Goal: Task Accomplishment & Management: Use online tool/utility

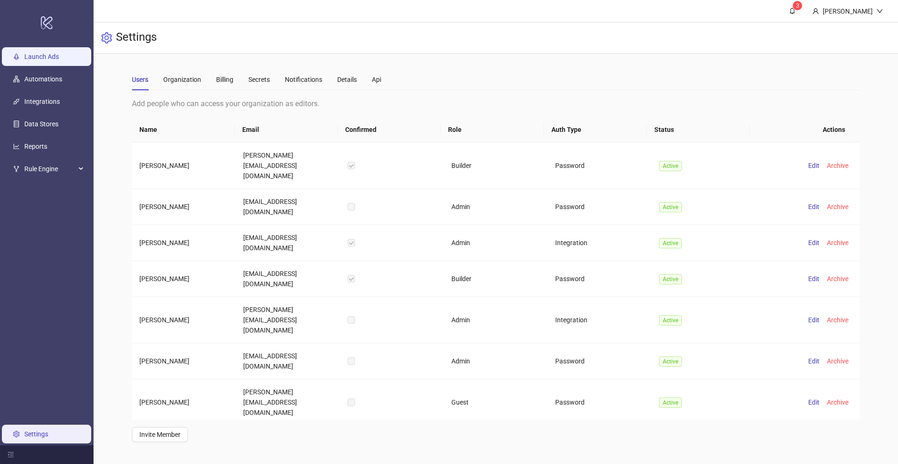
click at [59, 60] on link "Launch Ads" at bounding box center [41, 56] width 35 height 7
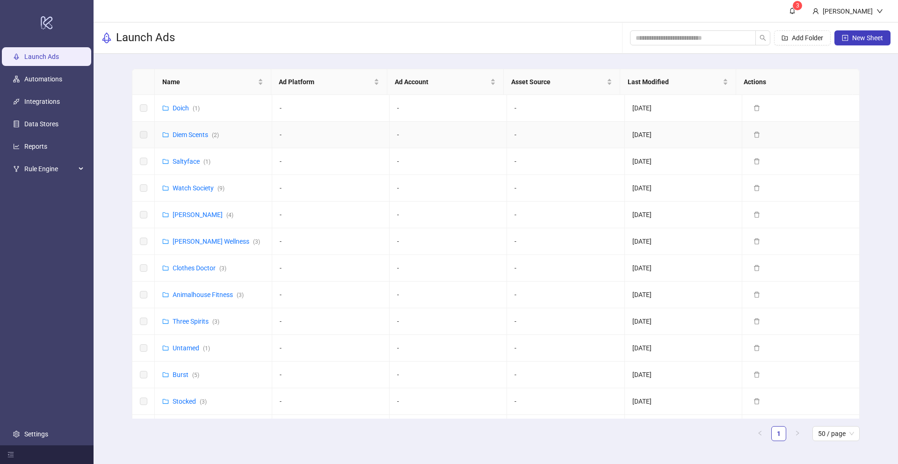
click at [194, 144] on td "Diem Scents ( 2 )" at bounding box center [213, 135] width 117 height 27
click at [194, 135] on link "Diem Scents ( 2 )" at bounding box center [196, 134] width 46 height 7
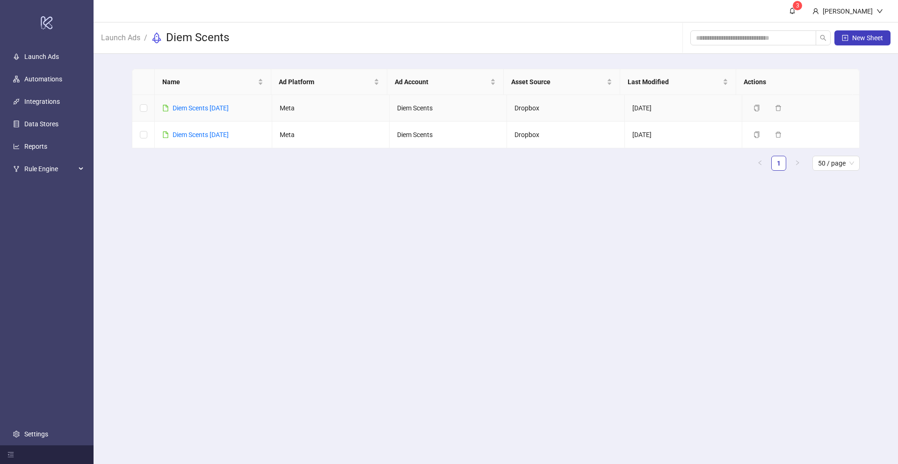
click at [198, 112] on div "Diem Scents [DATE]" at bounding box center [201, 108] width 56 height 10
click at [199, 108] on link "Diem Scents [DATE]" at bounding box center [201, 107] width 56 height 7
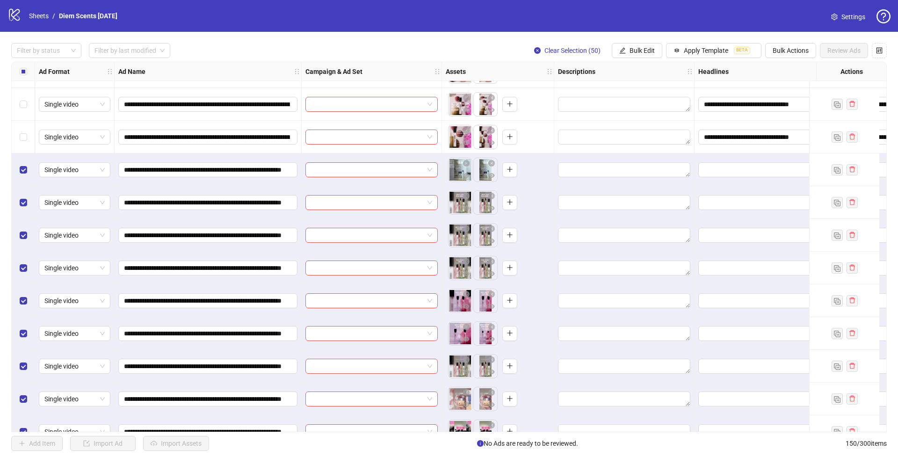
scroll to position [3153, 0]
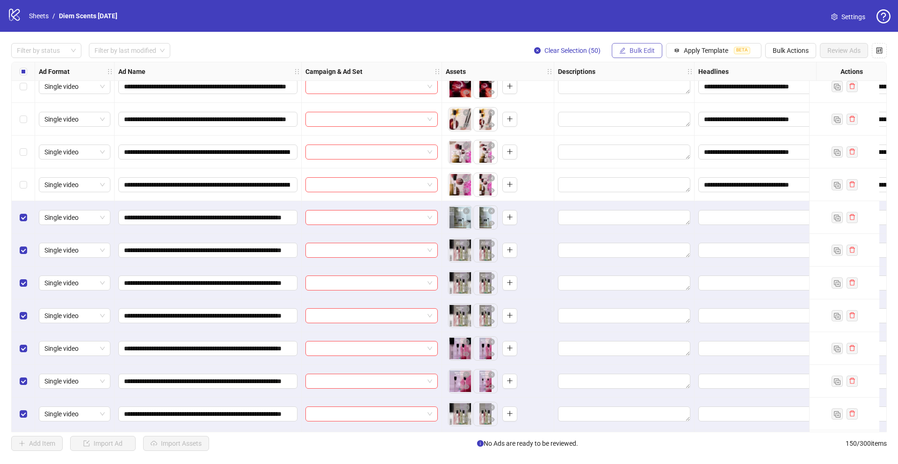
click at [649, 52] on span "Bulk Edit" at bounding box center [641, 50] width 25 height 7
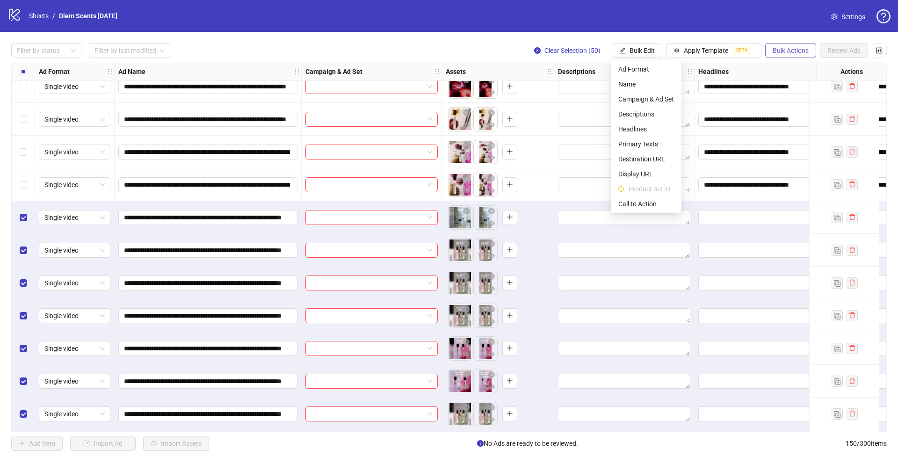
click at [774, 47] on span "Bulk Actions" at bounding box center [791, 50] width 36 height 7
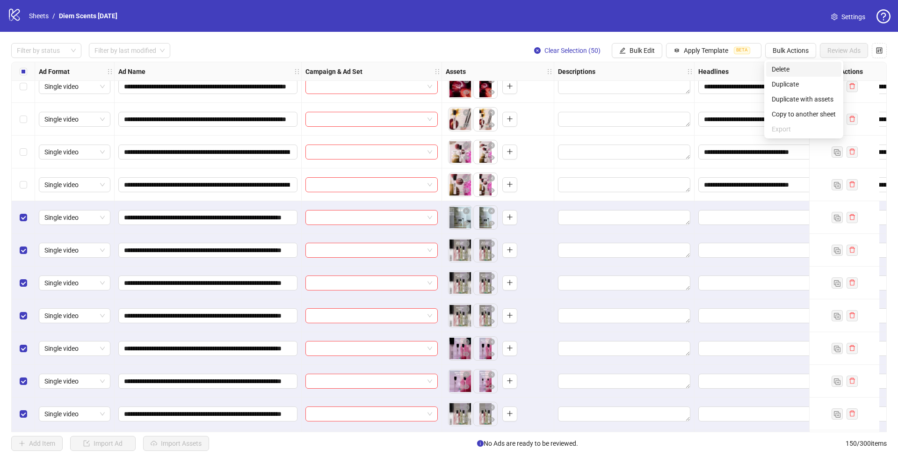
click at [784, 69] on span "Delete" at bounding box center [804, 69] width 64 height 10
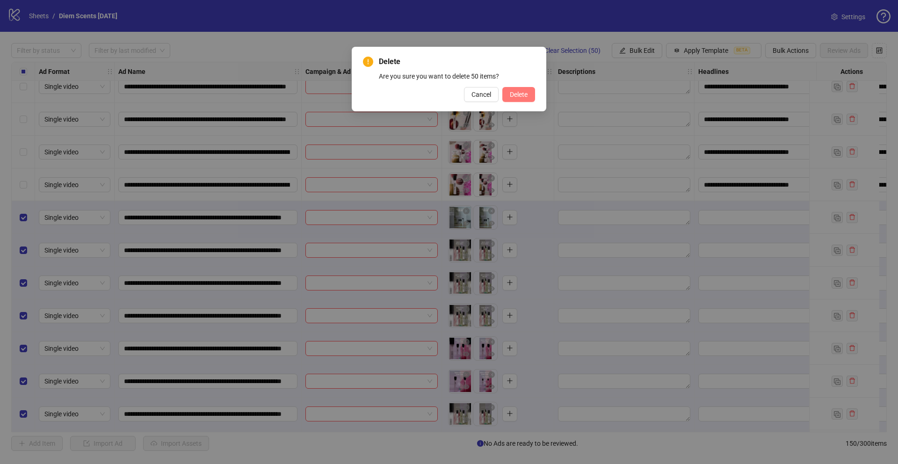
click at [526, 95] on span "Delete" at bounding box center [519, 94] width 18 height 7
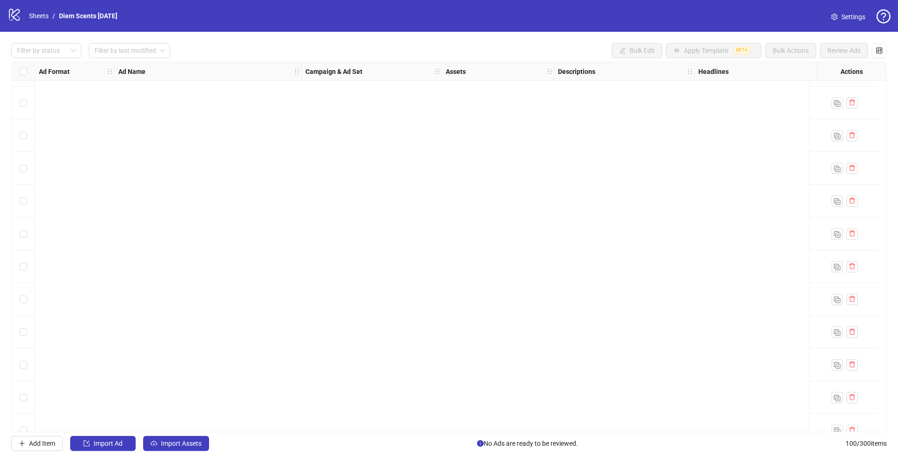
scroll to position [28, 0]
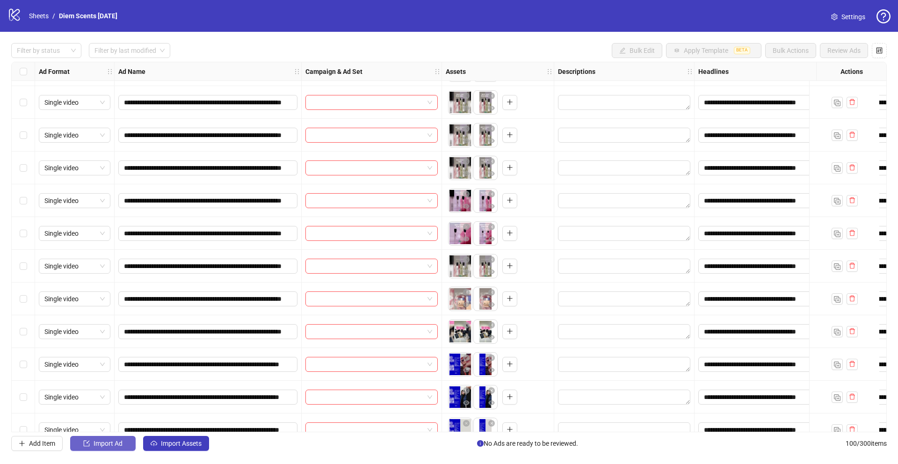
click at [110, 445] on span "Import Ad" at bounding box center [108, 443] width 29 height 7
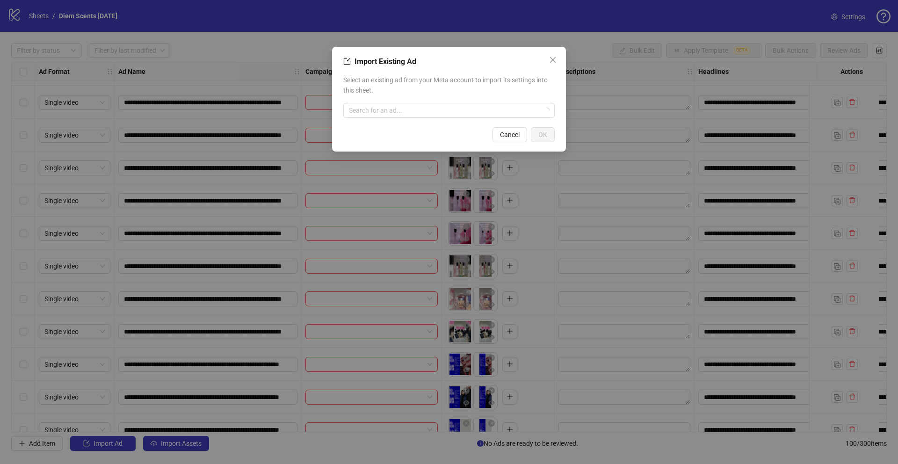
click at [192, 455] on div "Import Existing Ad Select an existing ad from your Meta account to import its s…" at bounding box center [449, 232] width 898 height 464
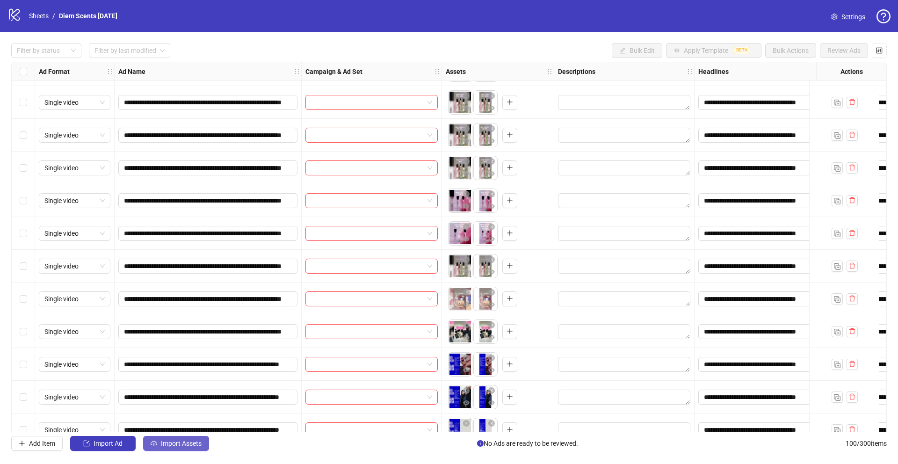
click at [191, 449] on button "Import Assets" at bounding box center [176, 443] width 66 height 15
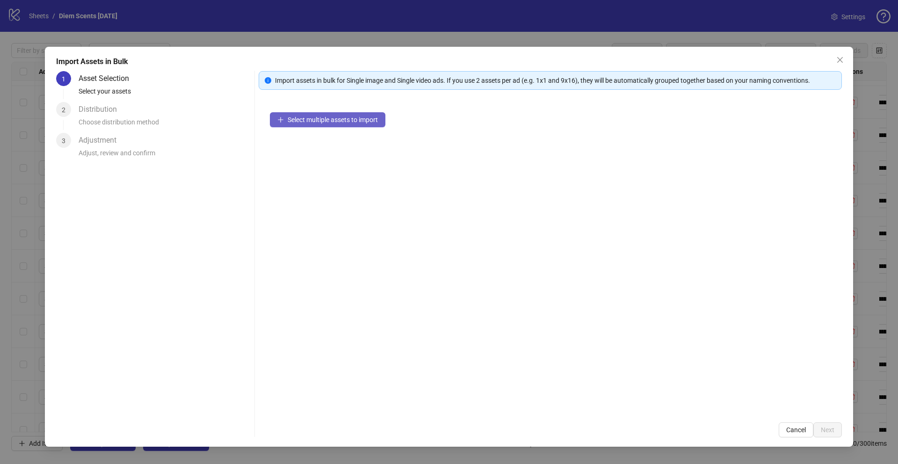
click at [309, 115] on button "Select multiple assets to import" at bounding box center [328, 119] width 116 height 15
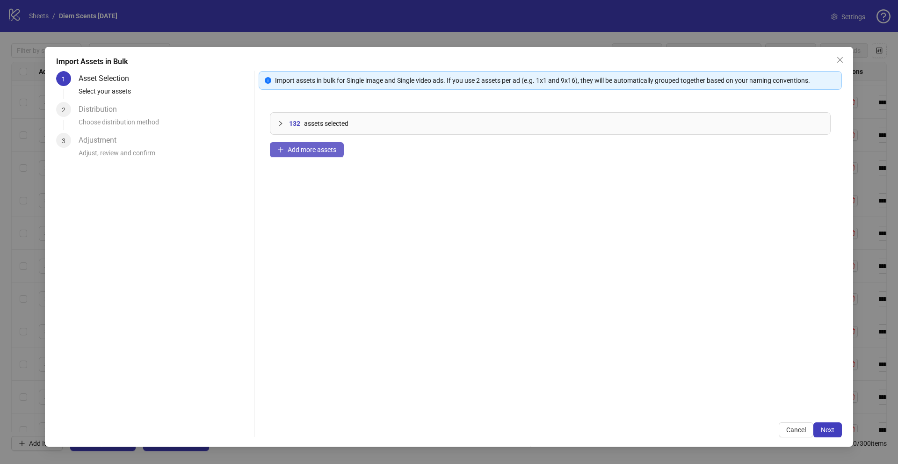
click at [292, 152] on span "Add more assets" at bounding box center [312, 149] width 49 height 7
click at [283, 125] on div at bounding box center [283, 123] width 11 height 10
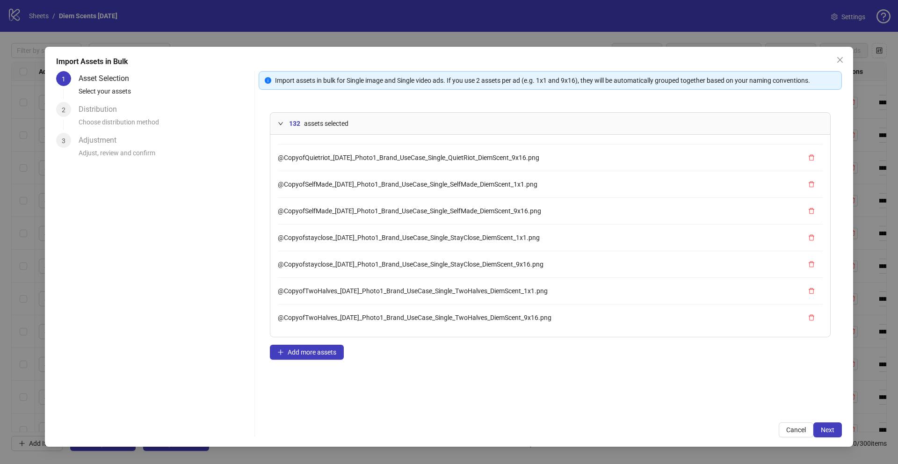
scroll to position [3331, 0]
click at [311, 355] on span "Add more assets" at bounding box center [312, 351] width 49 height 7
click at [831, 428] on span "Next" at bounding box center [828, 429] width 14 height 7
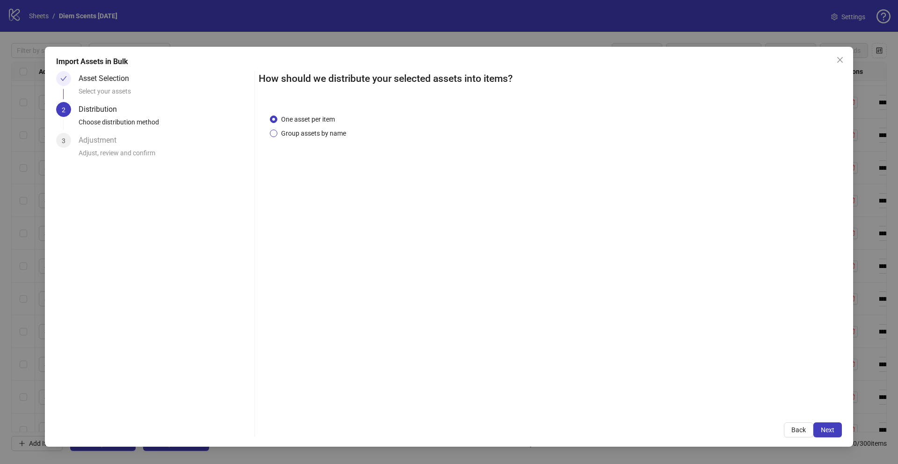
click at [303, 133] on span "Group assets by name" at bounding box center [313, 133] width 72 height 10
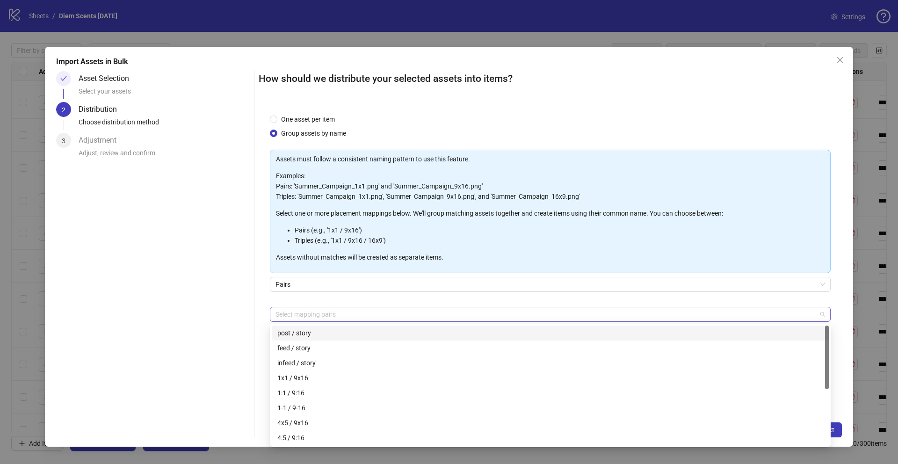
click at [307, 318] on div at bounding box center [545, 314] width 547 height 13
click at [311, 375] on div "1x1 / 9x16" at bounding box center [550, 378] width 546 height 10
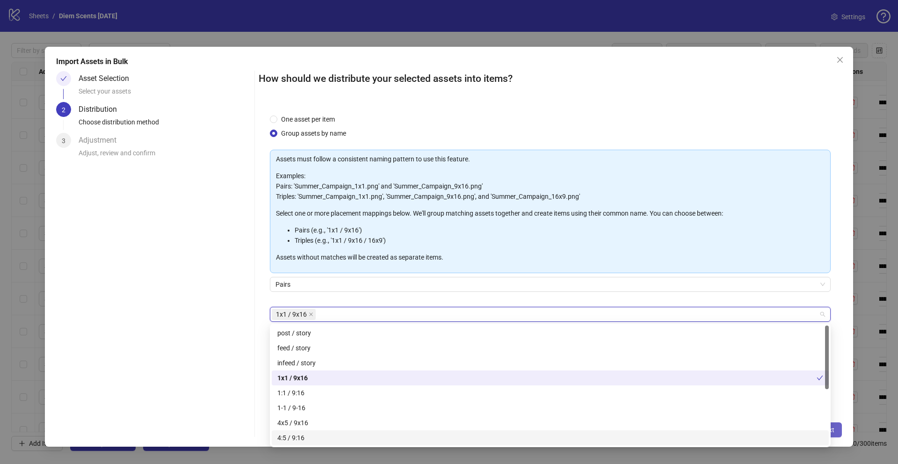
click at [839, 432] on button "Next" at bounding box center [827, 429] width 29 height 15
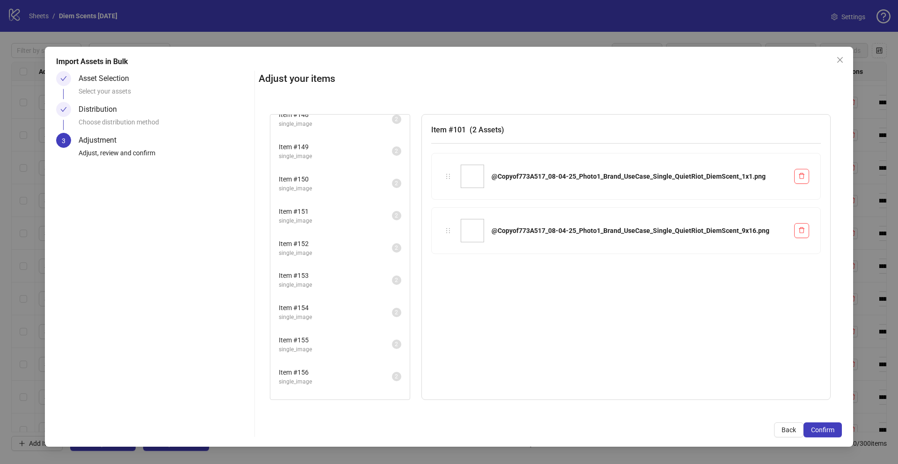
scroll to position [1840, 0]
click at [824, 426] on span "Confirm" at bounding box center [822, 429] width 23 height 7
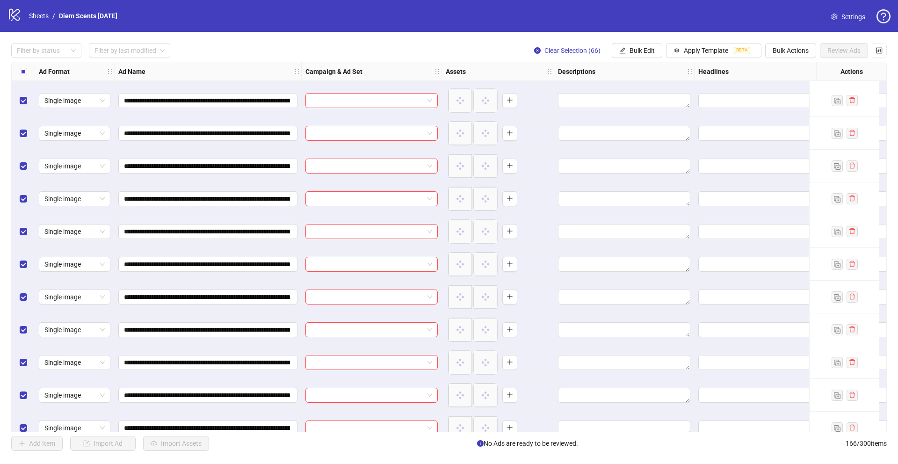
scroll to position [5087, 0]
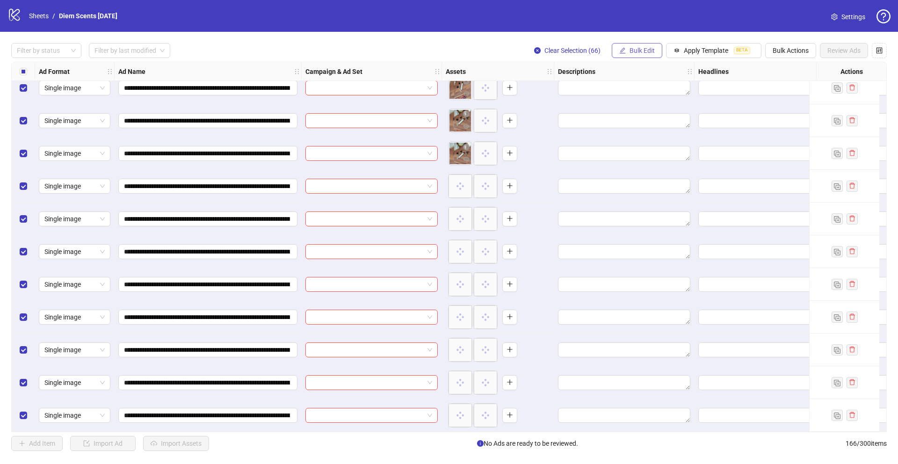
click at [644, 51] on span "Bulk Edit" at bounding box center [641, 50] width 25 height 7
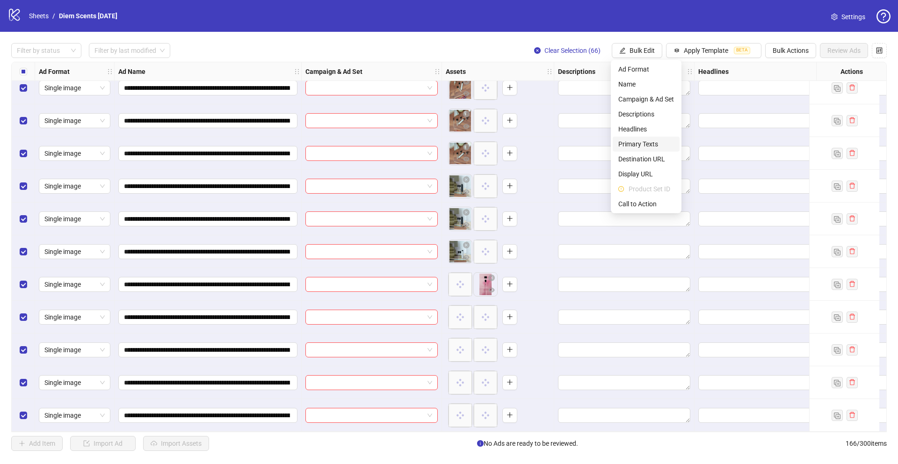
click at [639, 142] on span "Primary Texts" at bounding box center [646, 144] width 56 height 10
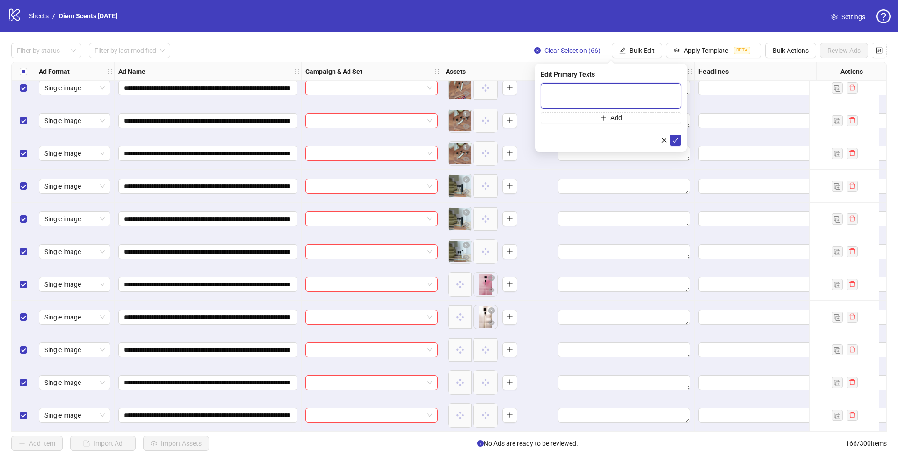
click at [600, 90] on textarea at bounding box center [611, 95] width 140 height 25
paste textarea "**********"
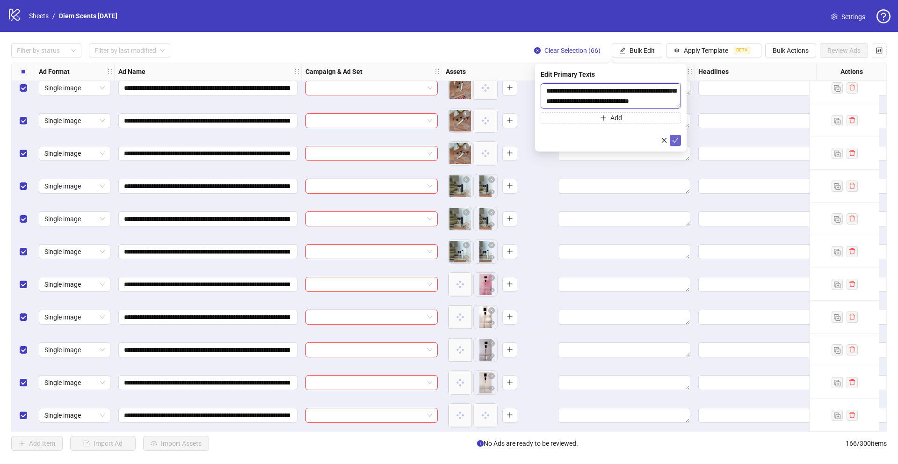
type textarea "**********"
click at [677, 139] on icon "check" at bounding box center [675, 140] width 7 height 7
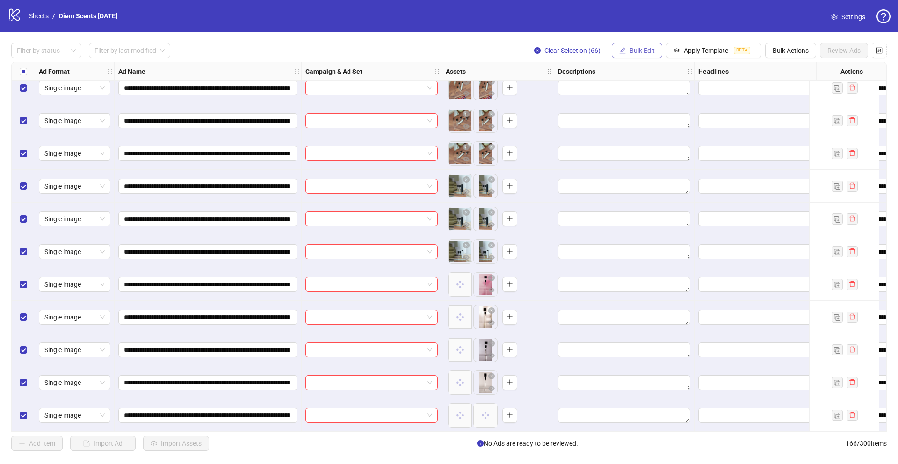
click at [643, 48] on span "Bulk Edit" at bounding box center [641, 50] width 25 height 7
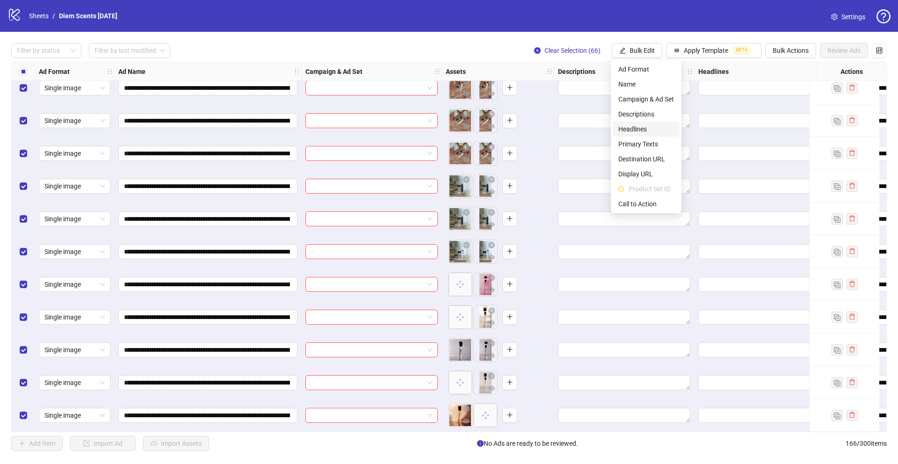
click at [640, 131] on span "Headlines" at bounding box center [646, 129] width 56 height 10
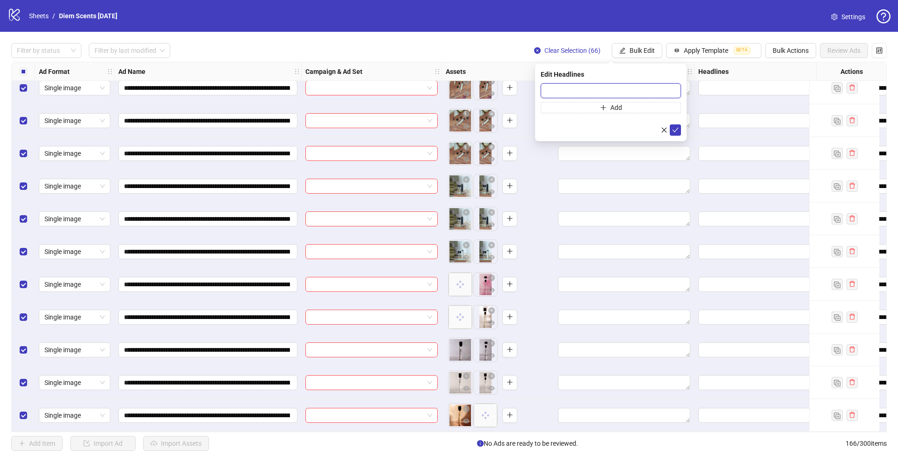
click at [594, 88] on input "text" at bounding box center [611, 90] width 140 height 15
paste input "**********"
type input "**********"
click at [678, 131] on icon "check" at bounding box center [675, 130] width 7 height 7
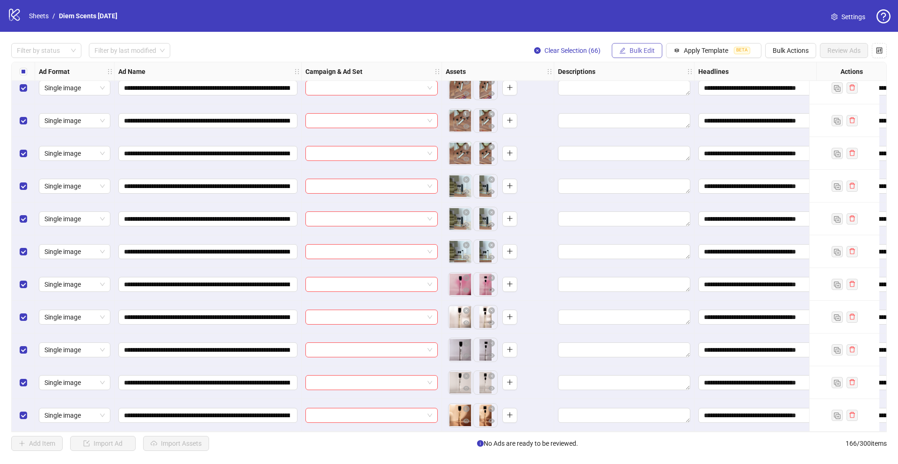
click at [638, 48] on span "Bulk Edit" at bounding box center [641, 50] width 25 height 7
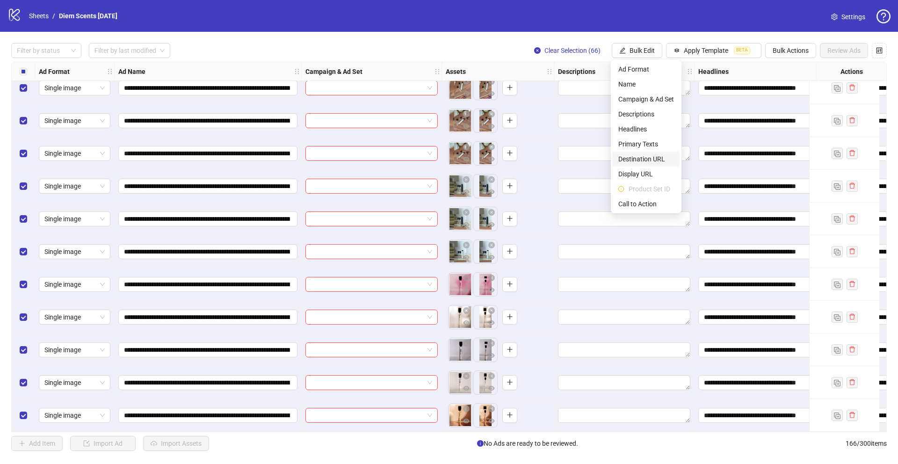
click at [646, 159] on span "Destination URL" at bounding box center [646, 159] width 56 height 10
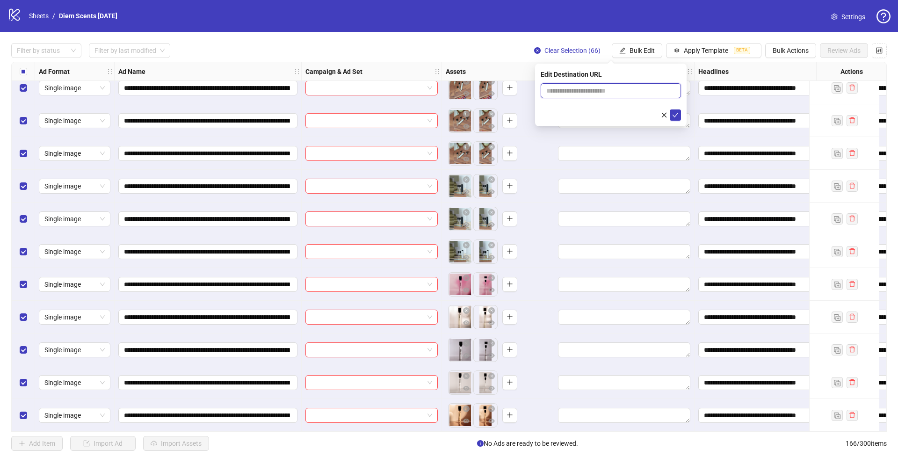
click at [605, 89] on input "text" at bounding box center [607, 91] width 122 height 10
paste input "**********"
type input "**********"
click at [677, 115] on icon "check" at bounding box center [675, 115] width 7 height 7
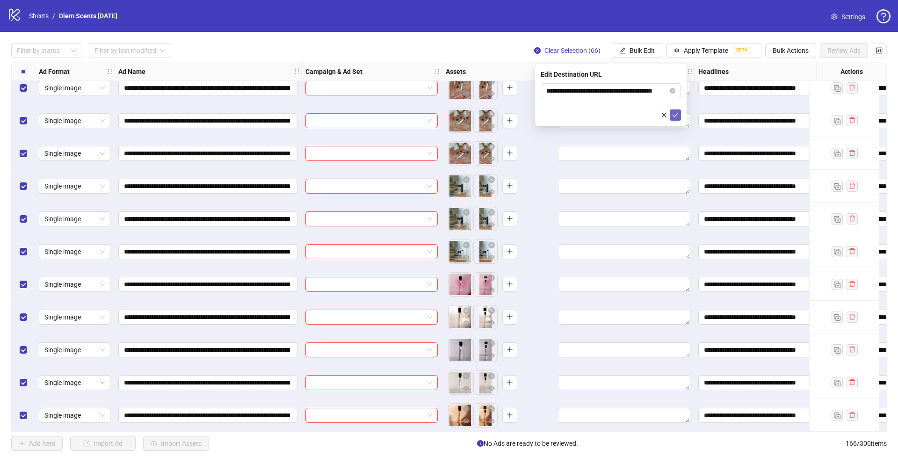
scroll to position [0, 0]
click at [647, 53] on span "Bulk Edit" at bounding box center [641, 50] width 25 height 7
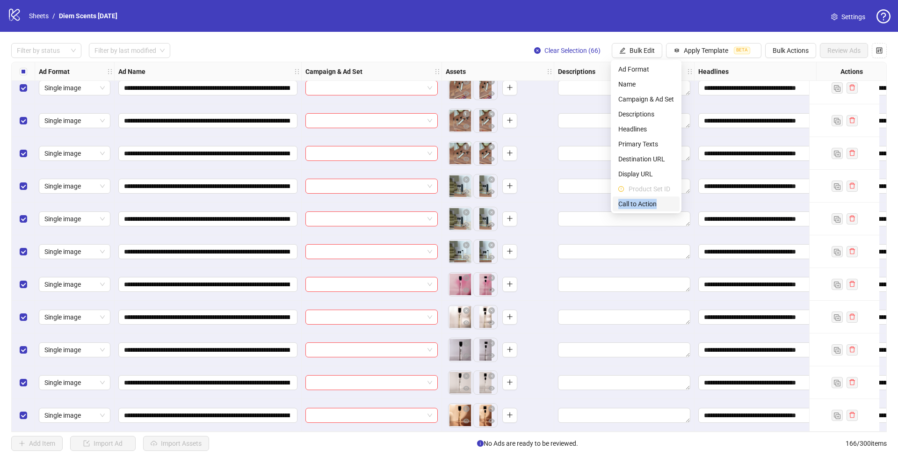
click at [663, 199] on span "Call to Action" at bounding box center [646, 204] width 56 height 10
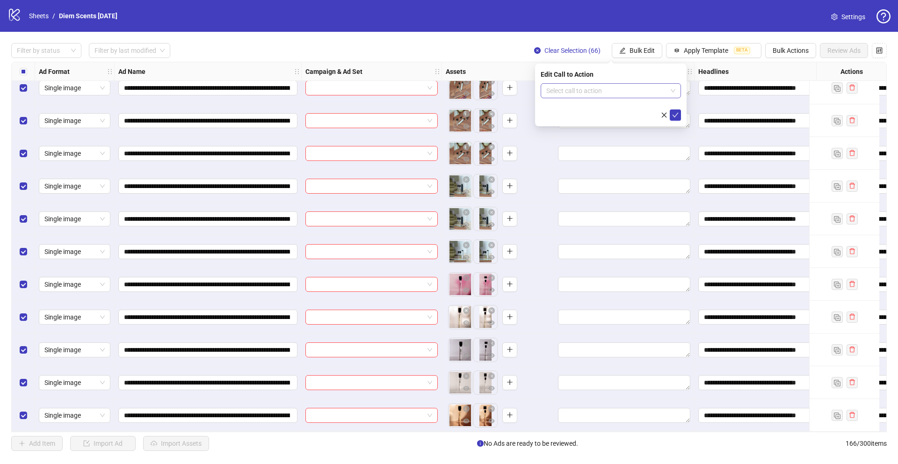
click at [606, 93] on input "search" at bounding box center [606, 91] width 121 height 14
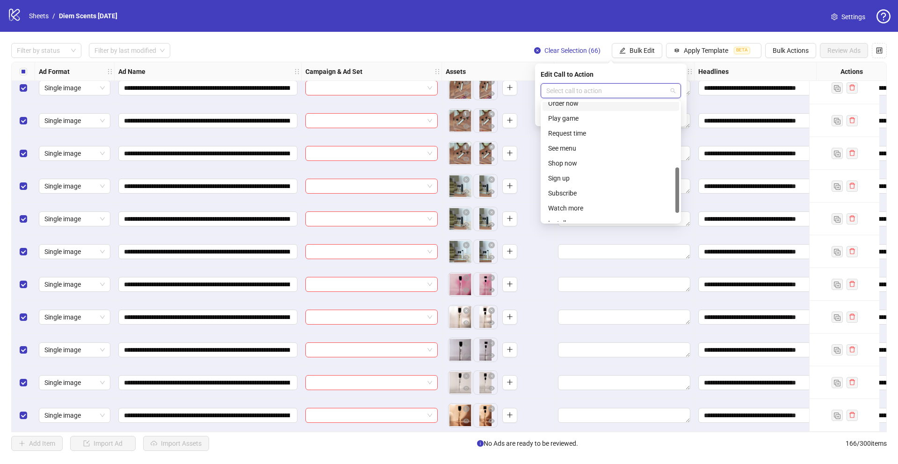
scroll to position [195, 0]
click at [577, 144] on div "Shop now" at bounding box center [610, 139] width 125 height 10
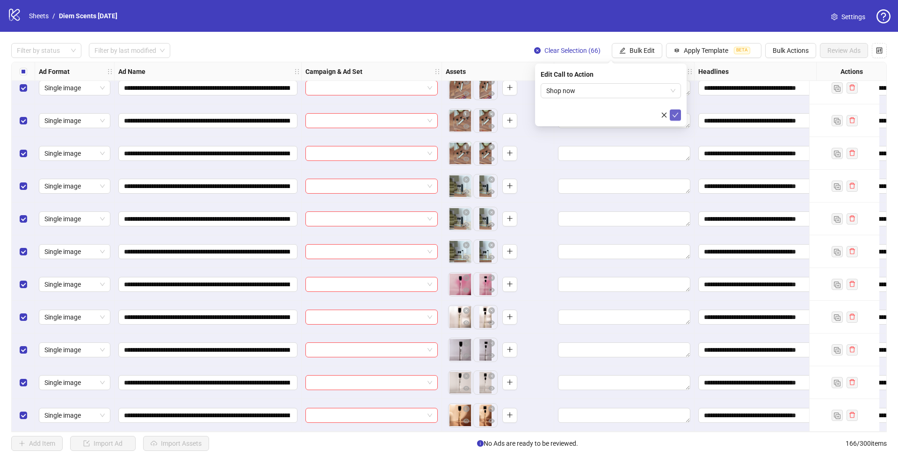
click at [675, 117] on icon "check" at bounding box center [675, 115] width 7 height 7
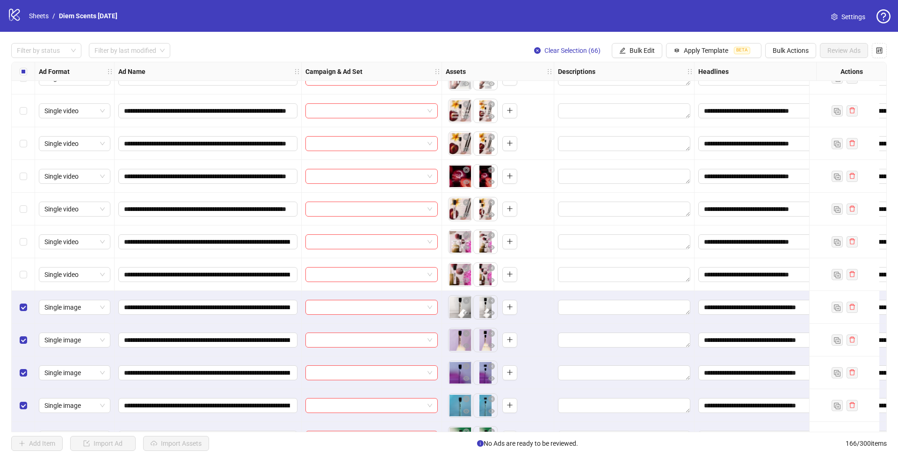
scroll to position [3073, 0]
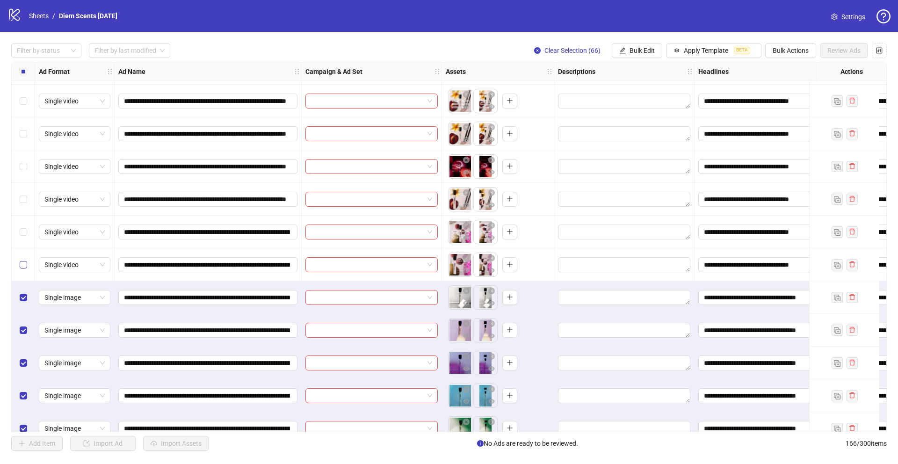
click at [23, 269] on label "Select row 100" at bounding box center [23, 265] width 7 height 10
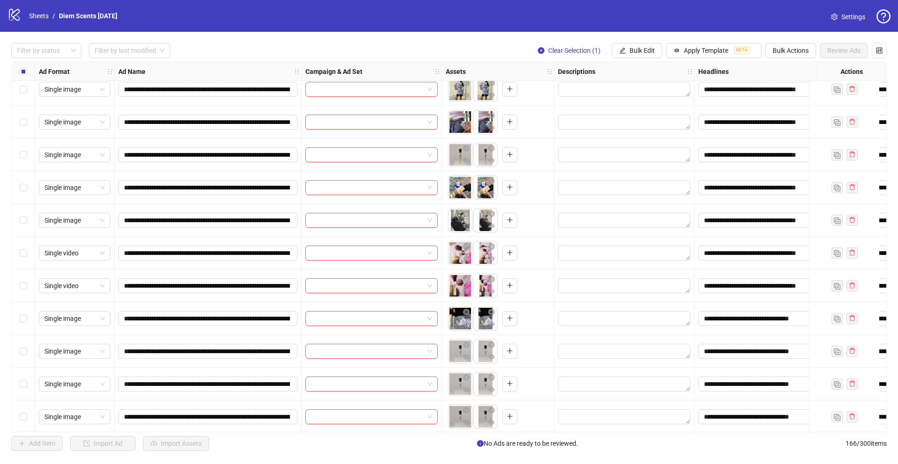
scroll to position [1441, 0]
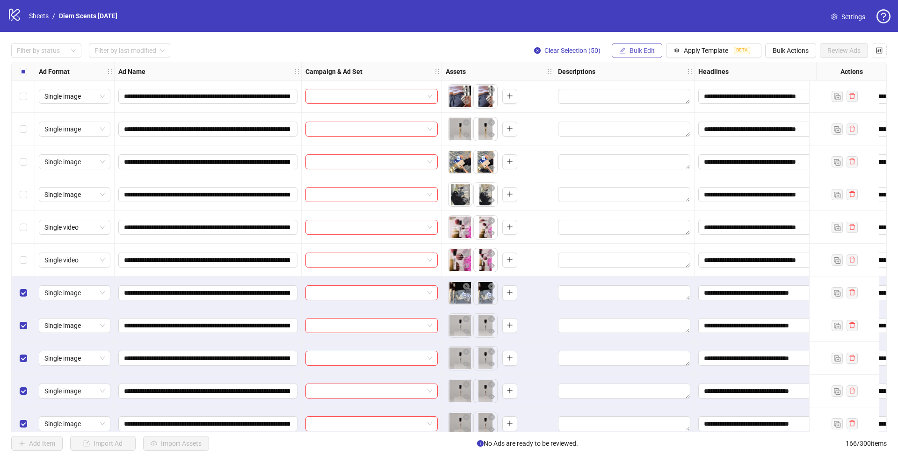
click at [648, 48] on span "Bulk Edit" at bounding box center [641, 50] width 25 height 7
click at [799, 50] on span "Bulk Actions" at bounding box center [791, 50] width 36 height 7
click at [792, 68] on span "Delete" at bounding box center [804, 69] width 64 height 10
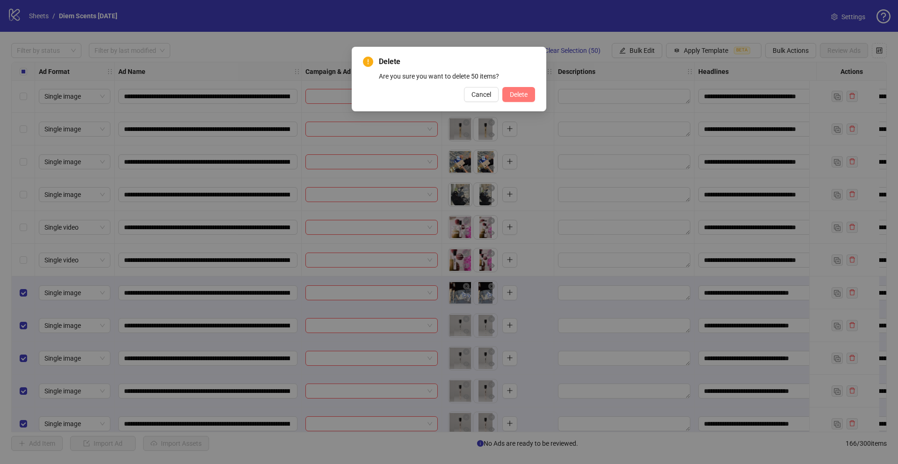
click at [520, 95] on span "Delete" at bounding box center [519, 94] width 18 height 7
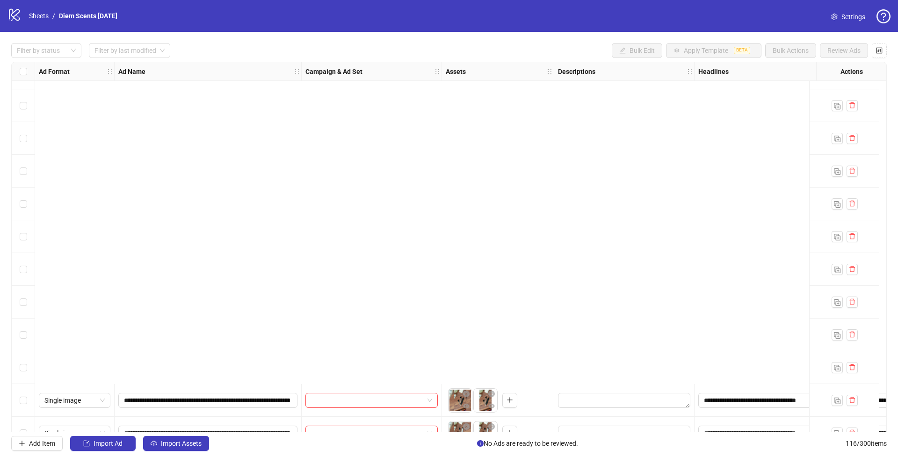
scroll to position [3450, 0]
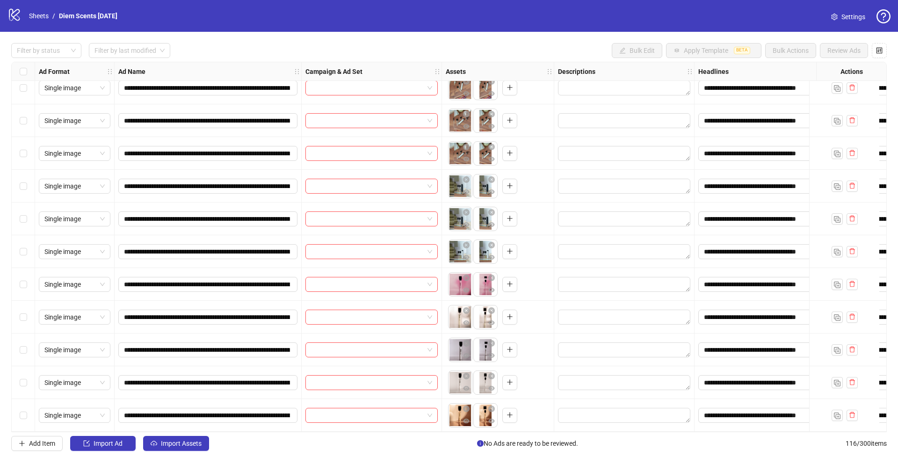
click at [27, 71] on div "Select all rows" at bounding box center [23, 71] width 23 height 19
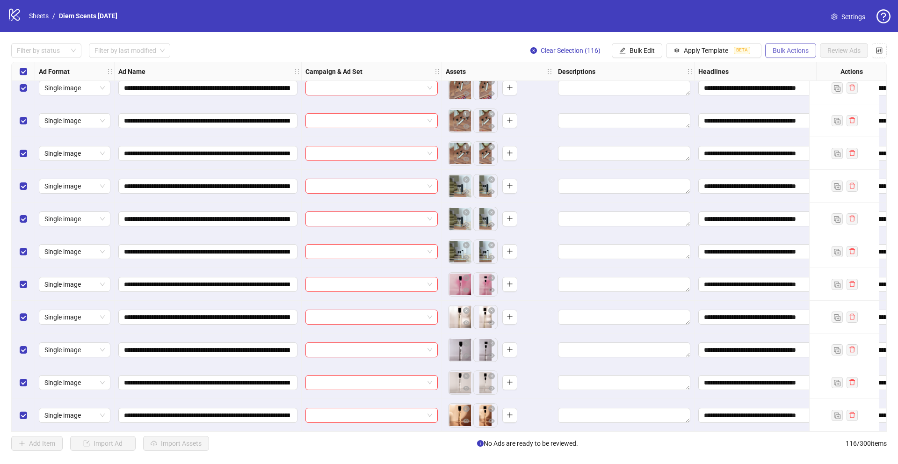
click at [767, 51] on button "Bulk Actions" at bounding box center [790, 50] width 51 height 15
click at [779, 87] on span "Duplicate" at bounding box center [804, 84] width 64 height 10
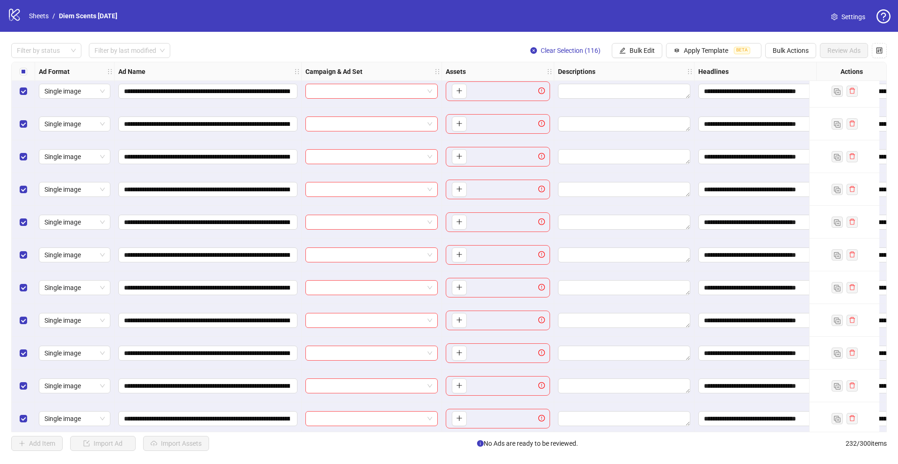
scroll to position [7248, 0]
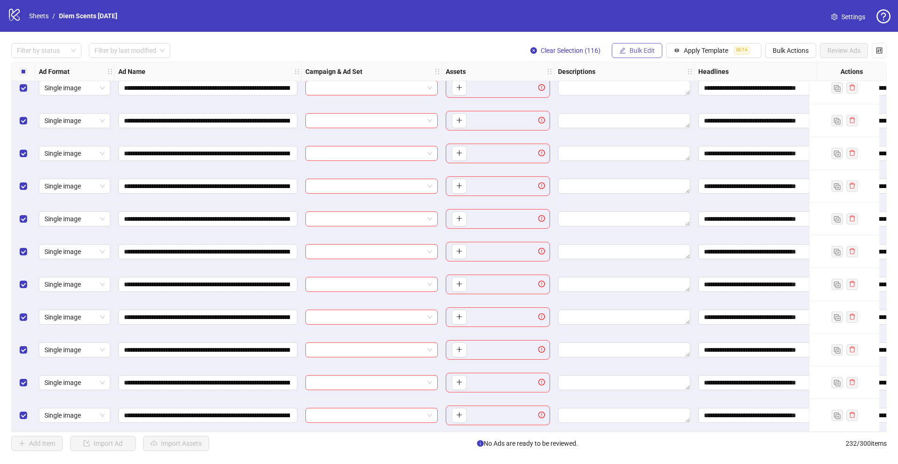
click at [636, 51] on span "Bulk Edit" at bounding box center [641, 50] width 25 height 7
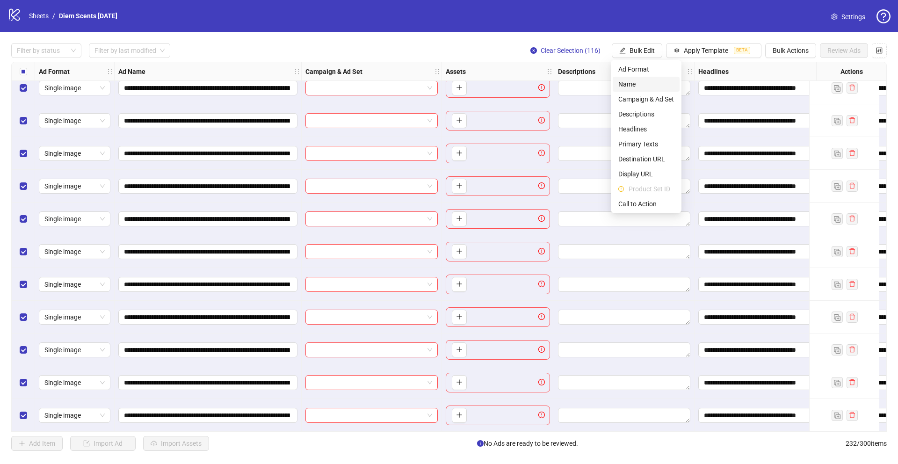
click at [638, 83] on span "Name" at bounding box center [646, 84] width 56 height 10
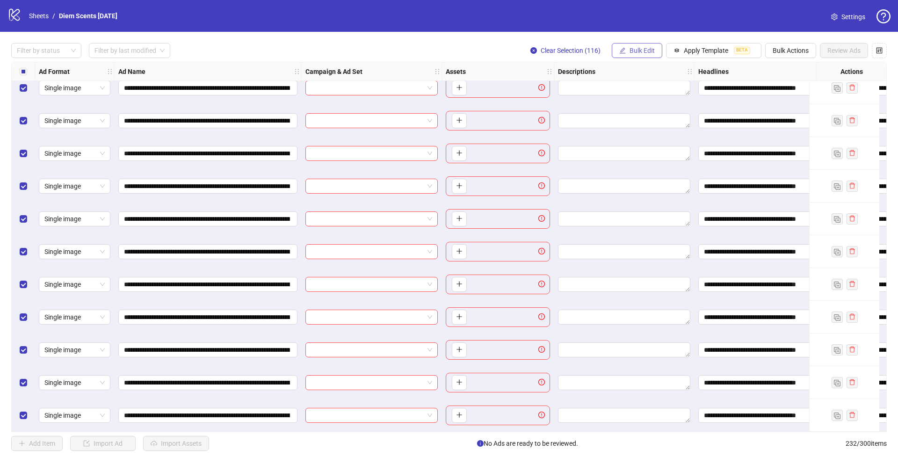
click at [637, 47] on span "Bulk Edit" at bounding box center [641, 50] width 25 height 7
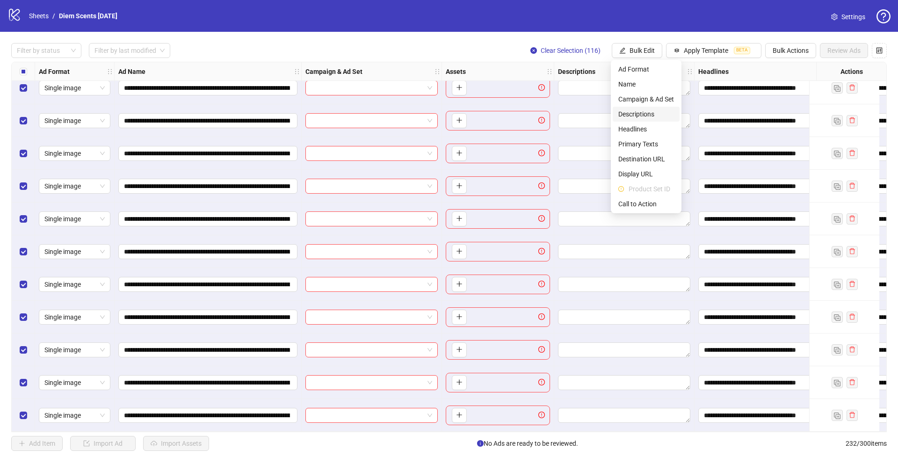
click at [648, 115] on span "Descriptions" at bounding box center [646, 114] width 56 height 10
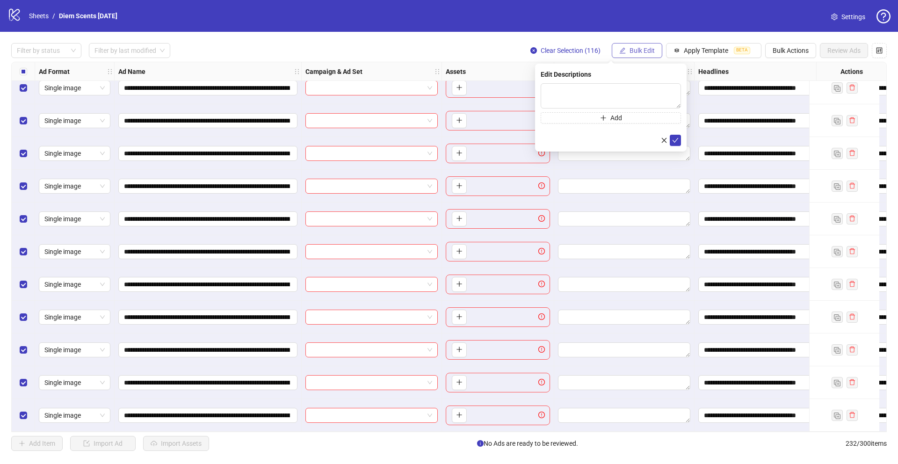
click at [637, 48] on span "Bulk Edit" at bounding box center [641, 50] width 25 height 7
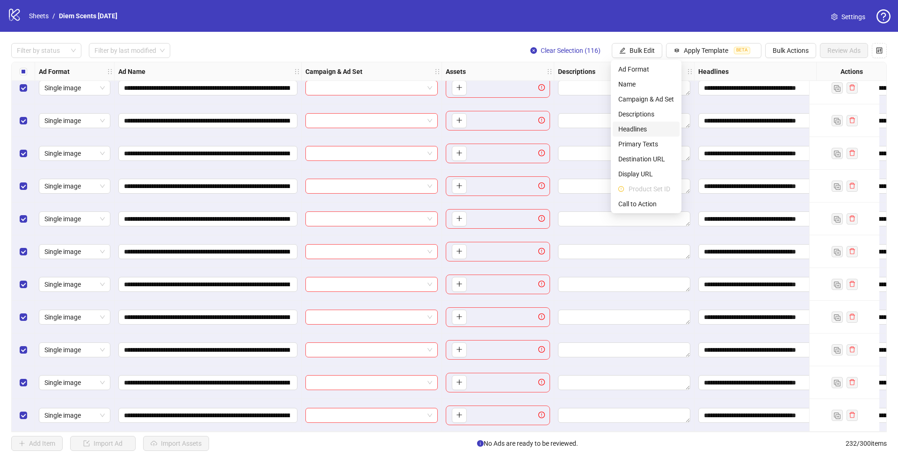
click at [645, 124] on span "Headlines" at bounding box center [646, 129] width 56 height 10
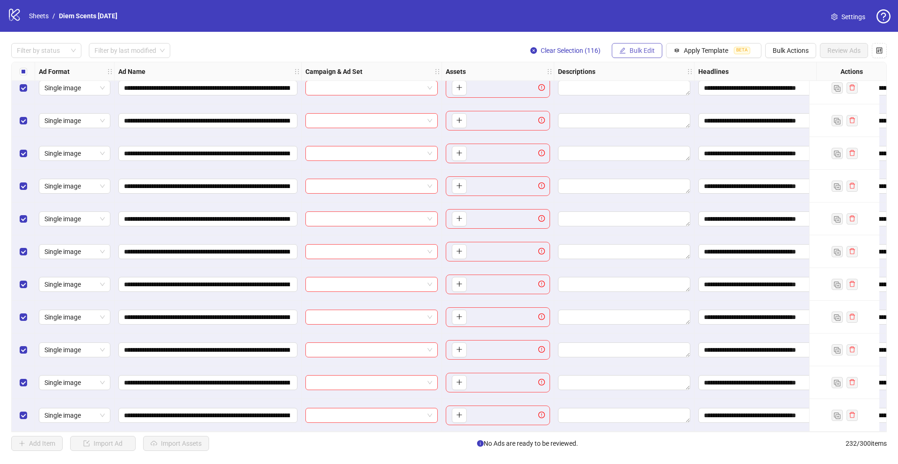
click at [642, 51] on span "Bulk Edit" at bounding box center [641, 50] width 25 height 7
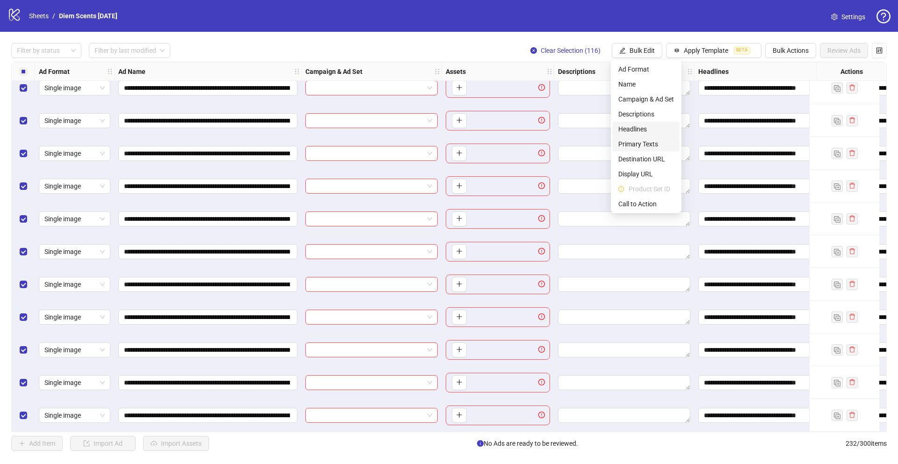
click at [643, 134] on li "Headlines" at bounding box center [646, 129] width 67 height 15
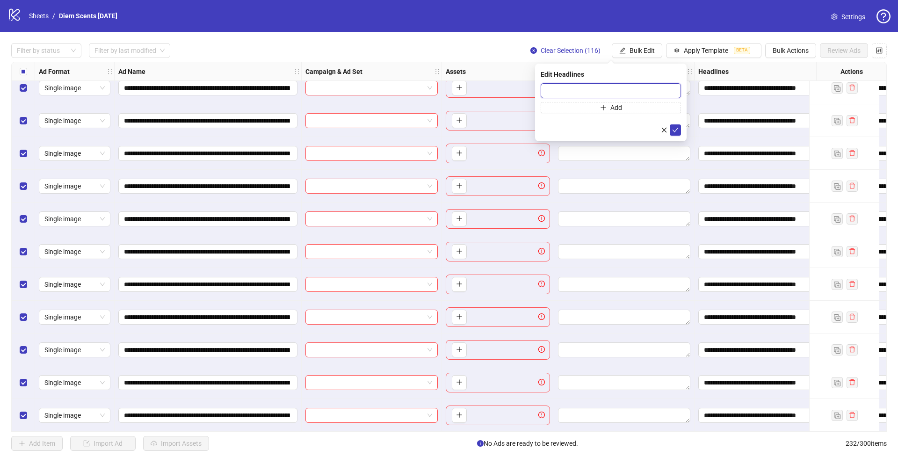
click at [636, 96] on input "text" at bounding box center [611, 90] width 140 height 15
click at [676, 130] on icon "check" at bounding box center [675, 130] width 6 height 5
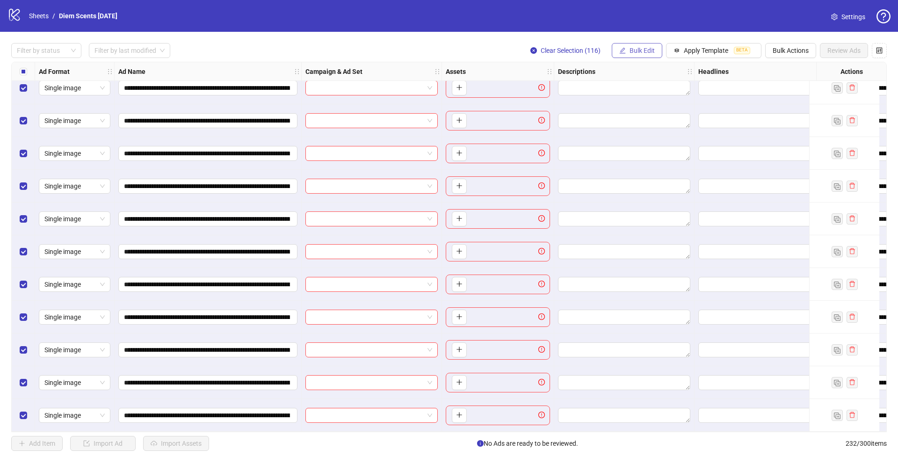
click at [631, 52] on span "Bulk Edit" at bounding box center [641, 50] width 25 height 7
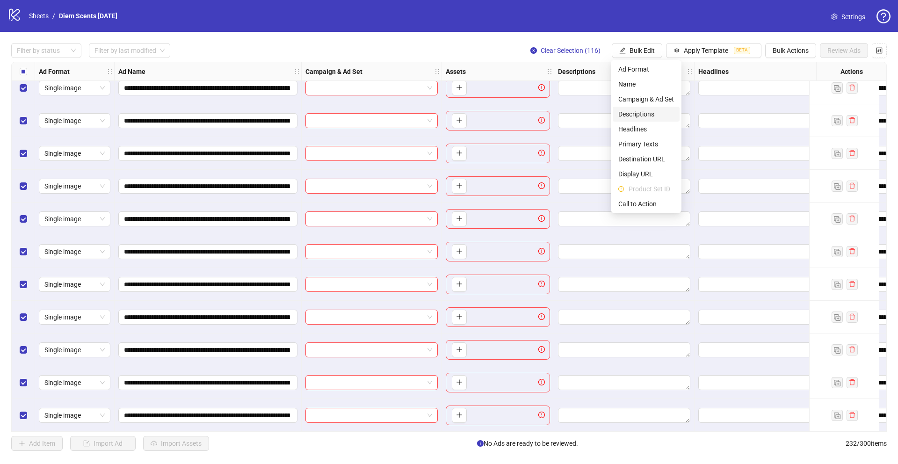
click at [645, 115] on span "Descriptions" at bounding box center [646, 114] width 56 height 10
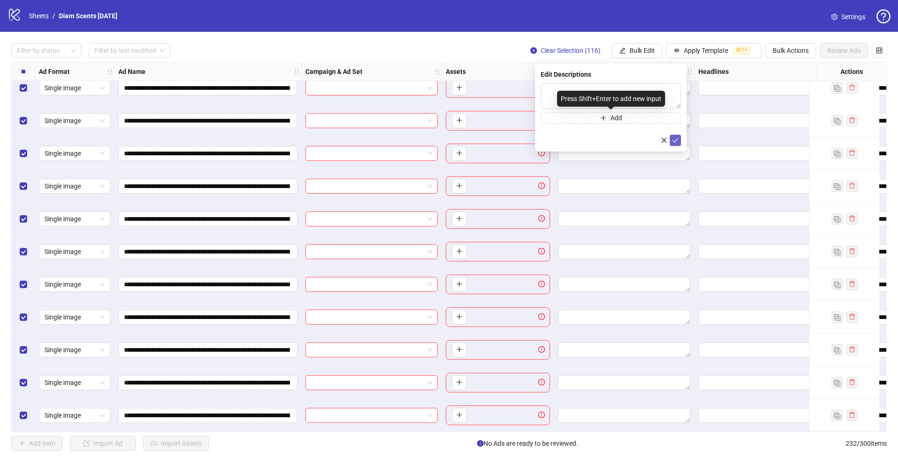
click at [673, 138] on icon "check" at bounding box center [675, 140] width 7 height 7
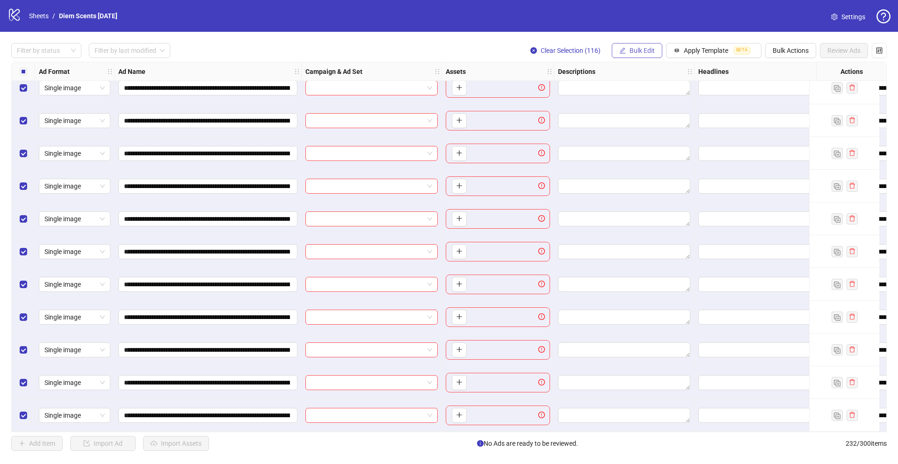
click at [645, 48] on span "Bulk Edit" at bounding box center [641, 50] width 25 height 7
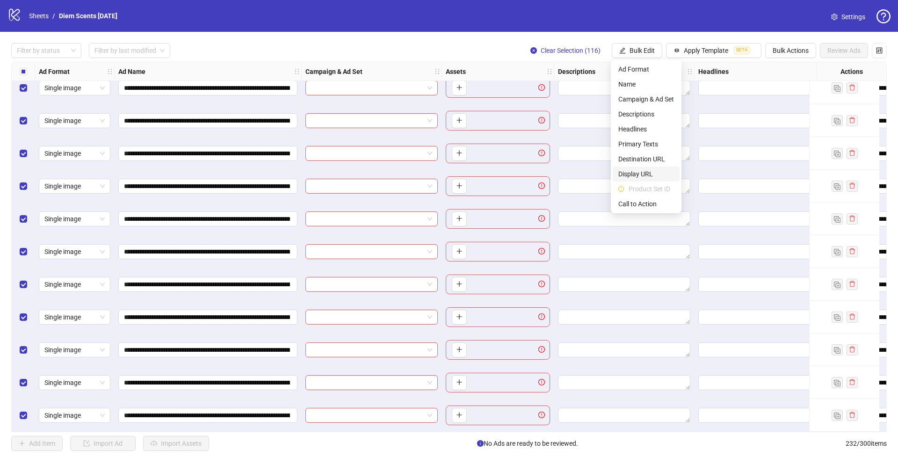
click at [648, 176] on span "Display URL" at bounding box center [646, 174] width 56 height 10
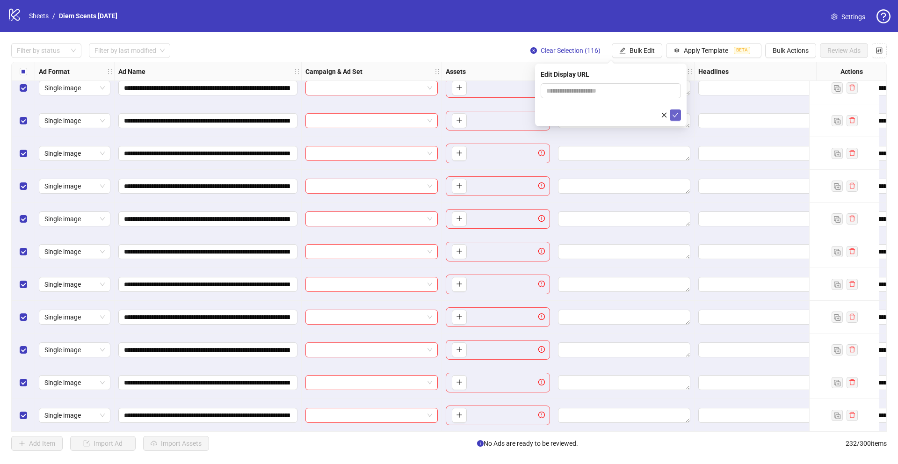
click at [676, 114] on icon "check" at bounding box center [675, 115] width 6 height 5
click at [650, 47] on span "Bulk Edit" at bounding box center [641, 50] width 25 height 7
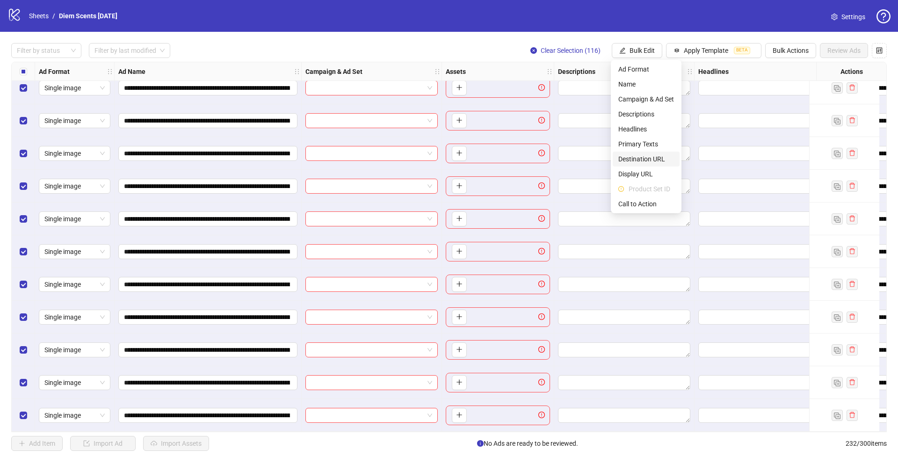
click at [655, 158] on span "Destination URL" at bounding box center [646, 159] width 56 height 10
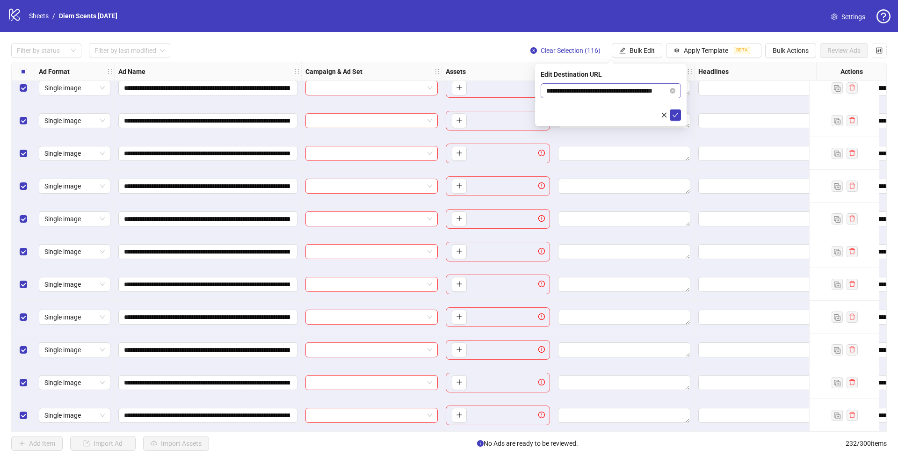
click at [670, 90] on icon "close-circle" at bounding box center [673, 91] width 6 height 6
click at [678, 117] on icon "check" at bounding box center [675, 115] width 7 height 7
click at [651, 51] on span "Bulk Edit" at bounding box center [641, 50] width 25 height 7
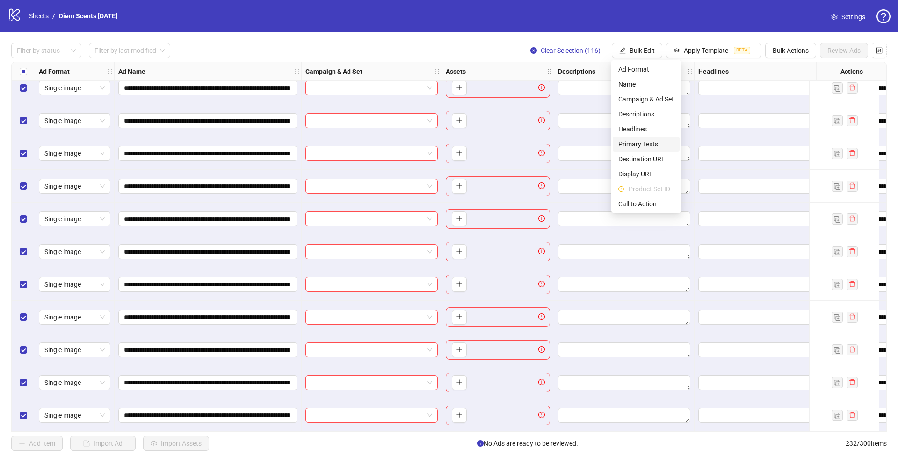
click at [655, 144] on span "Primary Texts" at bounding box center [646, 144] width 56 height 10
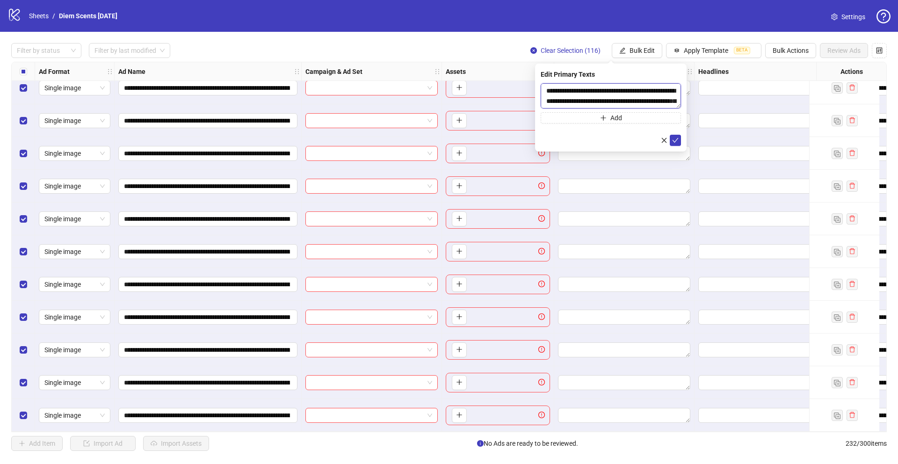
scroll to position [21, 0]
drag, startPoint x: 545, startPoint y: 89, endPoint x: 592, endPoint y: 143, distance: 71.9
click at [589, 144] on form "**********" at bounding box center [611, 114] width 140 height 63
click at [680, 141] on button "submit" at bounding box center [675, 140] width 11 height 11
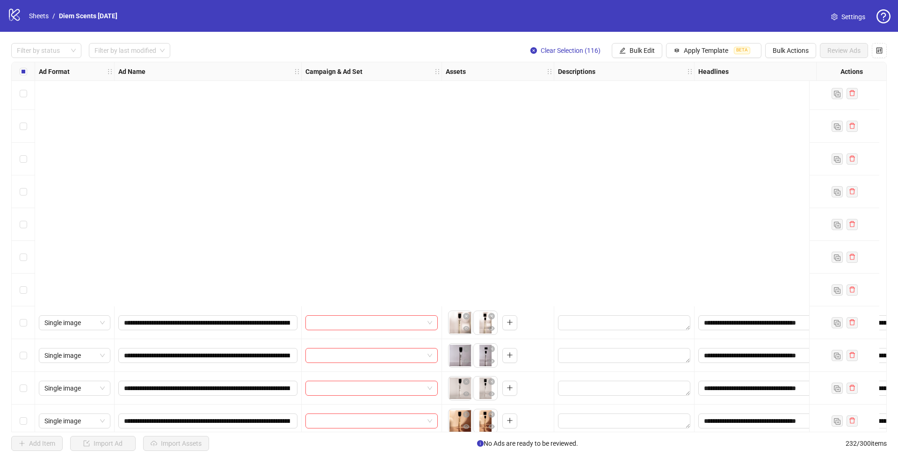
scroll to position [3736, 0]
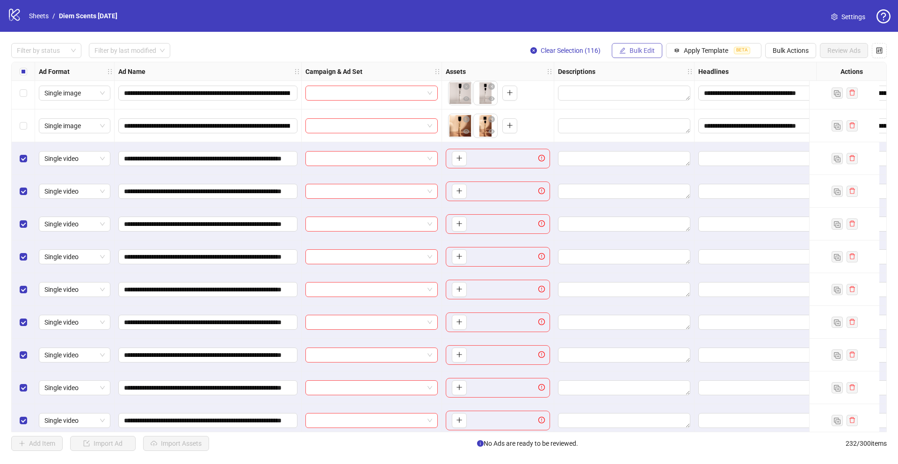
click at [629, 51] on span "Bulk Edit" at bounding box center [641, 50] width 25 height 7
click at [641, 146] on span "Primary Texts" at bounding box center [646, 144] width 56 height 10
click at [598, 91] on textarea at bounding box center [611, 95] width 140 height 25
paste textarea "**********"
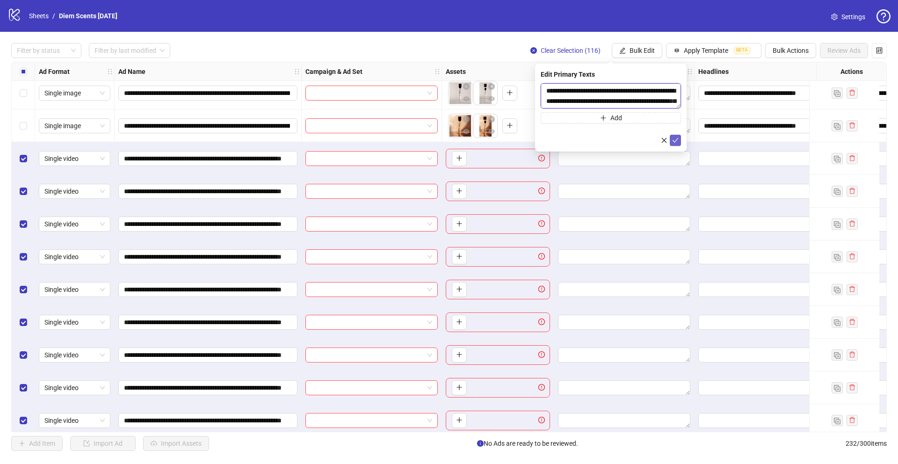
scroll to position [28, 0]
type textarea "**********"
click at [676, 139] on icon "check" at bounding box center [675, 140] width 6 height 5
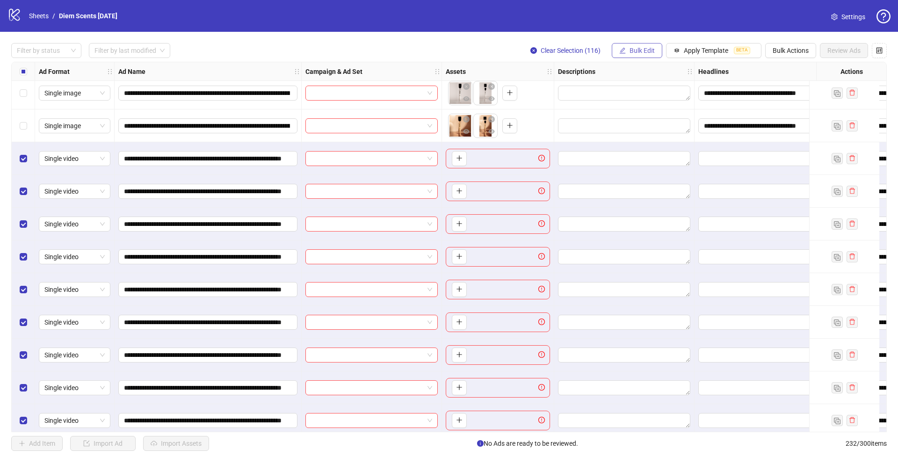
click at [640, 50] on span "Bulk Edit" at bounding box center [641, 50] width 25 height 7
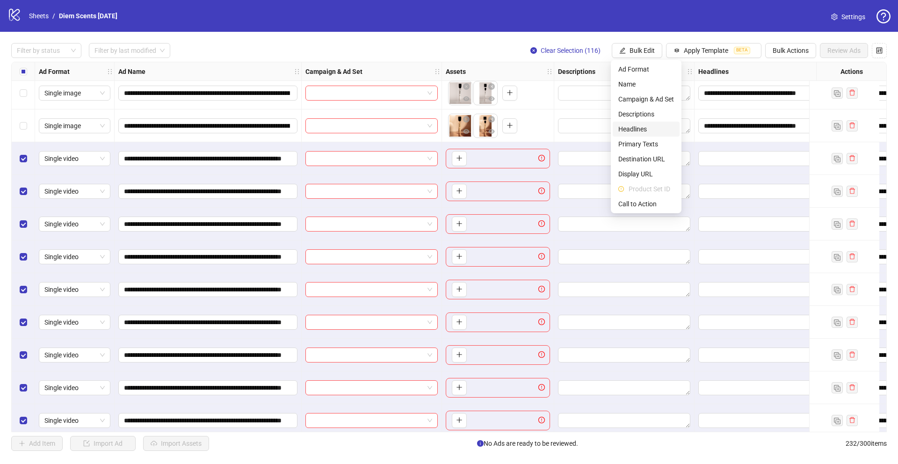
click at [641, 127] on span "Headlines" at bounding box center [646, 129] width 56 height 10
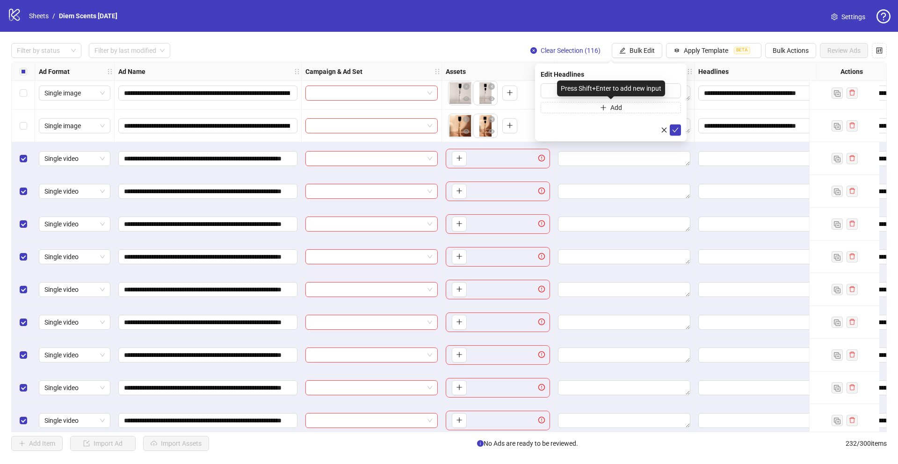
click at [604, 87] on div "Press Shift+Enter to add new input" at bounding box center [611, 88] width 108 height 16
click at [554, 91] on input "text" at bounding box center [611, 90] width 140 height 15
paste input "**********"
type input "**********"
click at [680, 129] on button "submit" at bounding box center [675, 129] width 11 height 11
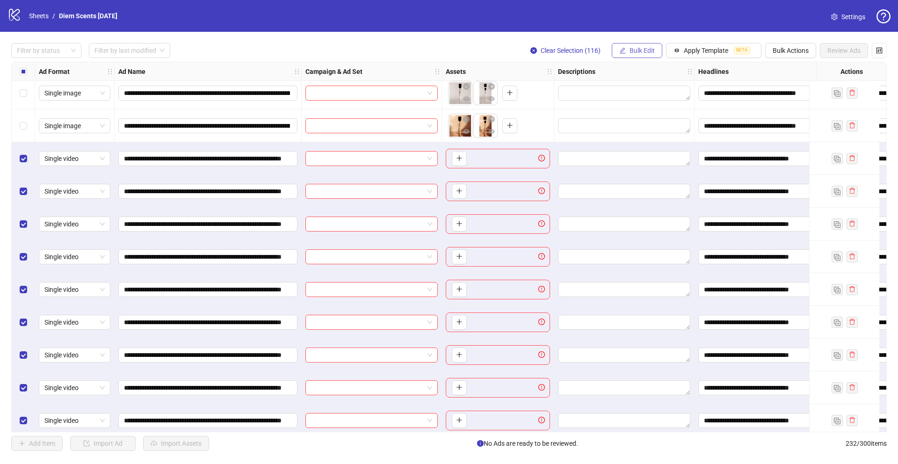
click at [630, 52] on span "Bulk Edit" at bounding box center [641, 50] width 25 height 7
click at [648, 174] on span "Display URL" at bounding box center [646, 174] width 56 height 10
click at [652, 87] on input "text" at bounding box center [611, 90] width 140 height 15
paste input "**********"
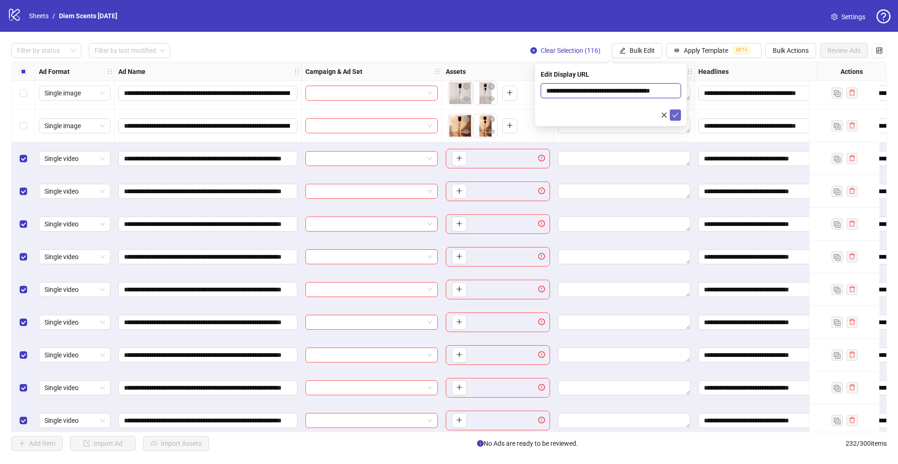
type input "**********"
click at [675, 112] on icon "check" at bounding box center [675, 115] width 7 height 7
click at [646, 46] on button "Bulk Edit" at bounding box center [637, 50] width 51 height 15
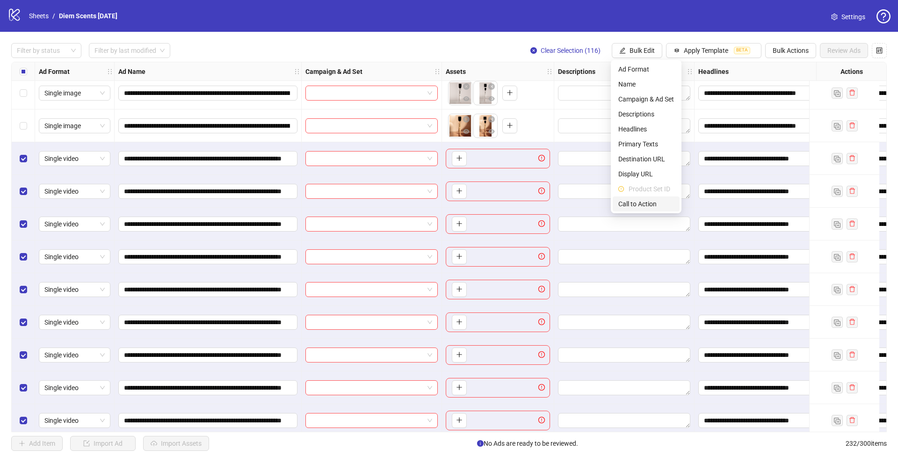
click at [656, 203] on span "Call to Action" at bounding box center [646, 204] width 56 height 10
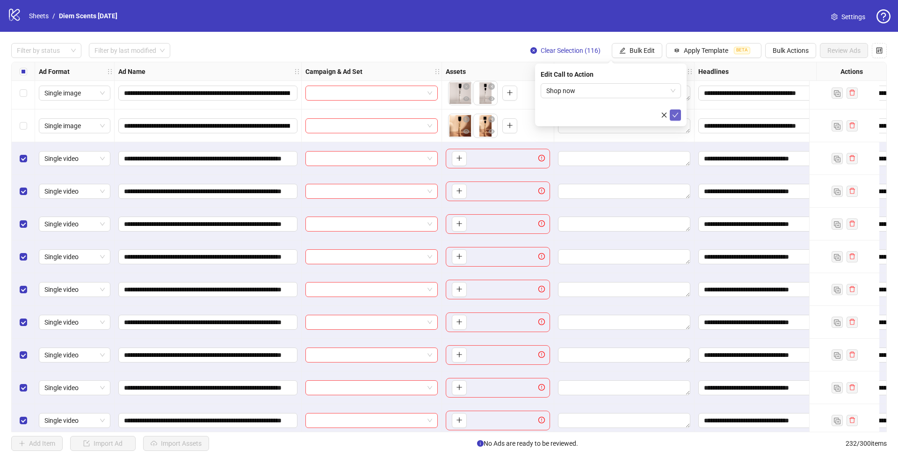
click at [676, 115] on icon "check" at bounding box center [675, 115] width 7 height 7
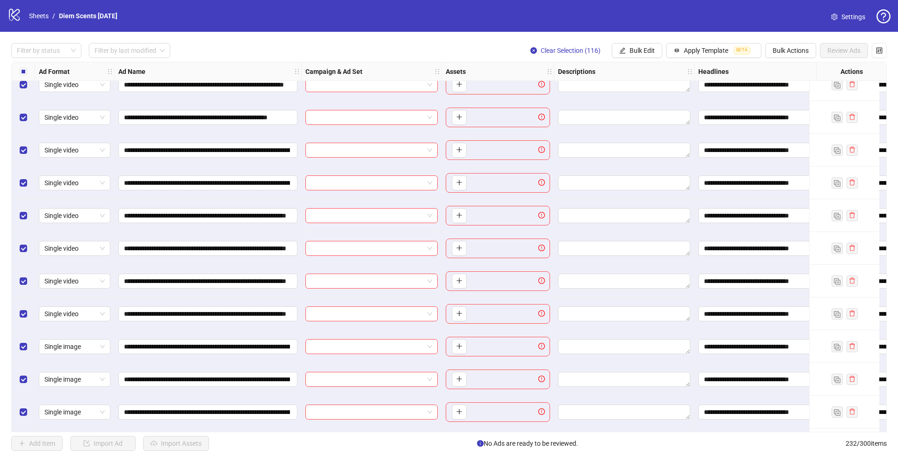
scroll to position [4466, 0]
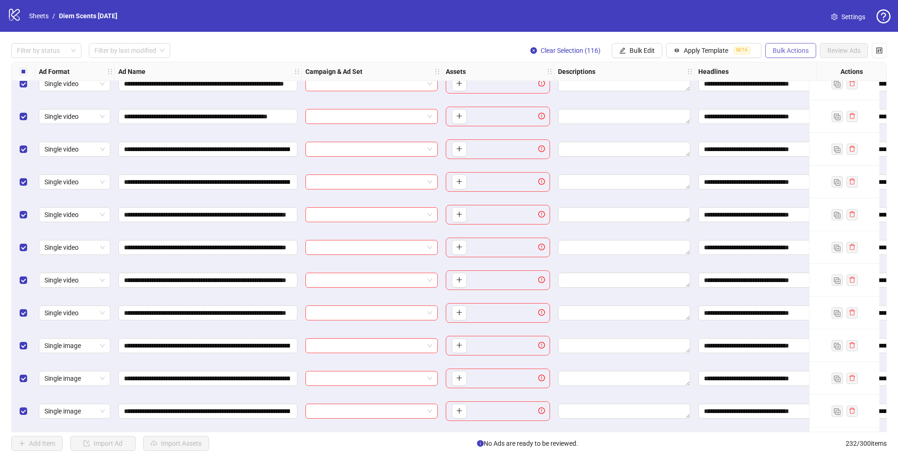
click at [789, 50] on span "Bulk Actions" at bounding box center [791, 50] width 36 height 7
click at [790, 66] on span "Delete" at bounding box center [804, 69] width 64 height 10
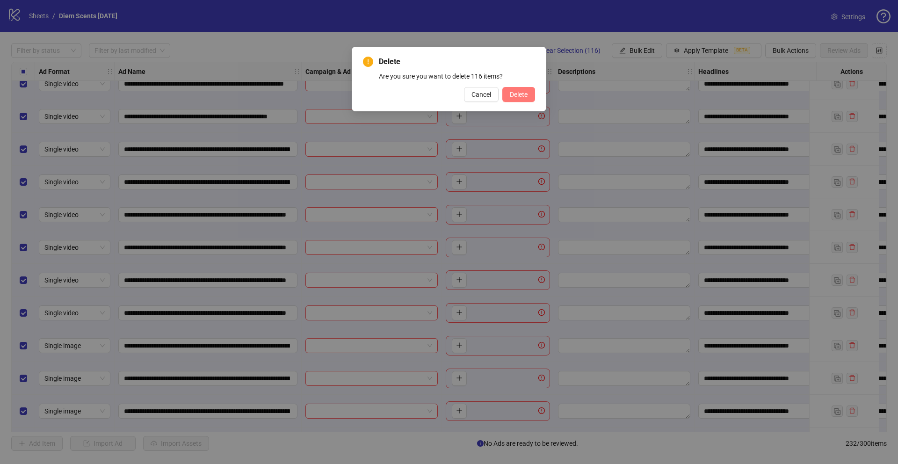
click at [520, 99] on button "Delete" at bounding box center [518, 94] width 33 height 15
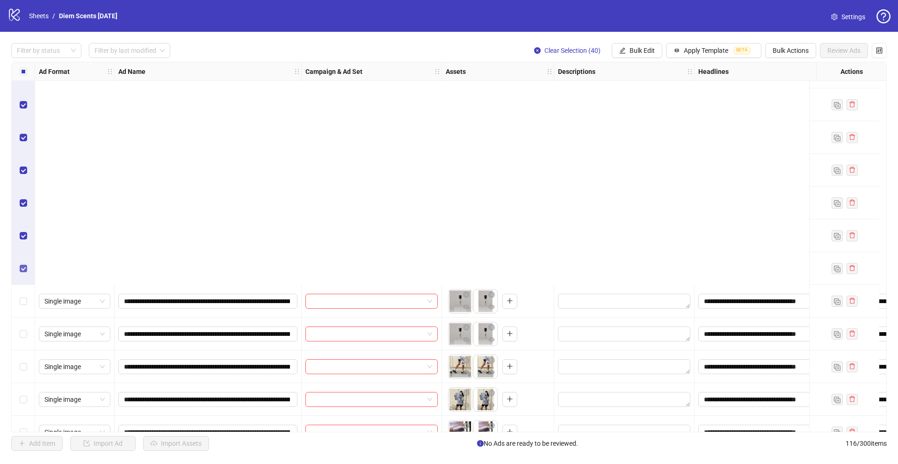
scroll to position [1374, 0]
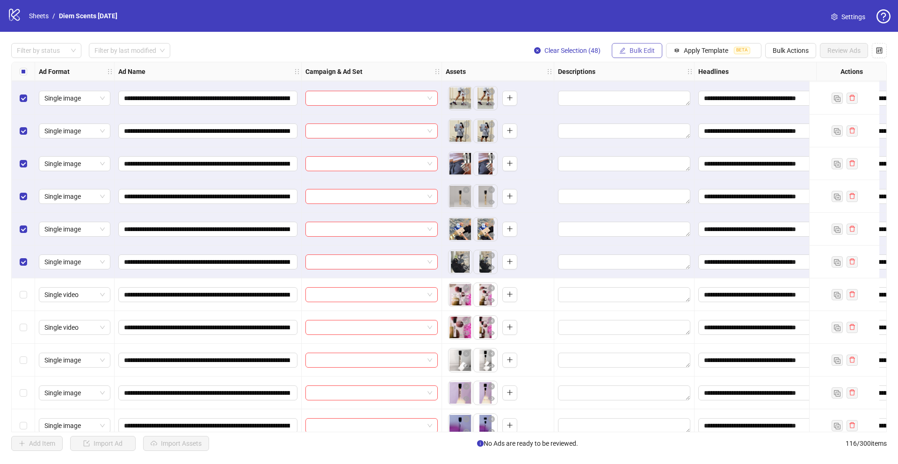
click at [637, 48] on span "Bulk Edit" at bounding box center [641, 50] width 25 height 7
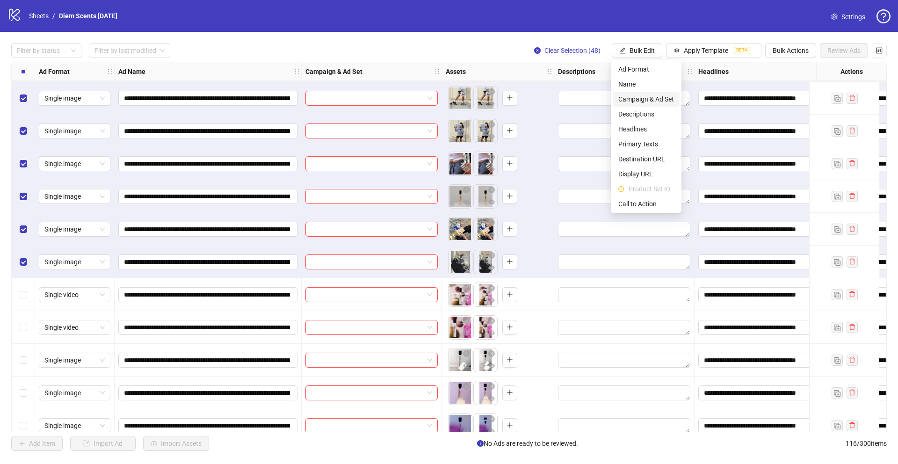
click at [641, 95] on span "Campaign & Ad Set" at bounding box center [646, 99] width 56 height 10
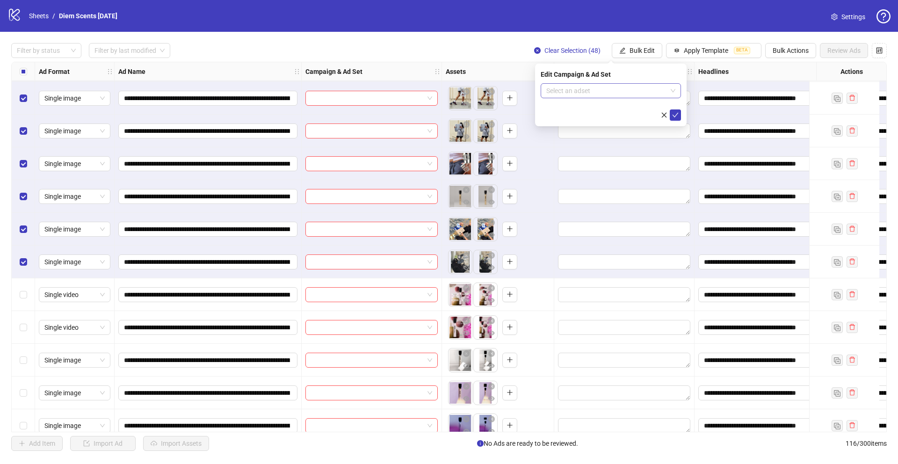
click at [629, 92] on input "search" at bounding box center [606, 91] width 121 height 14
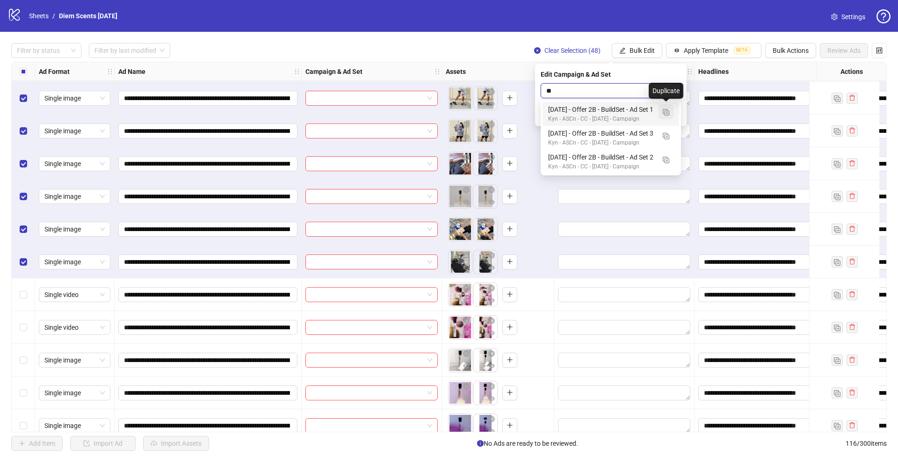
click at [666, 111] on img "button" at bounding box center [666, 112] width 7 height 7
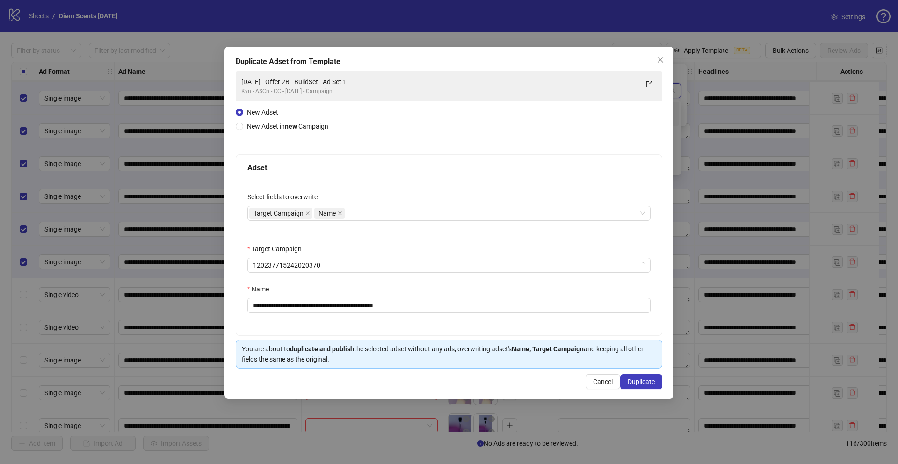
type input "**"
click at [665, 55] on button "Close" at bounding box center [660, 59] width 15 height 15
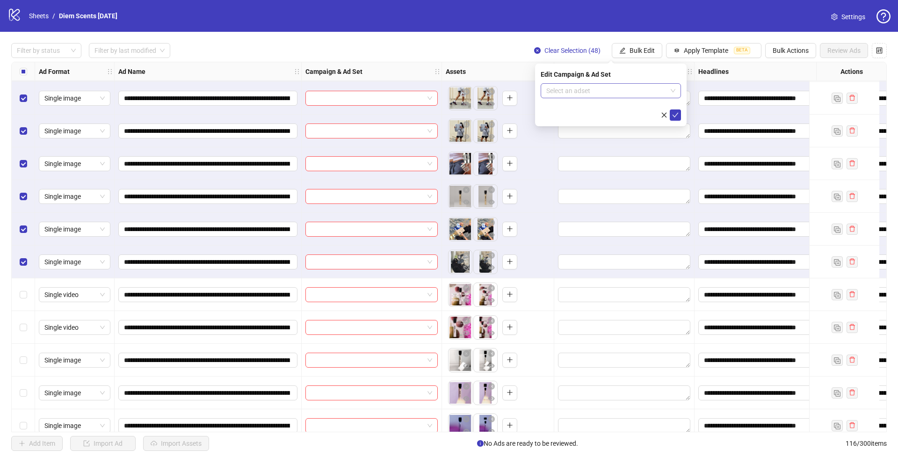
click at [612, 92] on input "search" at bounding box center [606, 91] width 121 height 14
click at [701, 86] on div "**********" at bounding box center [764, 98] width 140 height 33
click at [416, 100] on input "search" at bounding box center [367, 98] width 113 height 14
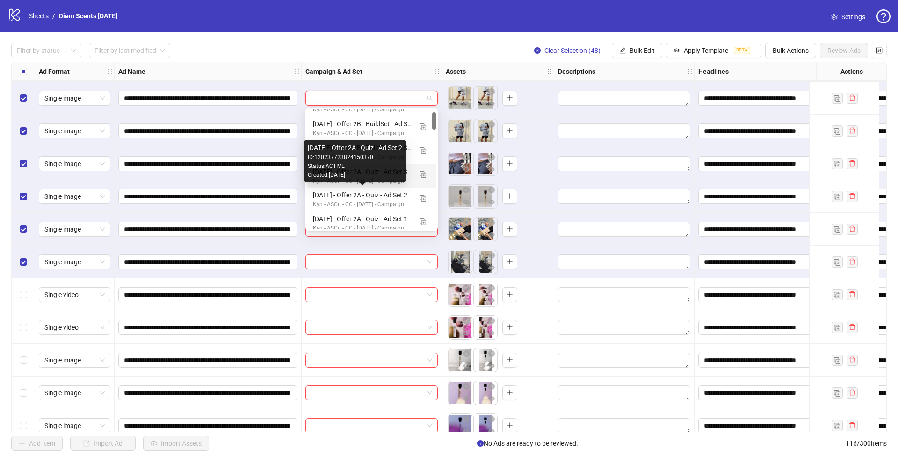
scroll to position [21, 0]
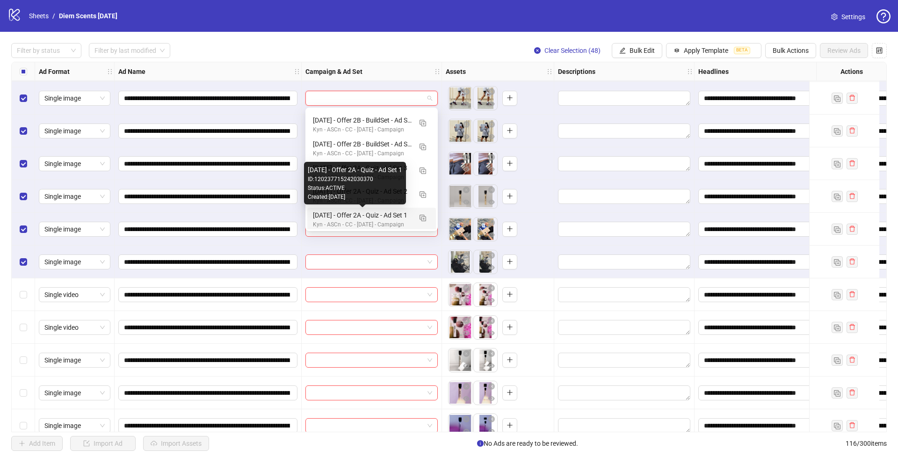
click at [373, 214] on div "[DATE] - Offer 2A - Quiz - Ad Set 1" at bounding box center [362, 215] width 99 height 10
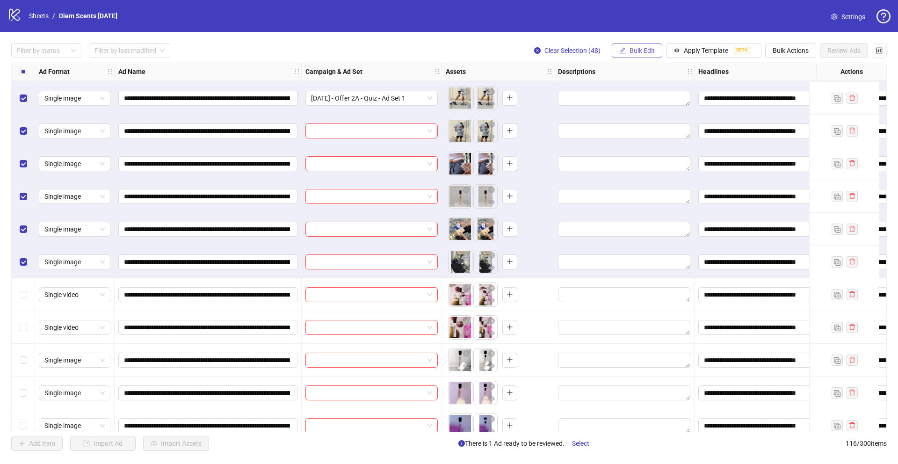
click at [641, 49] on span "Bulk Edit" at bounding box center [641, 50] width 25 height 7
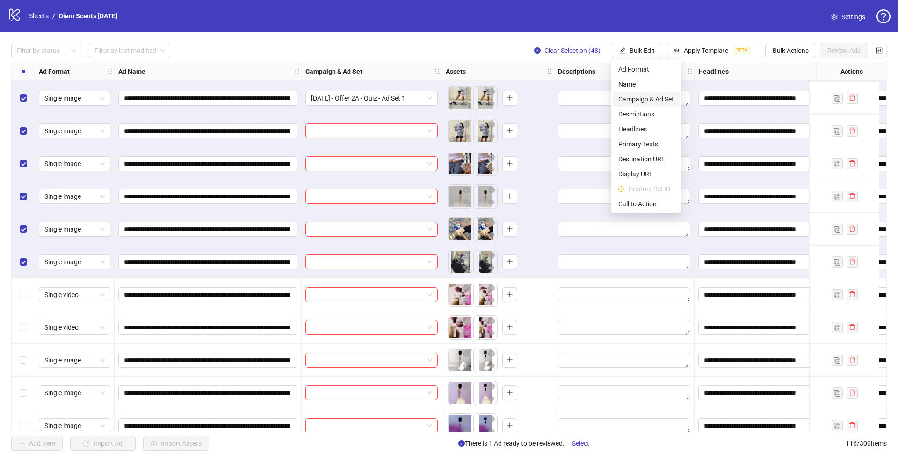
click at [644, 94] on span "Campaign & Ad Set" at bounding box center [646, 99] width 56 height 10
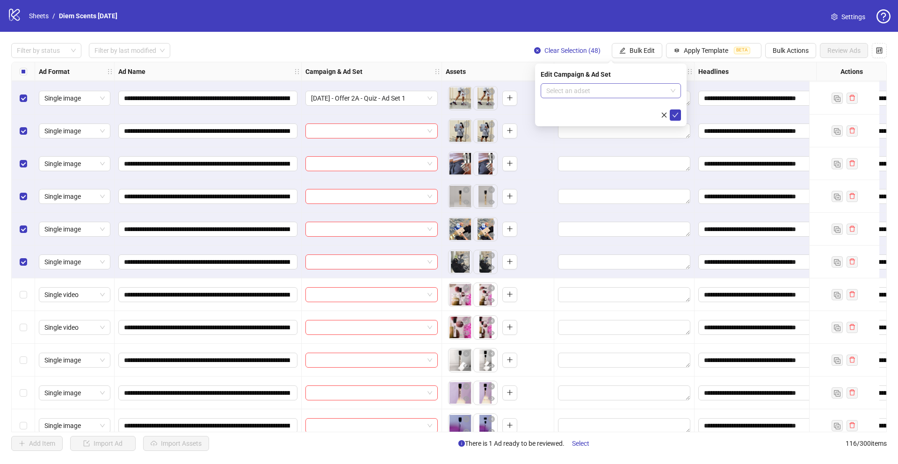
click at [568, 86] on input "search" at bounding box center [606, 91] width 121 height 14
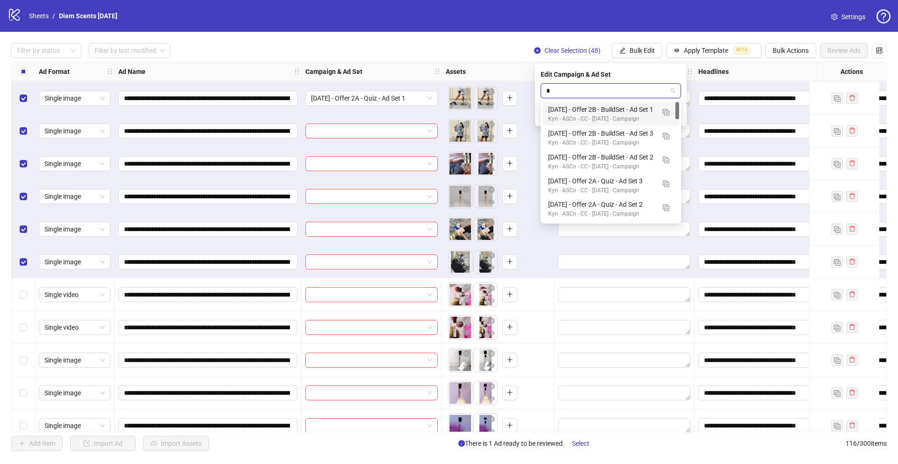
type input "**"
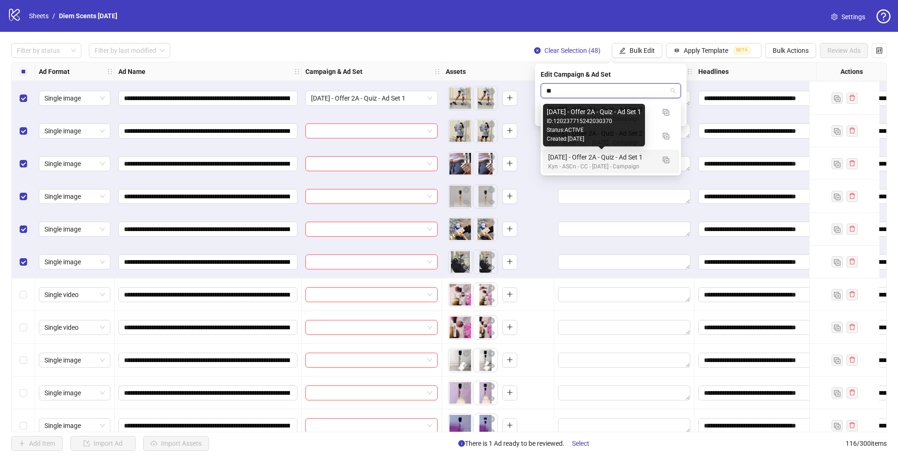
click at [611, 156] on div "[DATE] - Offer 2A - Quiz - Ad Set 1" at bounding box center [601, 157] width 107 height 10
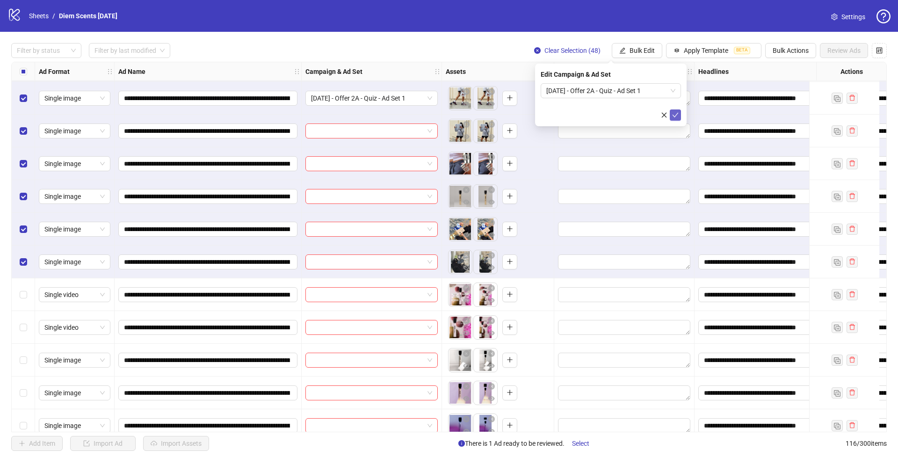
click at [674, 115] on icon "check" at bounding box center [675, 115] width 7 height 7
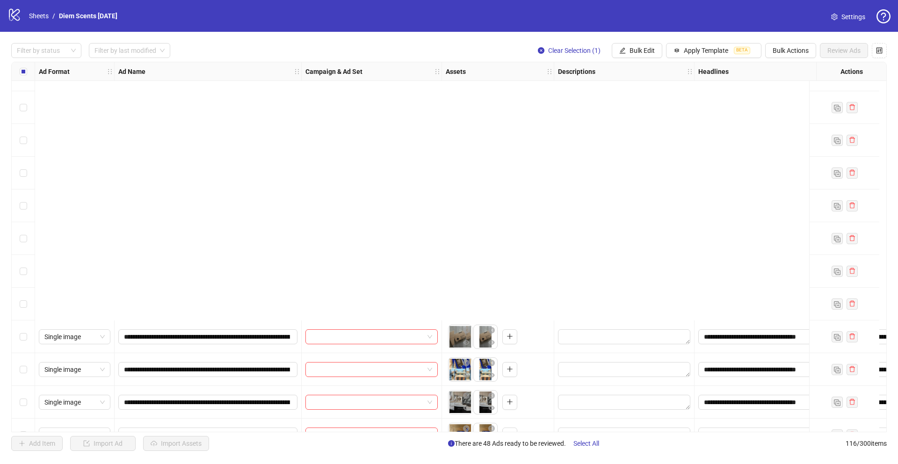
scroll to position [3000, 0]
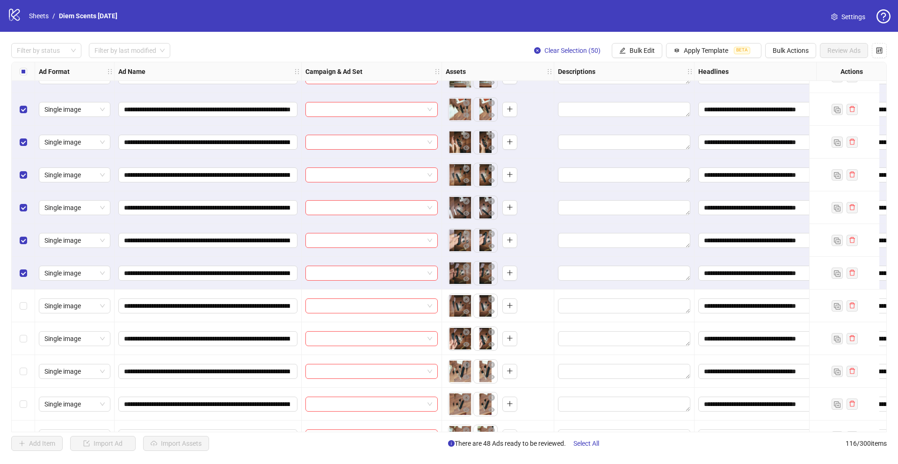
click at [23, 280] on div "Select row 98" at bounding box center [23, 273] width 23 height 33
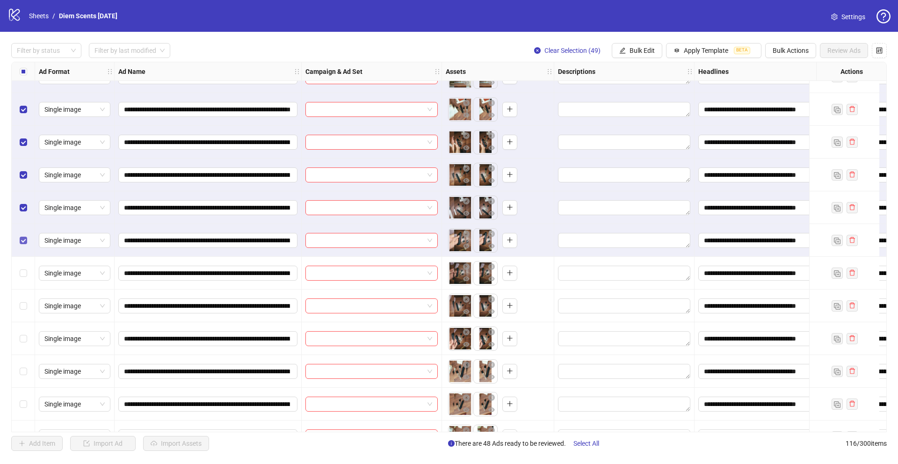
click at [26, 236] on label "Select row 97" at bounding box center [23, 240] width 7 height 10
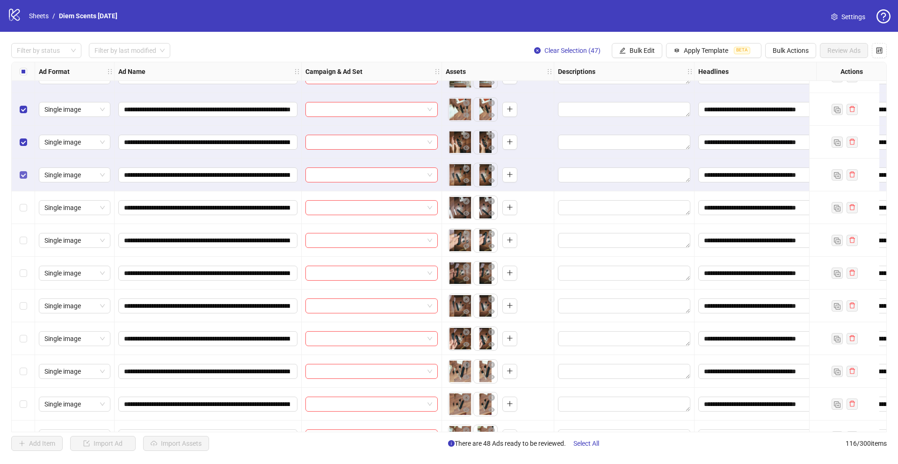
click at [23, 170] on label "Select row 95" at bounding box center [23, 175] width 7 height 10
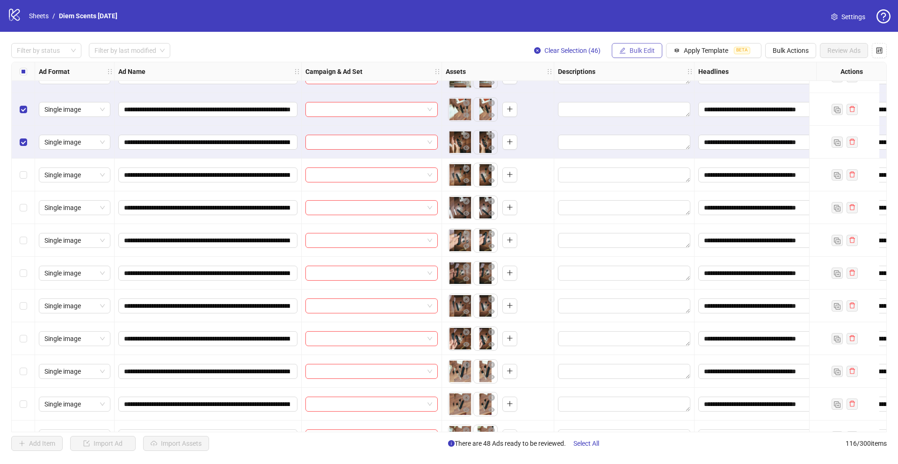
click at [644, 53] on span "Bulk Edit" at bounding box center [641, 50] width 25 height 7
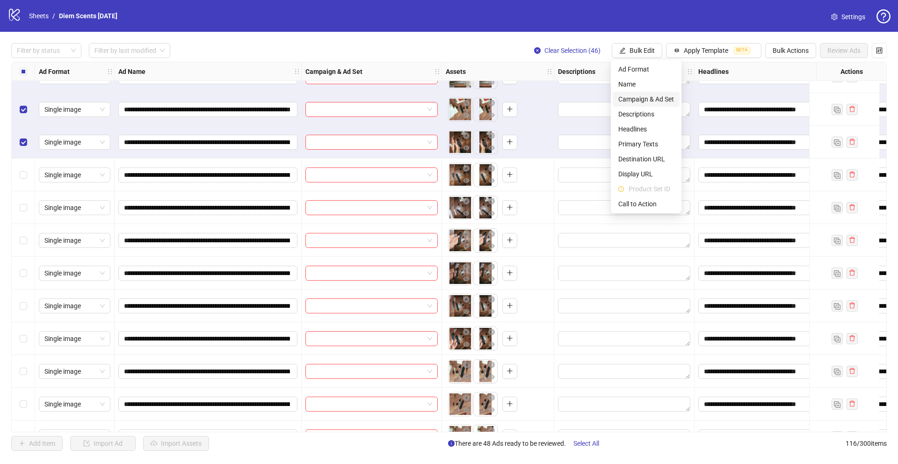
click at [636, 99] on span "Campaign & Ad Set" at bounding box center [646, 99] width 56 height 10
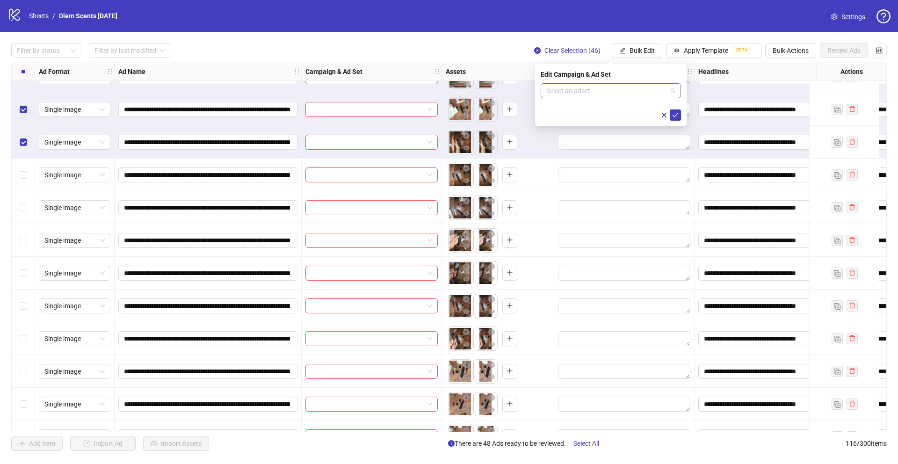
click at [633, 95] on input "search" at bounding box center [606, 91] width 121 height 14
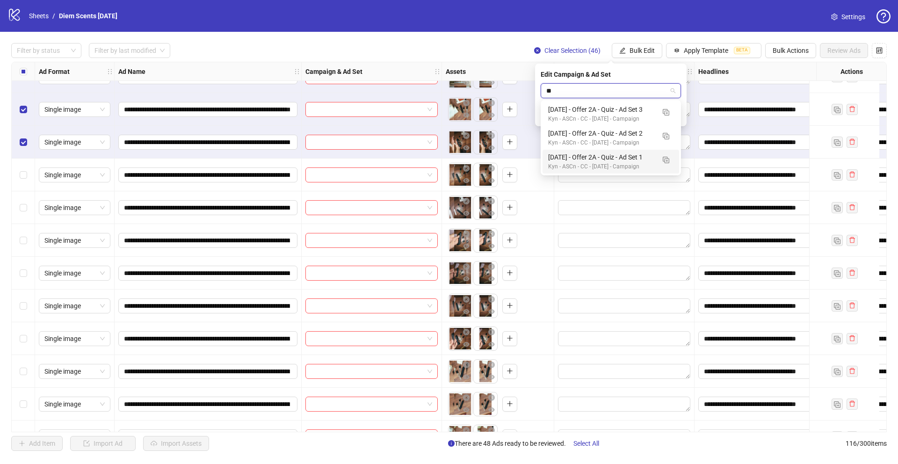
type input "**"
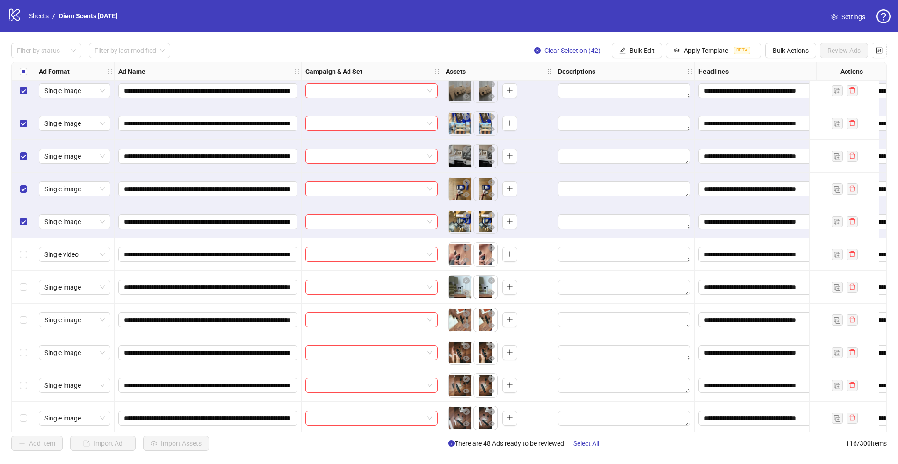
scroll to position [2788, 0]
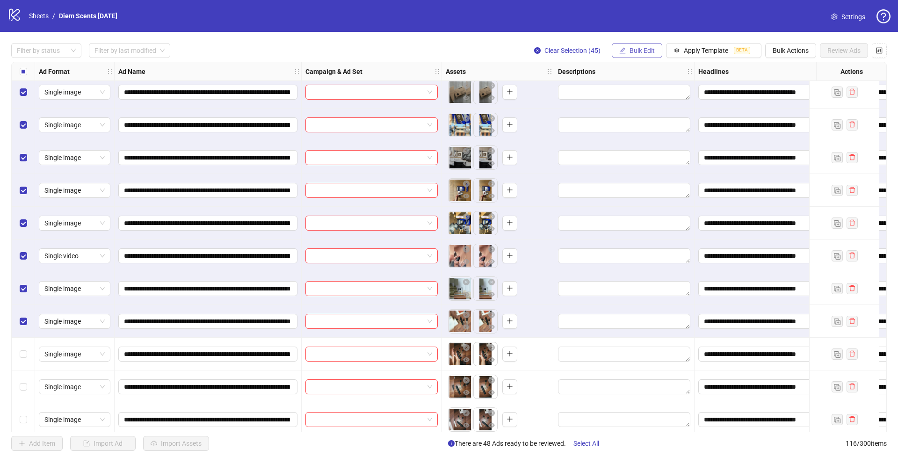
click at [632, 51] on span "Bulk Edit" at bounding box center [641, 50] width 25 height 7
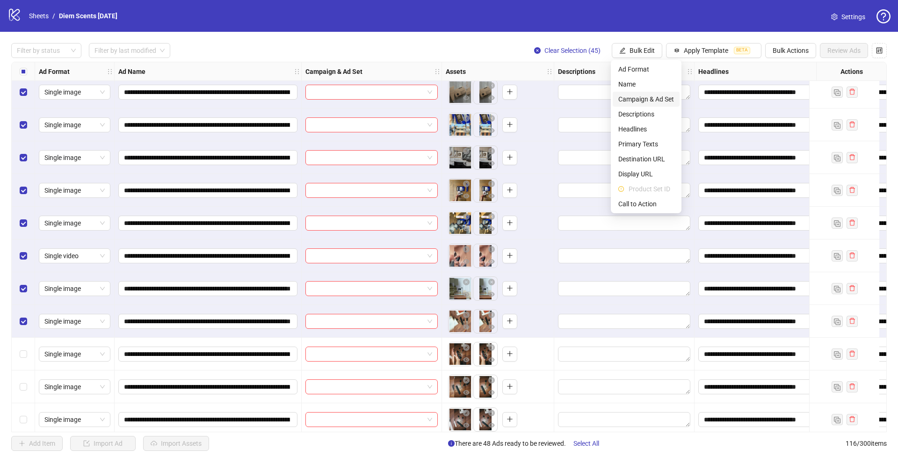
click at [643, 100] on span "Campaign & Ad Set" at bounding box center [646, 99] width 56 height 10
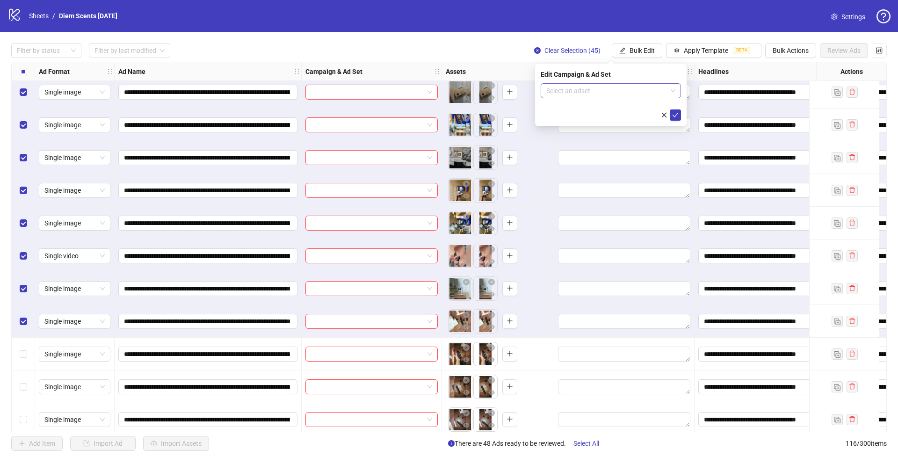
click at [562, 92] on input "search" at bounding box center [606, 91] width 121 height 14
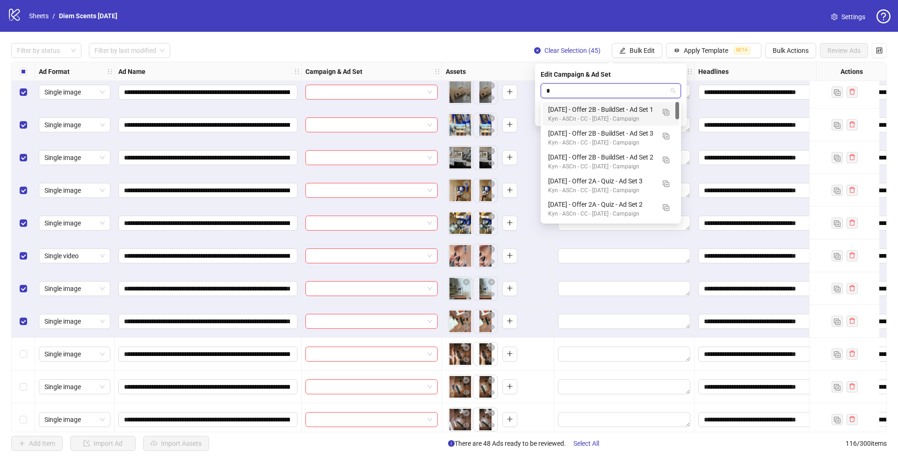
type input "**"
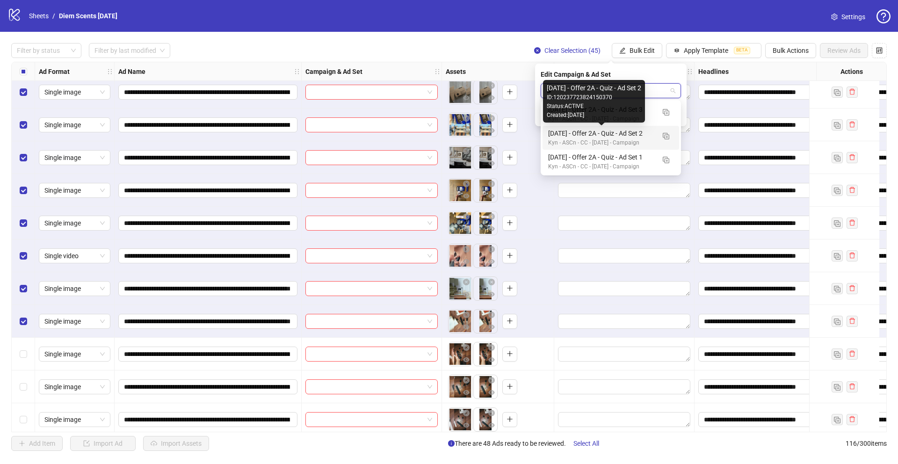
click at [613, 131] on div "[DATE] - Offer 2A - Quiz - Ad Set 2" at bounding box center [601, 133] width 107 height 10
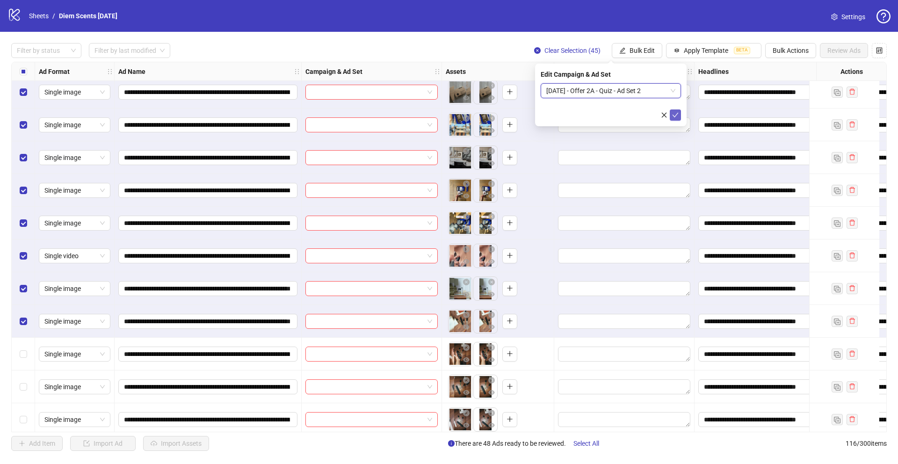
click at [679, 116] on button "submit" at bounding box center [675, 114] width 11 height 11
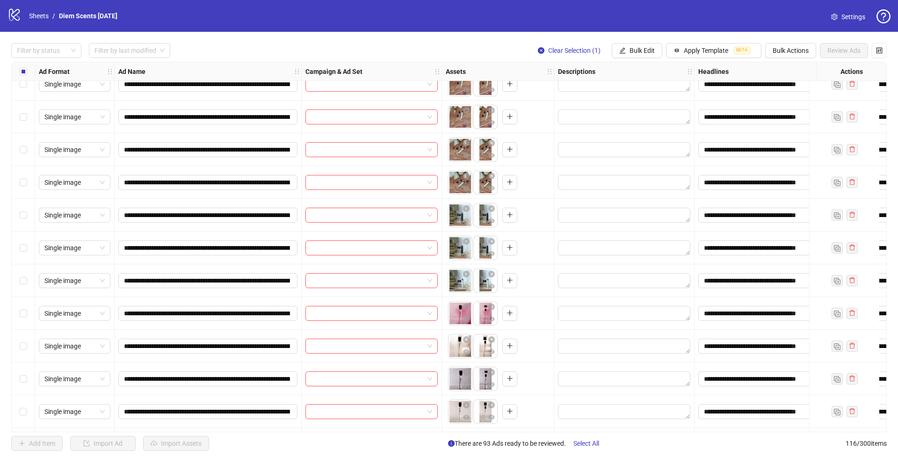
scroll to position [3450, 0]
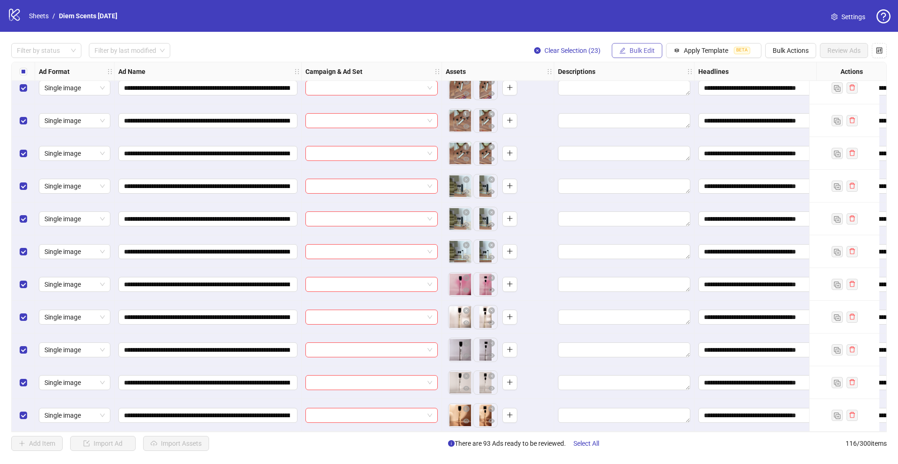
click at [639, 50] on span "Bulk Edit" at bounding box center [641, 50] width 25 height 7
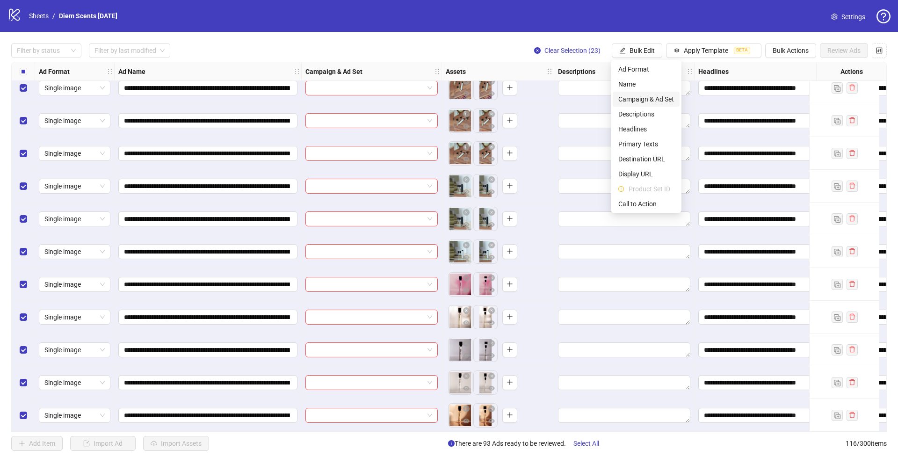
click at [631, 97] on span "Campaign & Ad Set" at bounding box center [646, 99] width 56 height 10
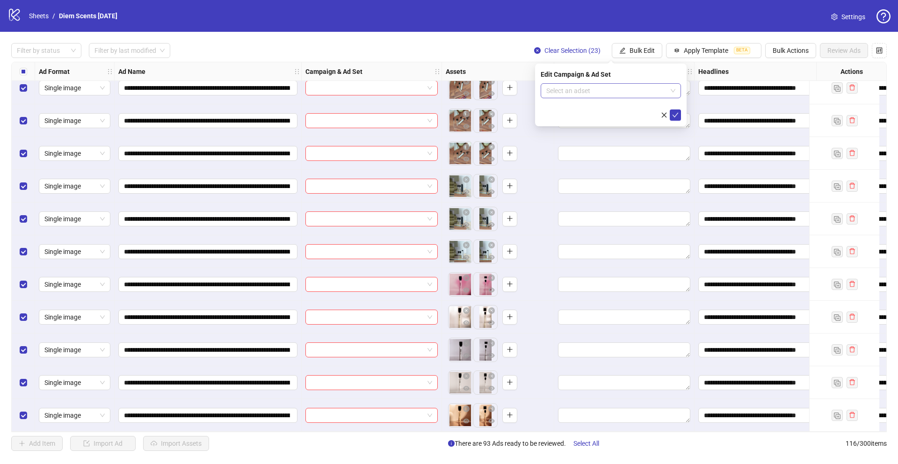
click at [573, 84] on input "search" at bounding box center [606, 91] width 121 height 14
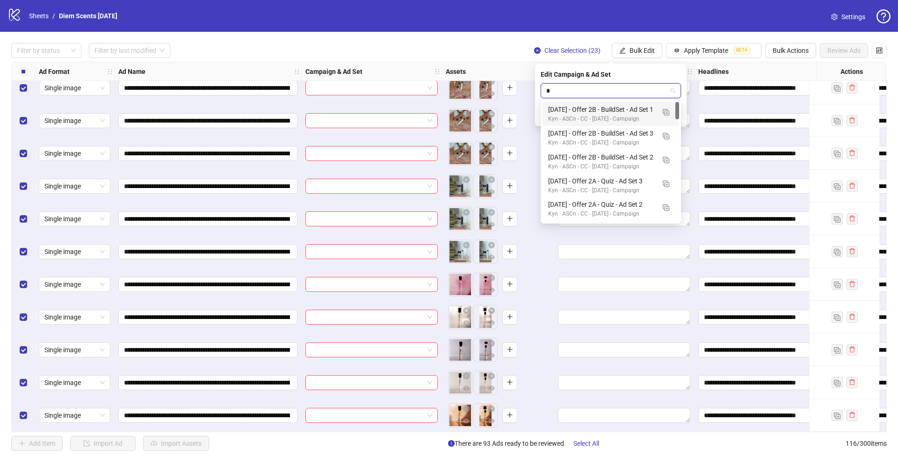
type input "**"
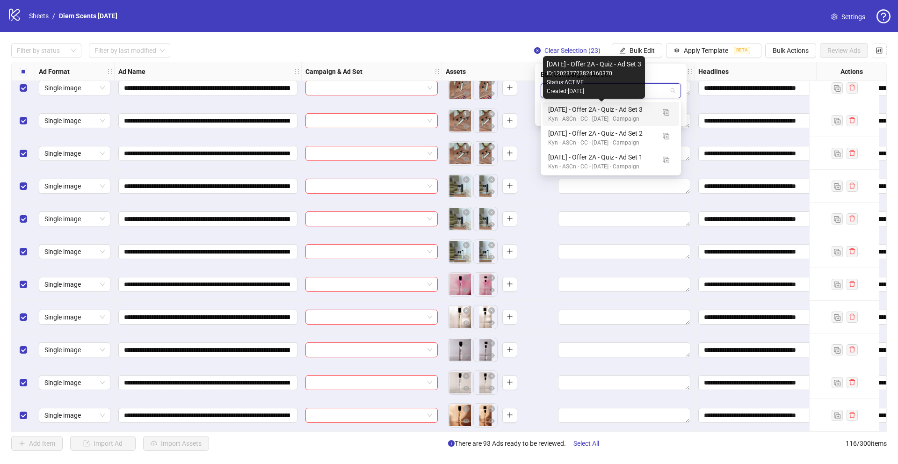
click at [614, 109] on div "[DATE] - Offer 2A - Quiz - Ad Set 3" at bounding box center [601, 109] width 107 height 10
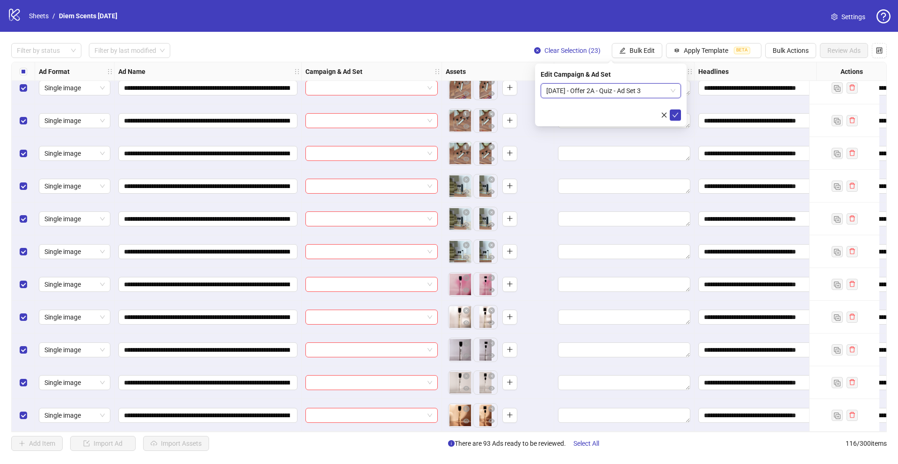
click at [683, 114] on div "Edit Campaign & Ad Set [DATE] - Offer 2A - Quiz - Ad Set 3 [DATE] - Offer 2A - …" at bounding box center [611, 95] width 152 height 63
click at [680, 115] on button "submit" at bounding box center [675, 114] width 11 height 11
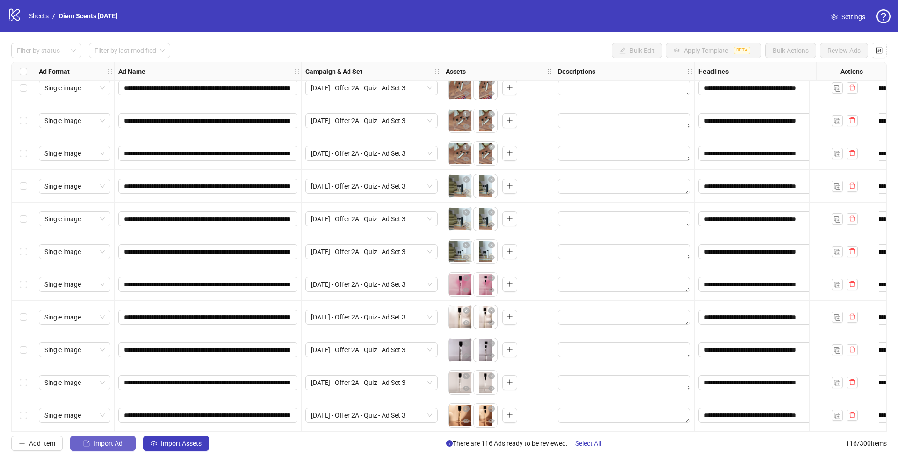
click at [116, 441] on span "Import Ad" at bounding box center [108, 443] width 29 height 7
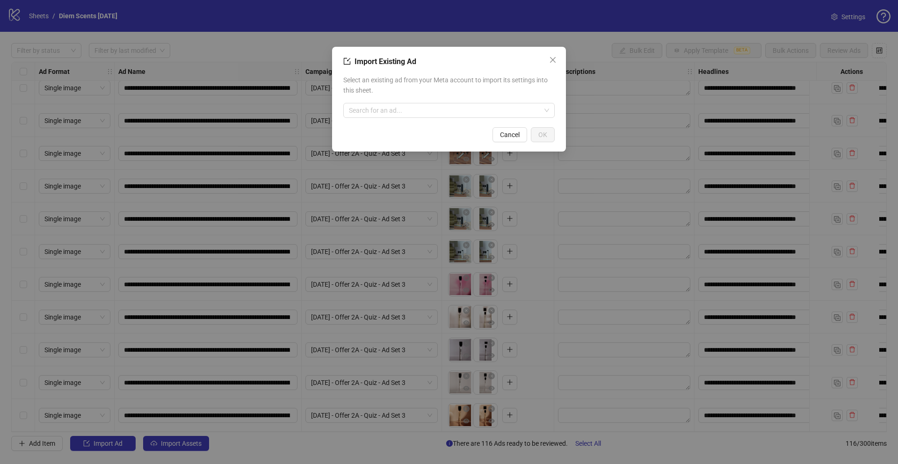
click at [184, 445] on div "Import Existing Ad Select an existing ad from your Meta account to import its s…" at bounding box center [449, 232] width 898 height 464
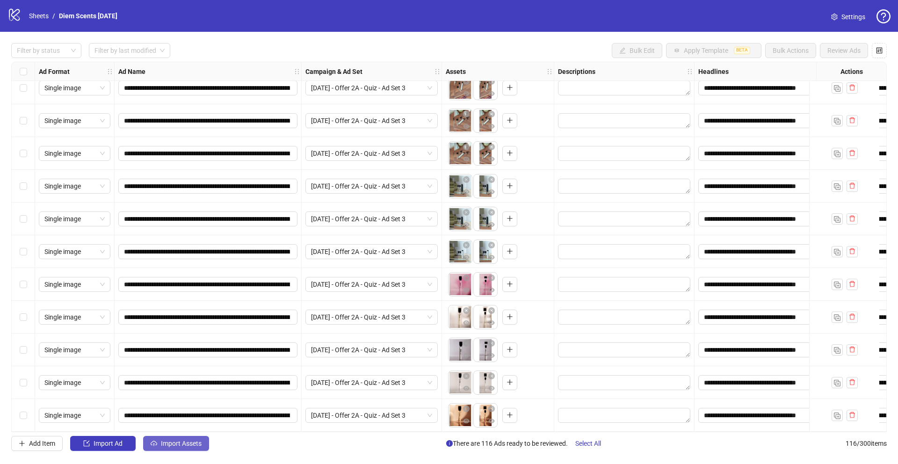
click at [174, 444] on span "Import Assets" at bounding box center [181, 443] width 41 height 7
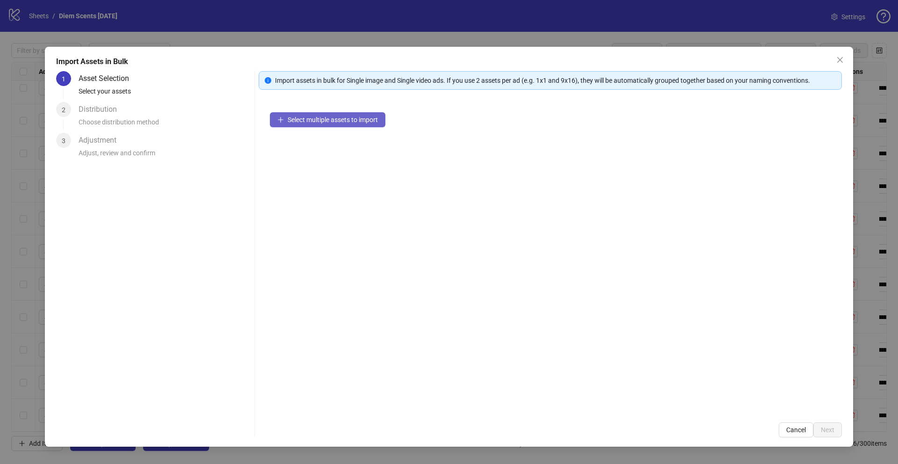
click at [340, 119] on span "Select multiple assets to import" at bounding box center [333, 119] width 90 height 7
click at [323, 120] on span "Select multiple assets to import" at bounding box center [333, 119] width 90 height 7
click at [107, 108] on div "Distribution" at bounding box center [102, 109] width 46 height 15
click at [319, 118] on span "Select multiple assets to import" at bounding box center [333, 119] width 90 height 7
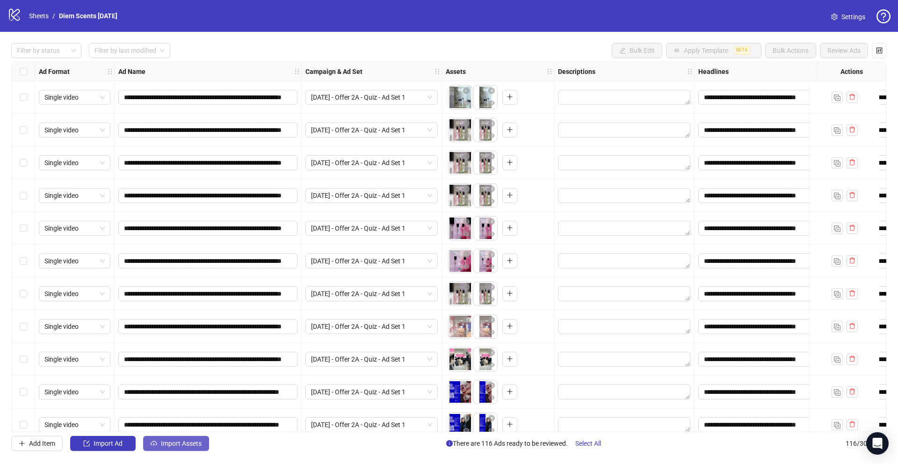
click at [178, 446] on span "Import Assets" at bounding box center [181, 443] width 41 height 7
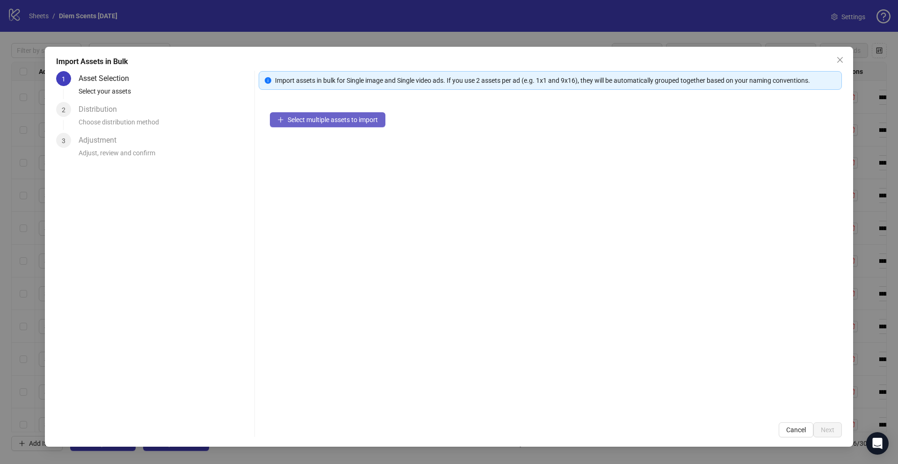
click at [364, 123] on button "Select multiple assets to import" at bounding box center [328, 119] width 116 height 15
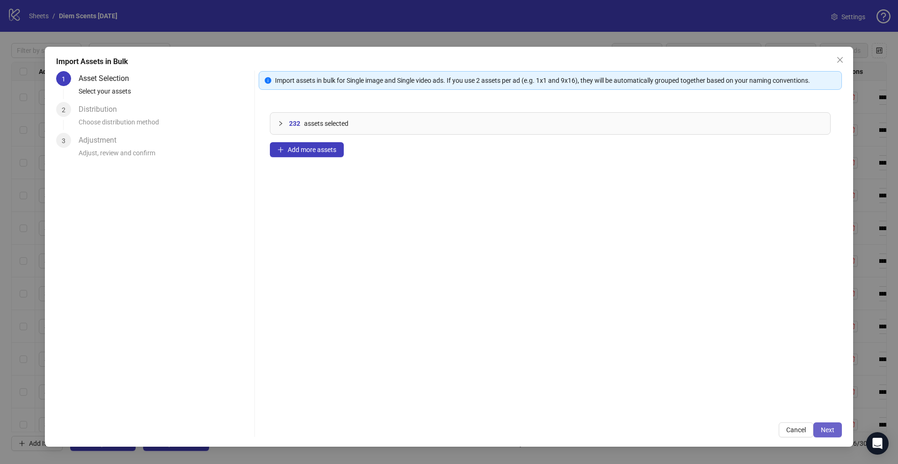
click at [829, 430] on span "Next" at bounding box center [828, 429] width 14 height 7
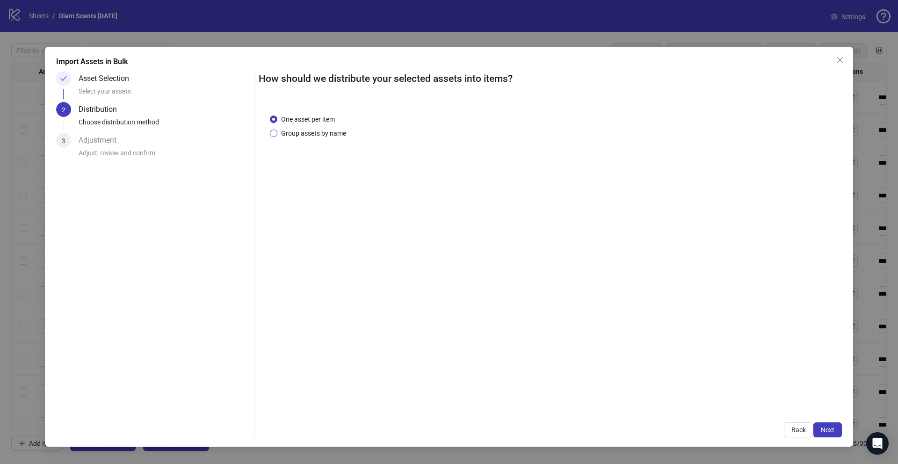
click at [279, 130] on span "Group assets by name" at bounding box center [313, 133] width 72 height 10
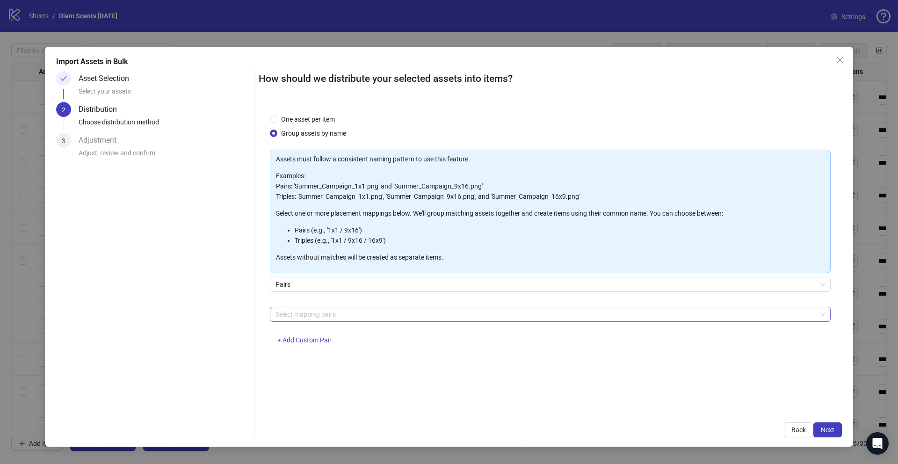
click at [317, 317] on div at bounding box center [545, 314] width 547 height 13
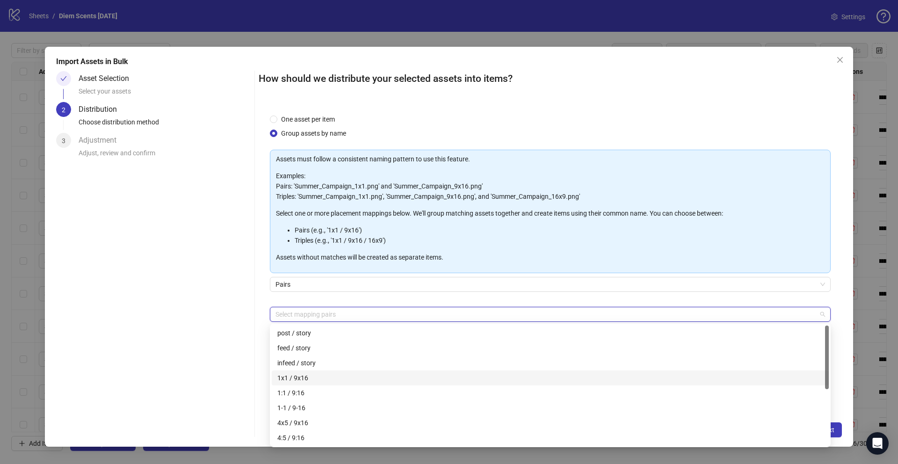
click at [319, 373] on div "1x1 / 9x16" at bounding box center [550, 378] width 546 height 10
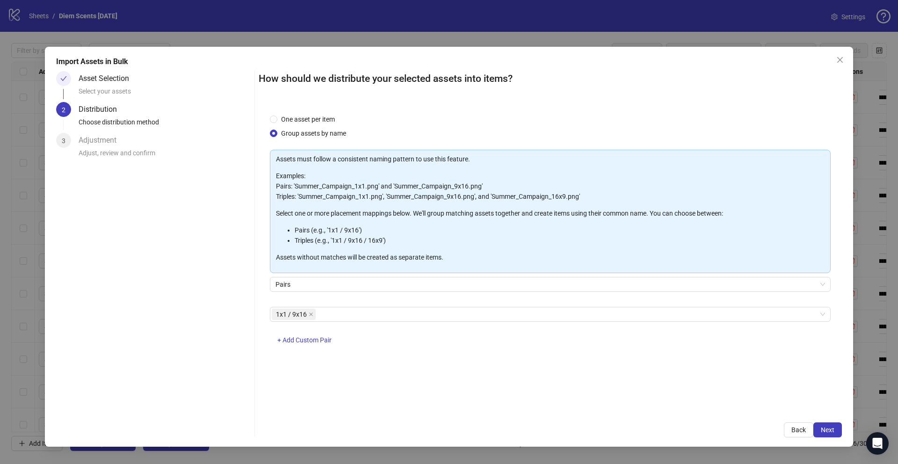
click at [859, 431] on div "Import Assets in Bulk Asset Selection Select your assets 2 Distribution Choose …" at bounding box center [449, 232] width 898 height 464
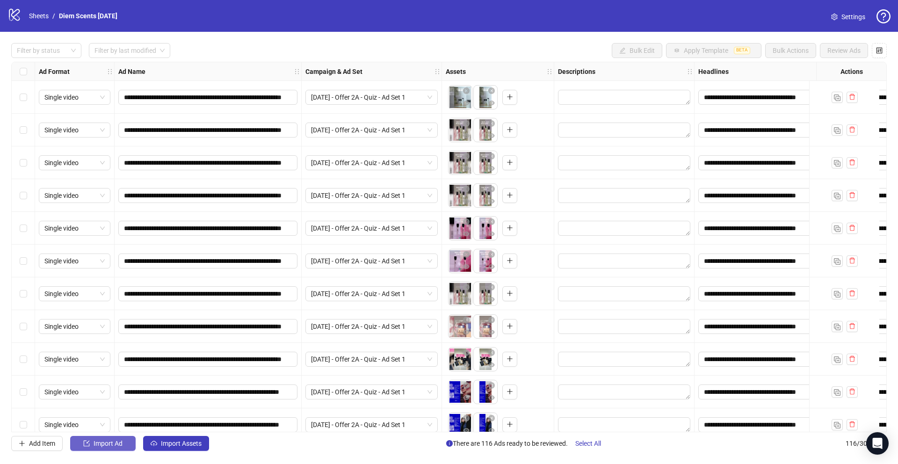
click at [125, 442] on button "Import Ad" at bounding box center [102, 443] width 65 height 15
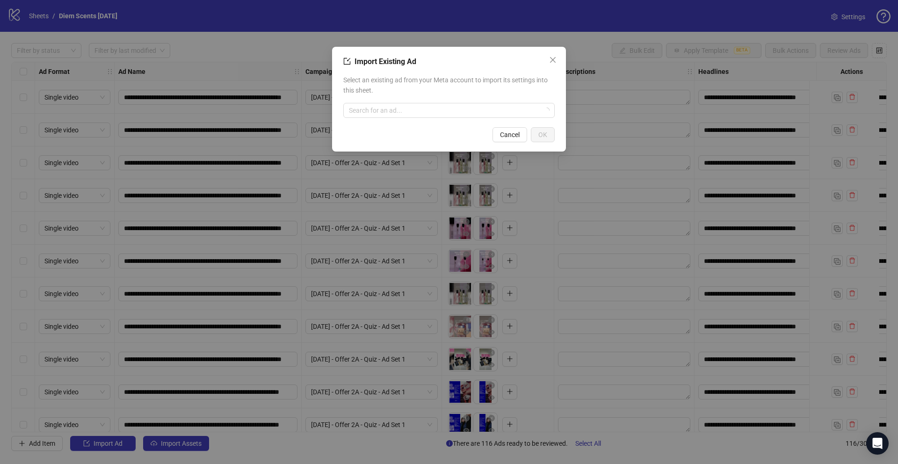
click at [204, 447] on div "Import Existing Ad Select an existing ad from your Meta account to import its s…" at bounding box center [449, 232] width 898 height 464
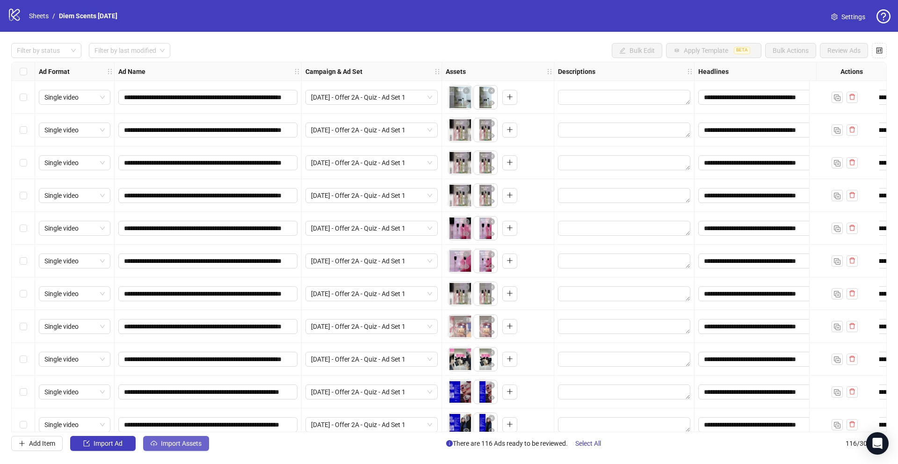
click at [178, 446] on span "Import Assets" at bounding box center [181, 443] width 41 height 7
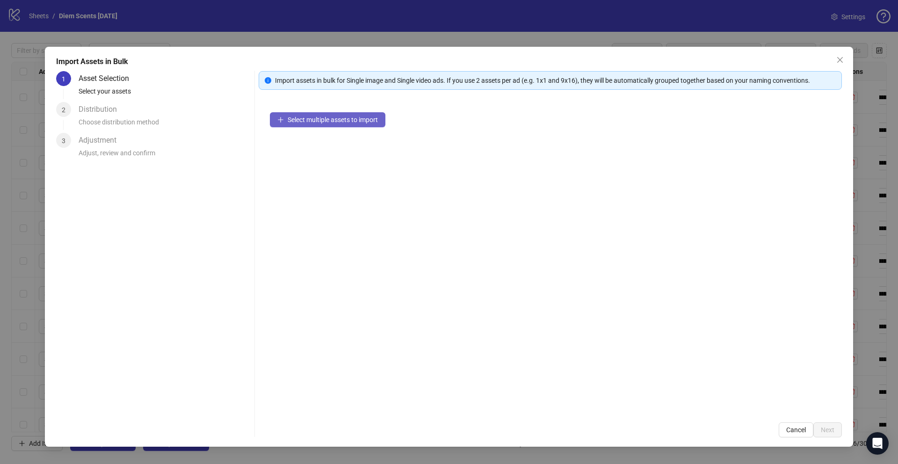
click at [307, 117] on span "Select multiple assets to import" at bounding box center [333, 119] width 90 height 7
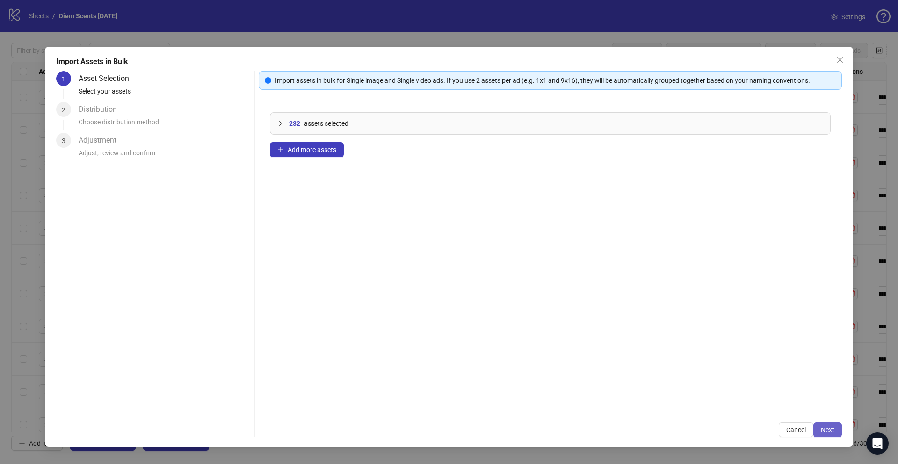
click at [827, 432] on span "Next" at bounding box center [828, 429] width 14 height 7
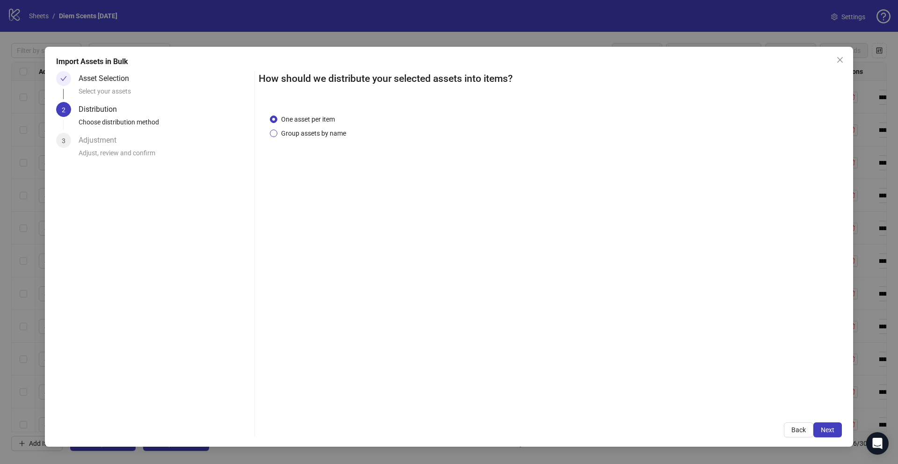
click at [307, 135] on span "Group assets by name" at bounding box center [313, 133] width 72 height 10
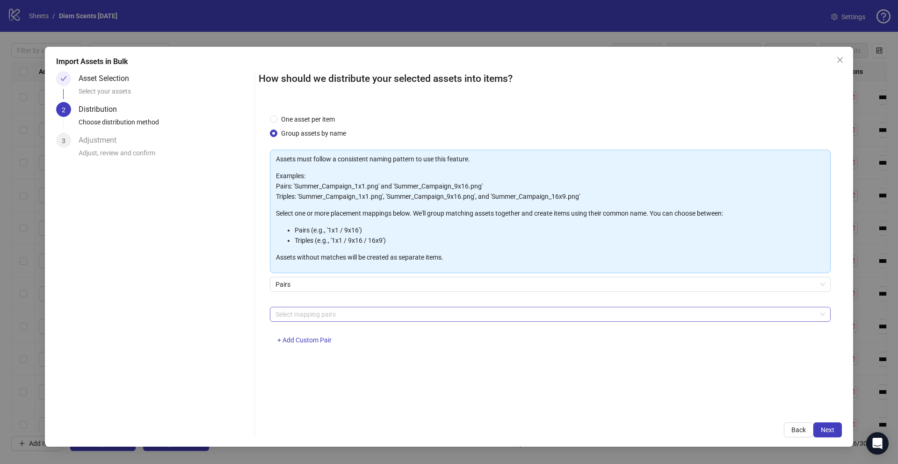
click at [329, 321] on div "Select mapping pairs" at bounding box center [550, 314] width 561 height 15
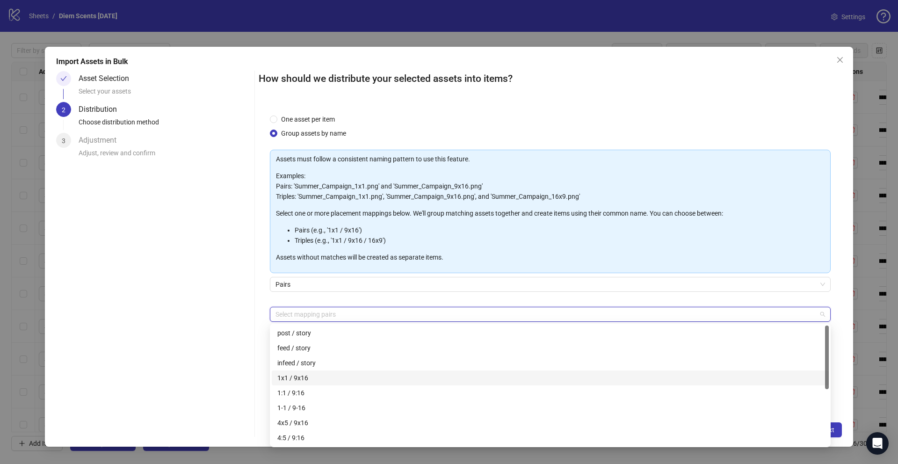
click at [321, 377] on div "1x1 / 9x16" at bounding box center [550, 378] width 546 height 10
click at [743, 302] on div "Pairs" at bounding box center [550, 290] width 561 height 26
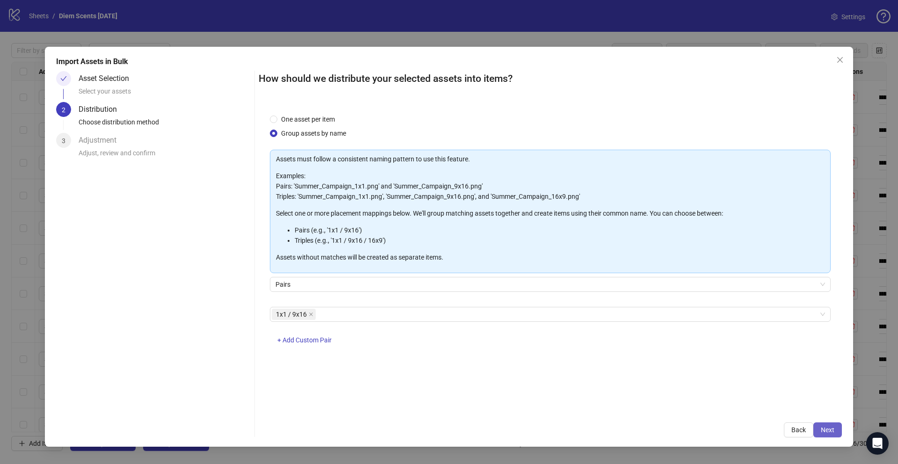
click at [831, 432] on span "Next" at bounding box center [828, 429] width 14 height 7
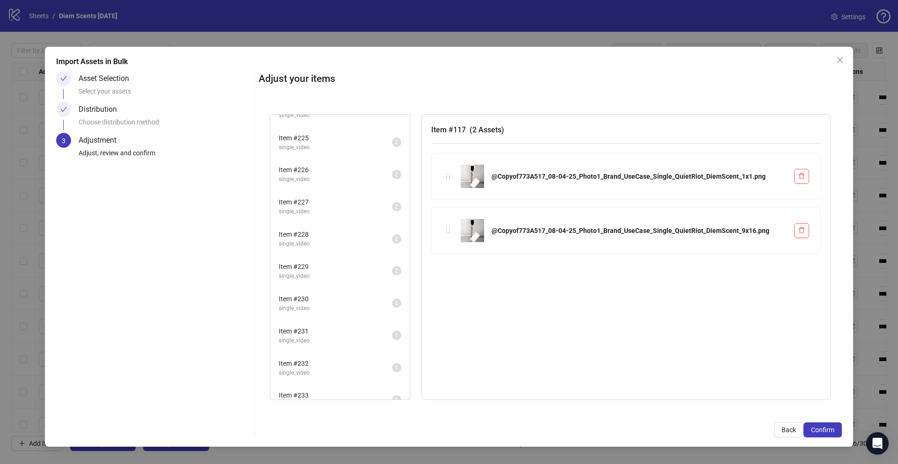
scroll to position [3514, 0]
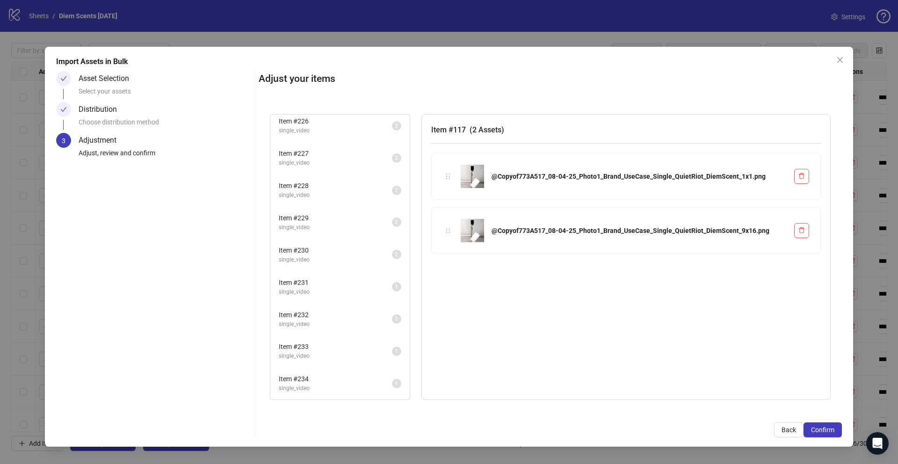
click at [320, 366] on div "Item # 233 single_video 1" at bounding box center [339, 351] width 139 height 32
click at [311, 347] on span "Item # 233" at bounding box center [335, 346] width 113 height 10
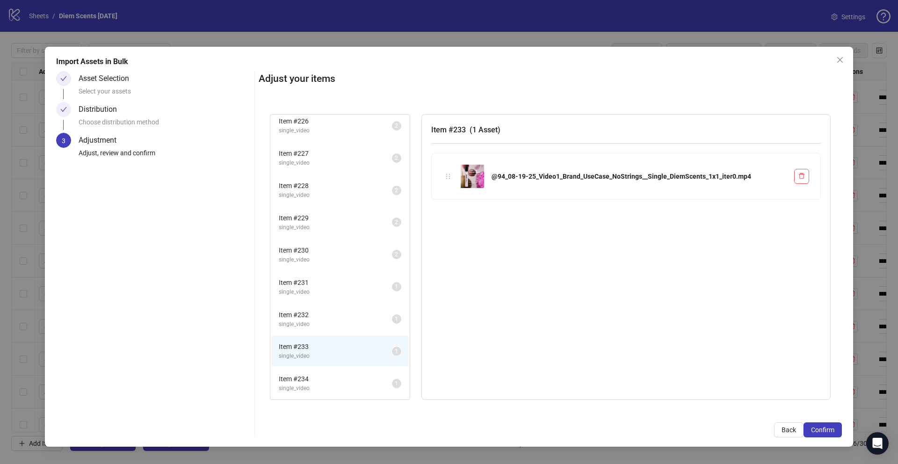
click at [314, 380] on span "Item # 234" at bounding box center [335, 379] width 113 height 10
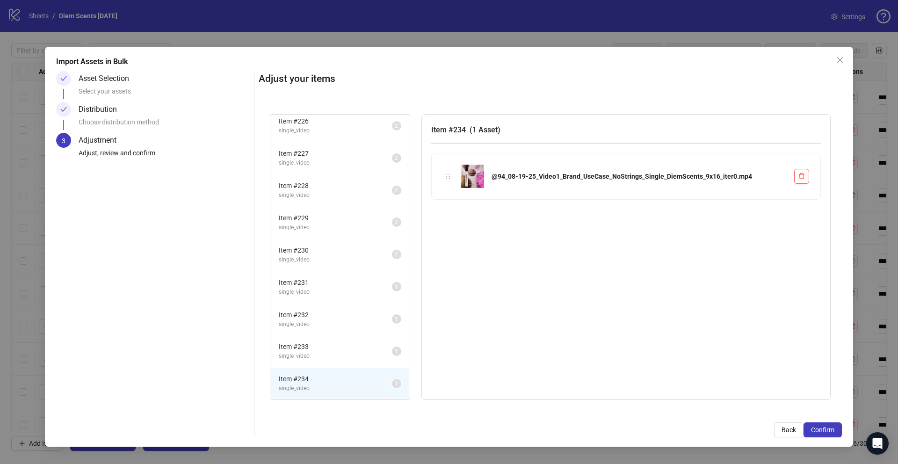
click at [312, 336] on li "Item # 233 single_video 1" at bounding box center [339, 351] width 137 height 30
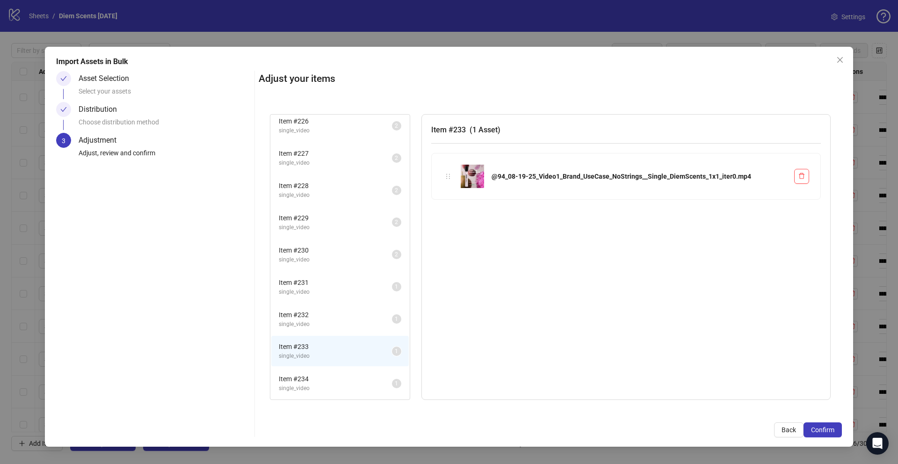
click at [311, 320] on span "single_video" at bounding box center [335, 324] width 113 height 9
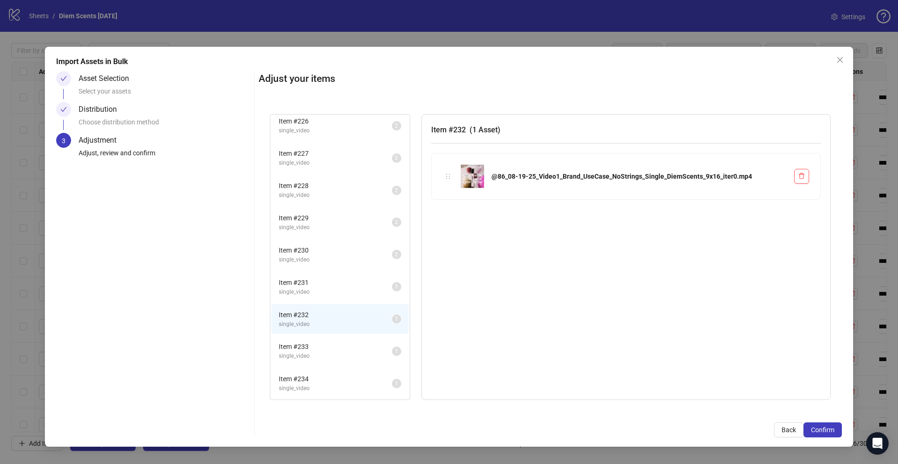
click at [304, 270] on div "Item # 230 single_video 2" at bounding box center [339, 255] width 139 height 32
click at [306, 276] on li "Item # 231 single_video 1" at bounding box center [339, 287] width 137 height 30
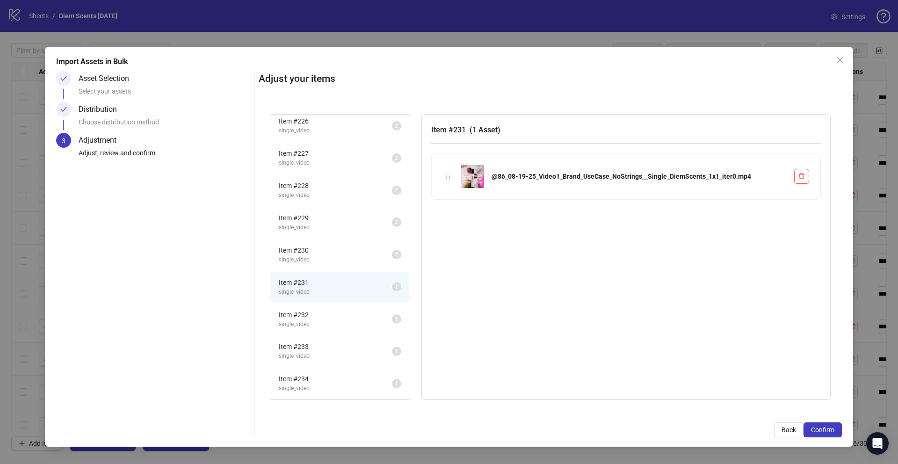
click at [307, 255] on span "single_video" at bounding box center [335, 259] width 113 height 9
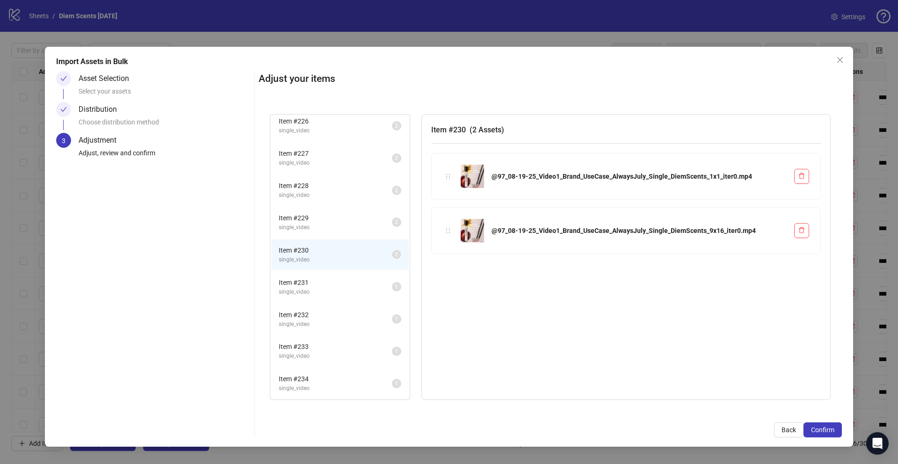
click at [313, 224] on span "single_video" at bounding box center [335, 227] width 113 height 9
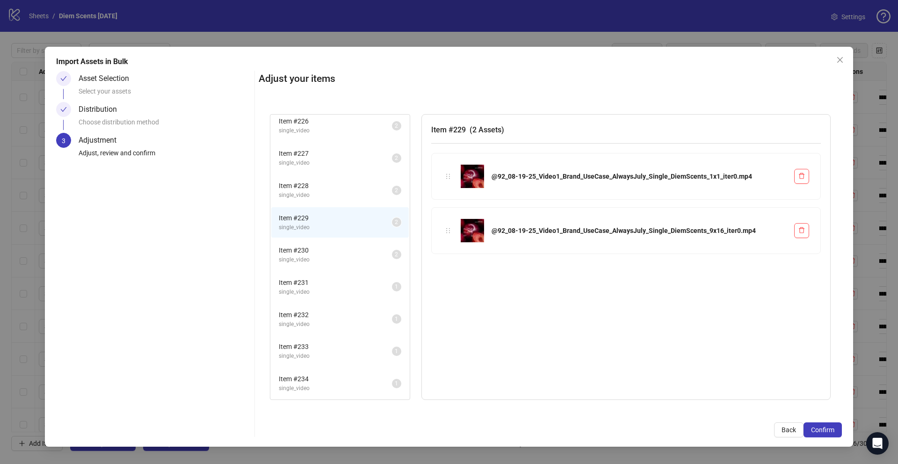
click at [318, 188] on span "Item # 228" at bounding box center [335, 186] width 113 height 10
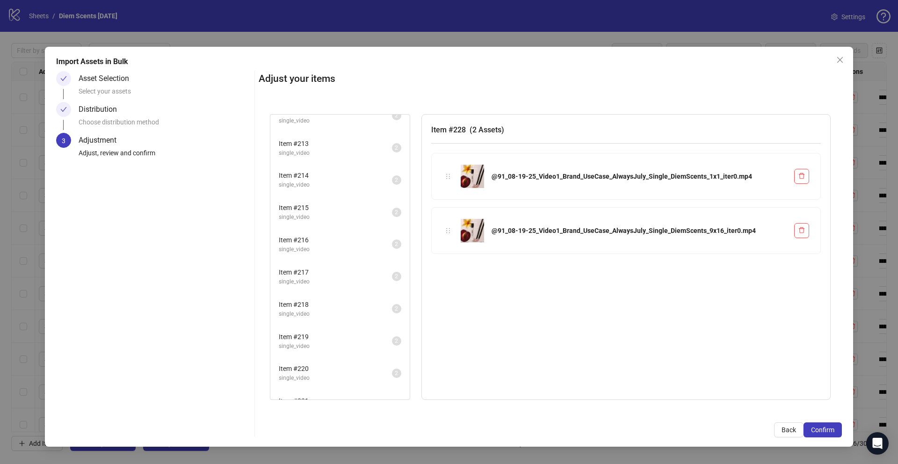
click at [327, 198] on li "Item # 215 single_video 2" at bounding box center [339, 212] width 137 height 30
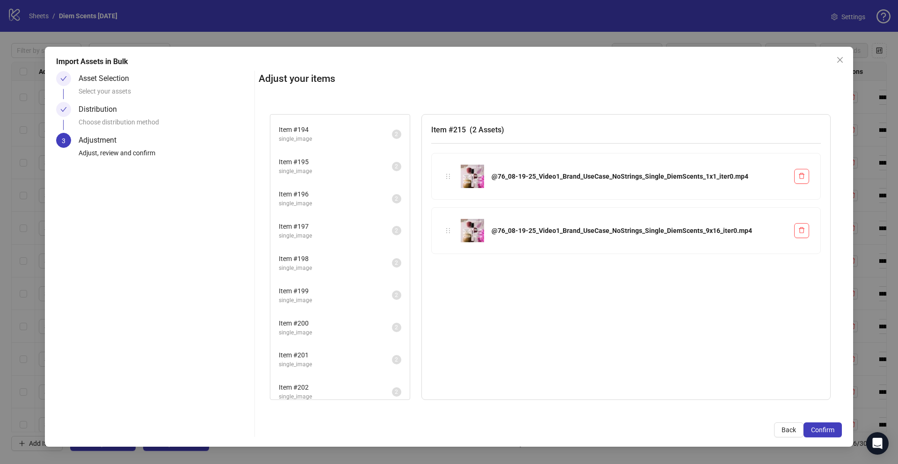
click at [327, 199] on span "Item # 196" at bounding box center [335, 194] width 113 height 10
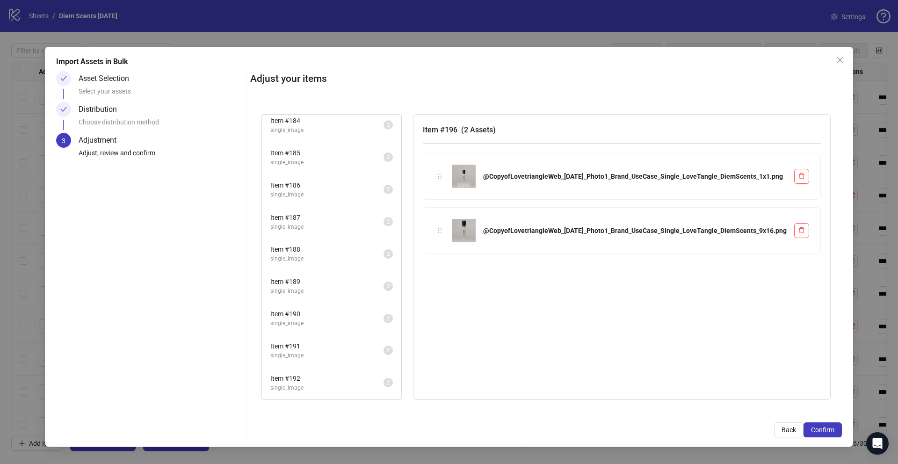
click at [327, 199] on li "Item # 186 single_image 2" at bounding box center [331, 189] width 137 height 30
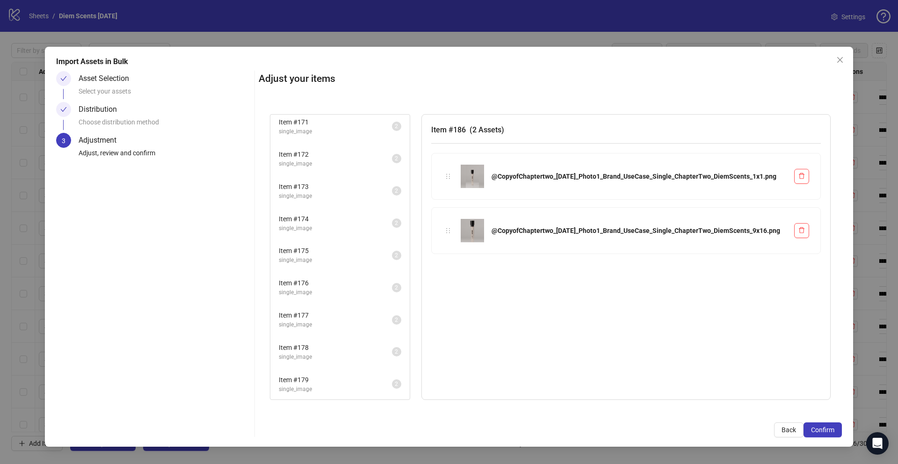
click at [327, 200] on span "single_image" at bounding box center [335, 196] width 113 height 9
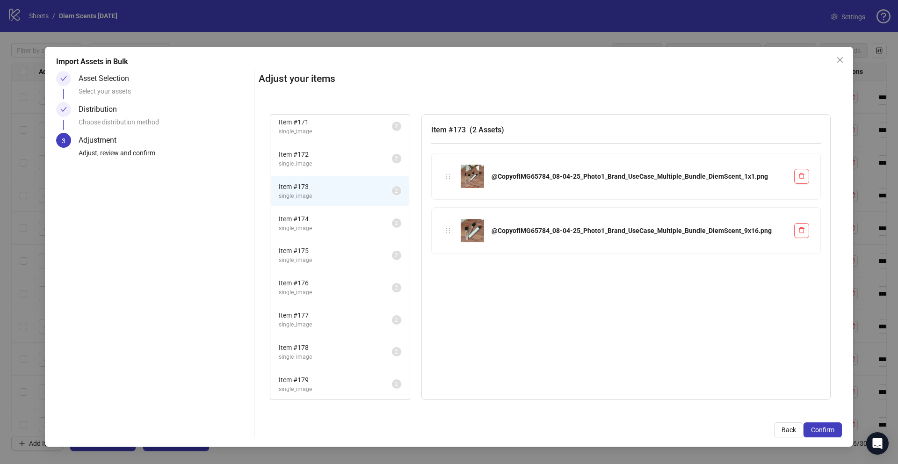
scroll to position [1307, 0]
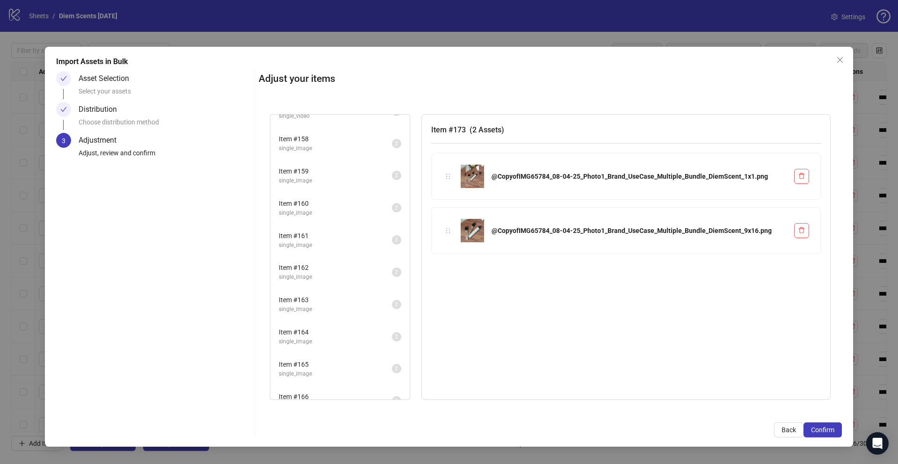
click at [327, 200] on span "Item # 160" at bounding box center [335, 203] width 113 height 10
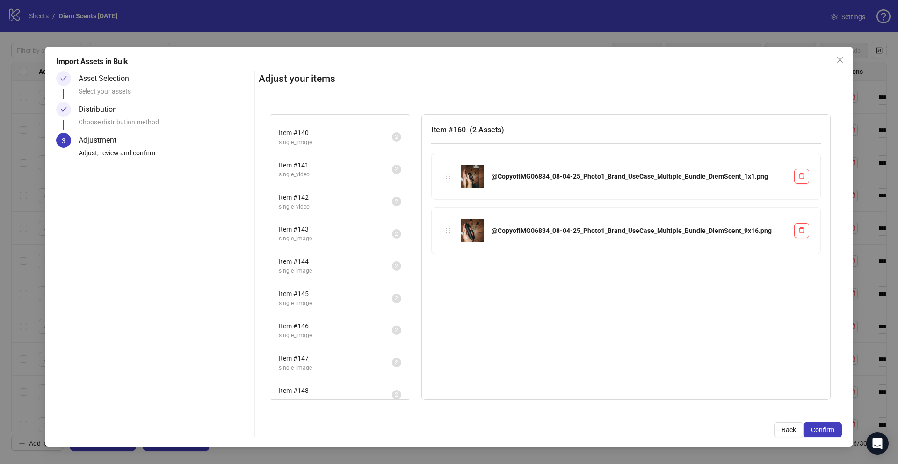
click at [316, 198] on span "Item # 142" at bounding box center [335, 197] width 113 height 10
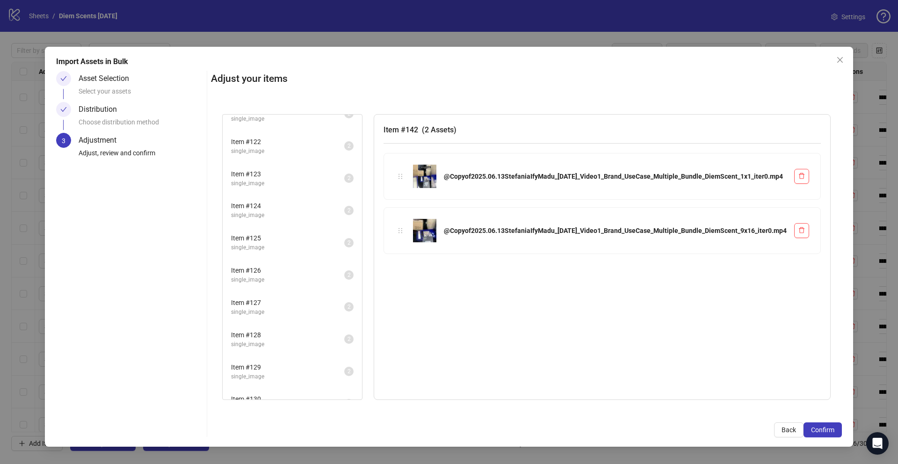
click at [317, 199] on li "Item # 124 single_image 2" at bounding box center [292, 210] width 137 height 30
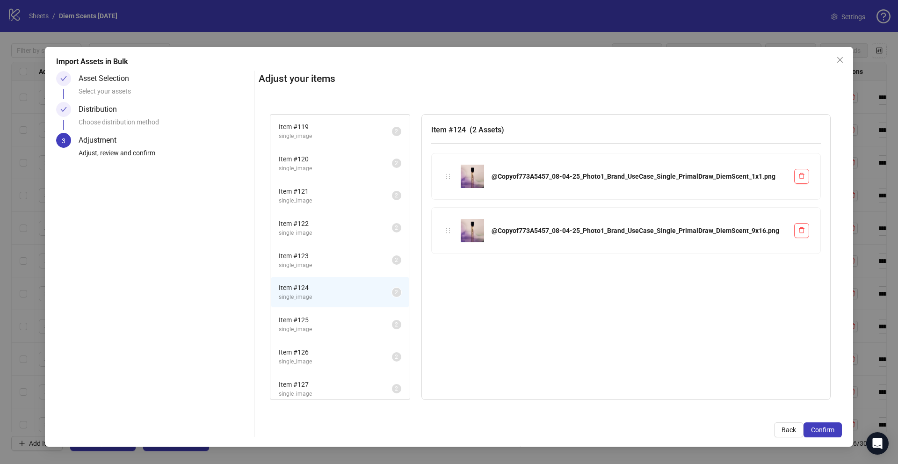
scroll to position [0, 0]
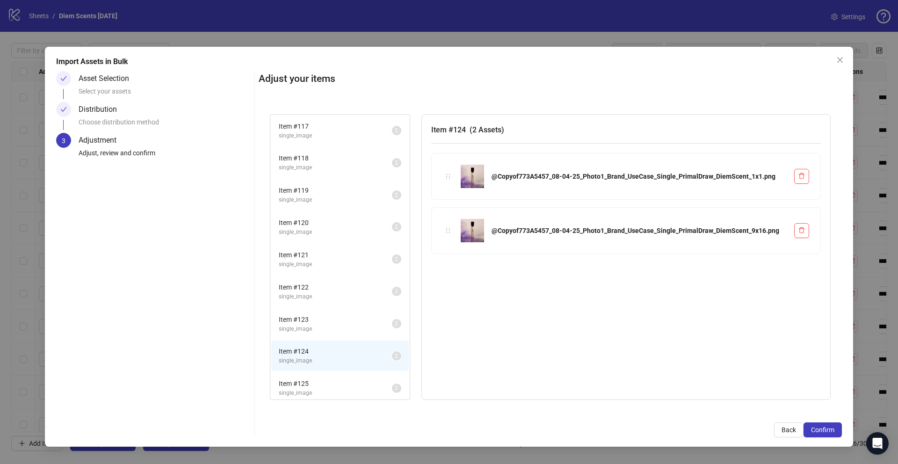
click at [318, 199] on span "single_image" at bounding box center [335, 199] width 113 height 9
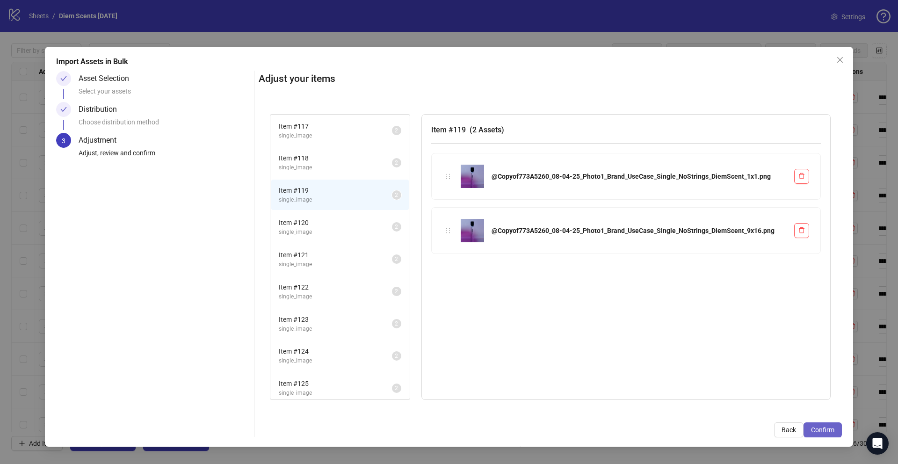
click at [823, 426] on span "Confirm" at bounding box center [822, 429] width 23 height 7
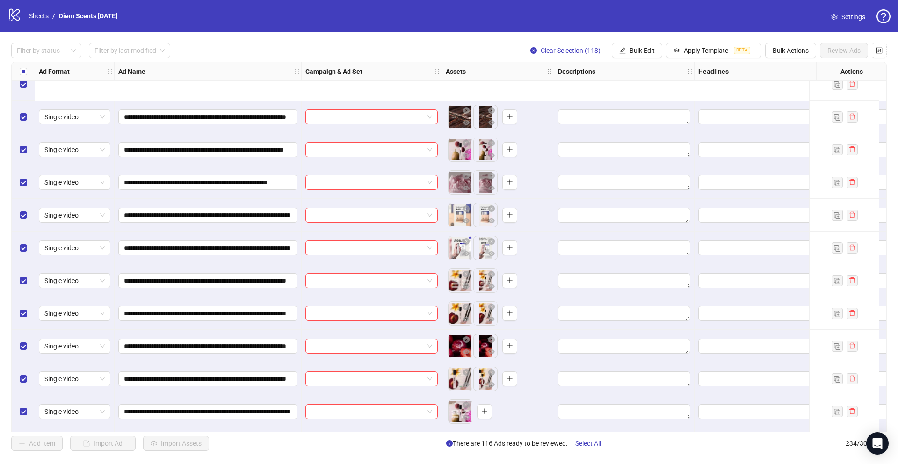
scroll to position [7313, 0]
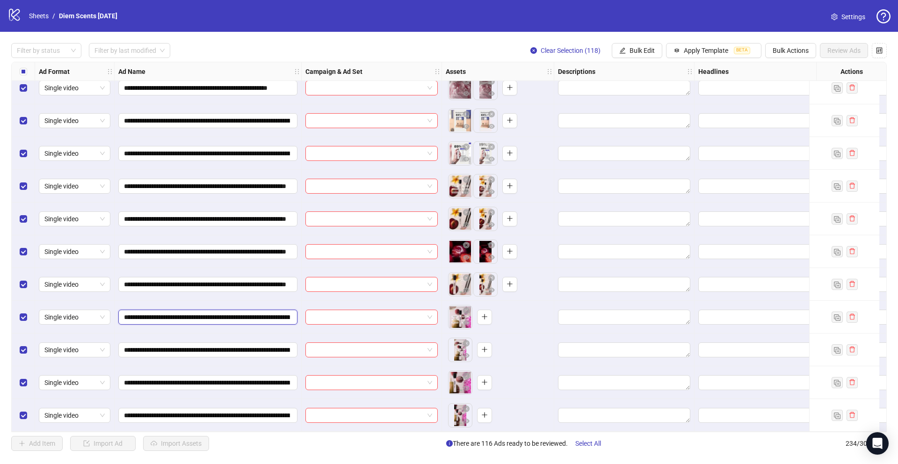
click at [249, 315] on input "**********" at bounding box center [207, 317] width 166 height 10
click at [480, 348] on button "button" at bounding box center [484, 349] width 15 height 15
click at [468, 307] on icon "close-circle" at bounding box center [466, 310] width 7 height 7
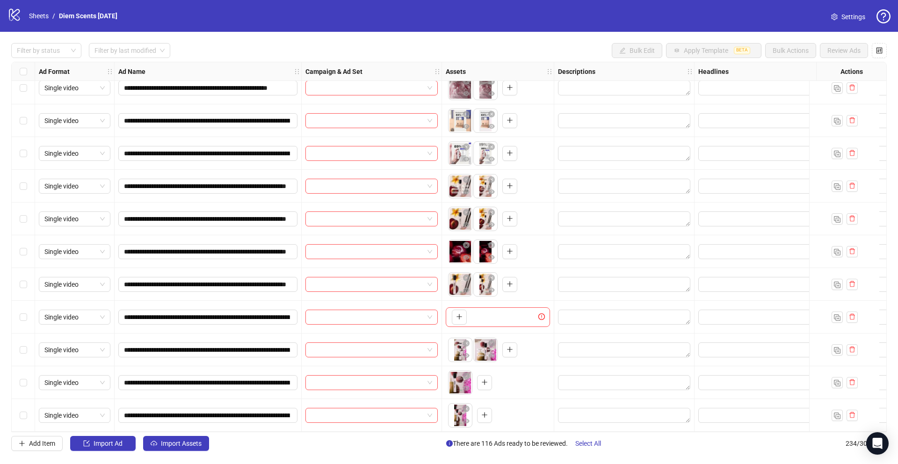
click at [18, 312] on div "Select row 231" at bounding box center [23, 317] width 23 height 33
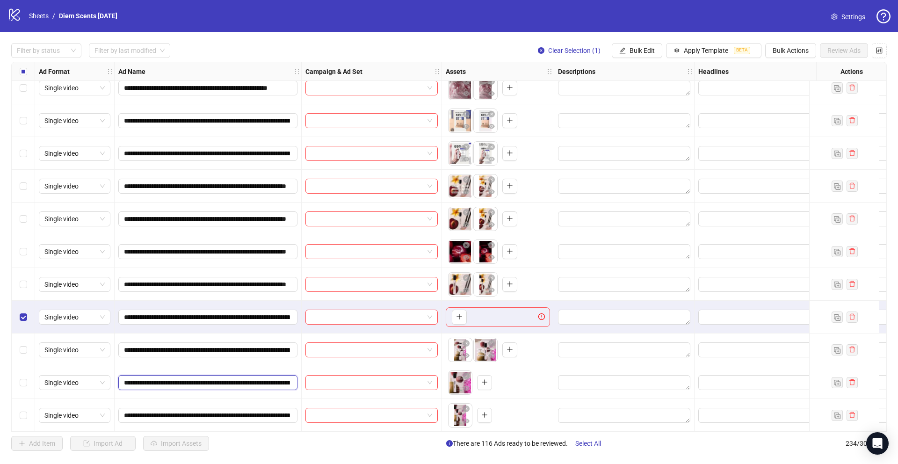
click at [234, 380] on input "**********" at bounding box center [207, 382] width 166 height 10
click at [234, 379] on input "**********" at bounding box center [207, 382] width 166 height 10
click at [481, 412] on icon "plus" at bounding box center [484, 415] width 7 height 7
click at [27, 380] on div "Select row 233" at bounding box center [23, 382] width 23 height 33
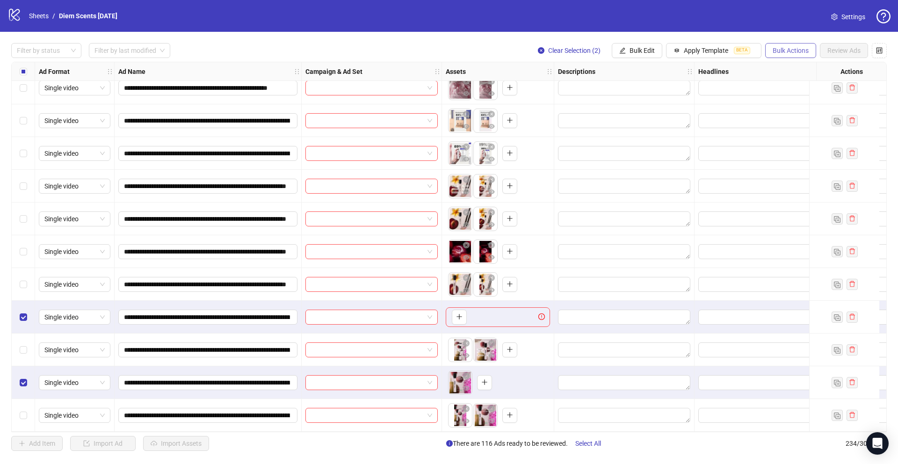
click at [788, 54] on span "Bulk Actions" at bounding box center [791, 50] width 36 height 7
click at [791, 69] on span "Delete" at bounding box center [804, 69] width 64 height 10
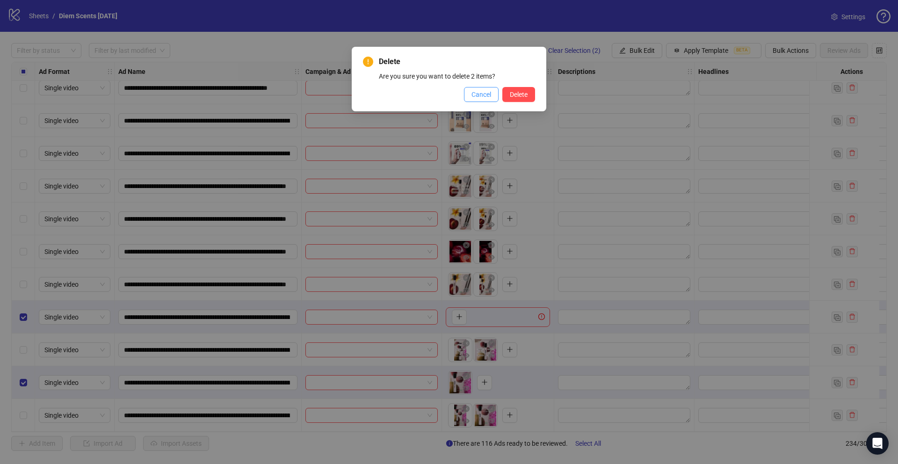
click at [486, 95] on span "Cancel" at bounding box center [481, 94] width 20 height 7
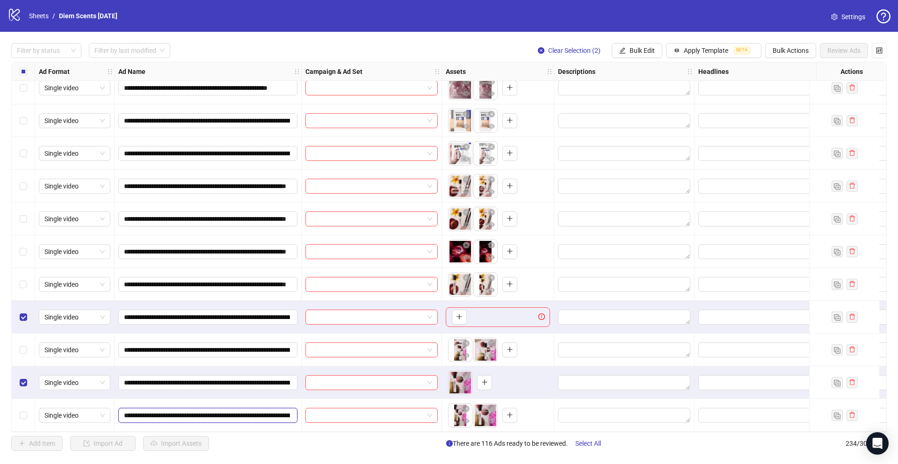
click at [255, 413] on input "**********" at bounding box center [207, 415] width 166 height 10
click at [484, 380] on icon "plus" at bounding box center [484, 382] width 0 height 5
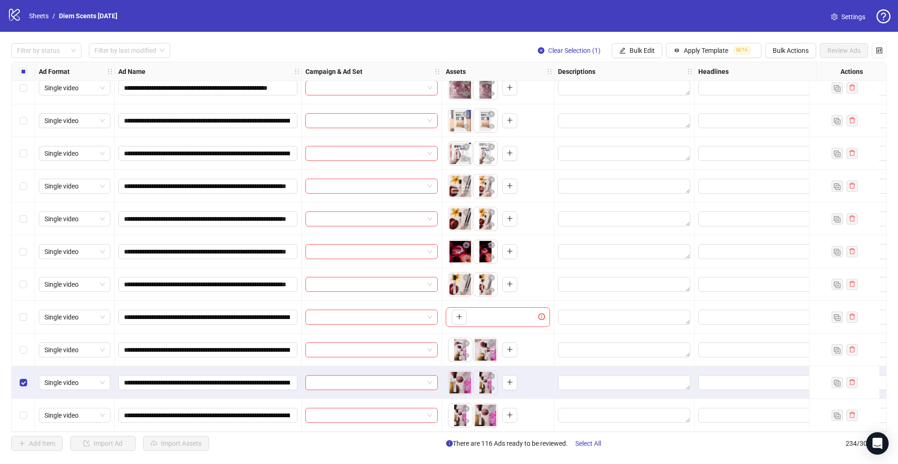
click at [29, 380] on div "Select row 233" at bounding box center [23, 382] width 23 height 33
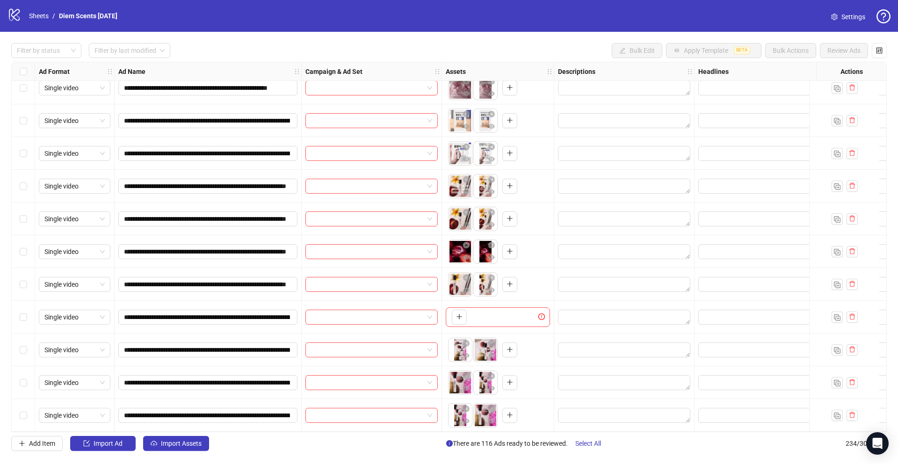
click at [28, 412] on div "Select row 234" at bounding box center [23, 415] width 23 height 33
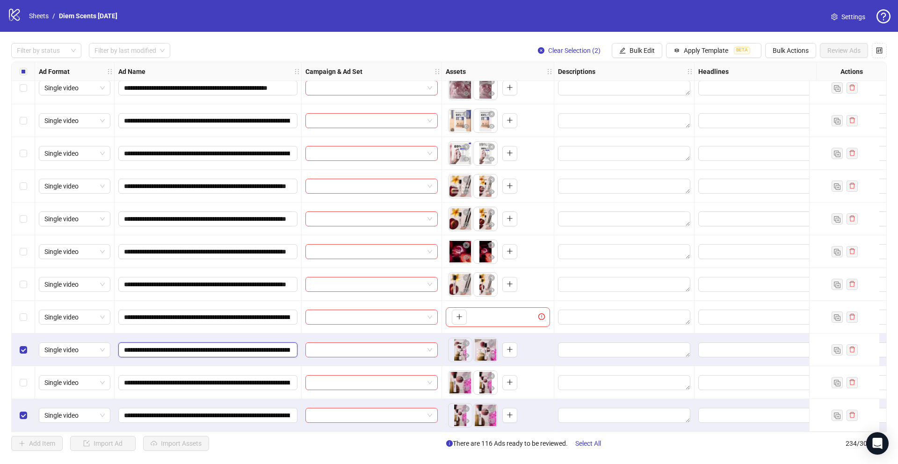
click at [259, 345] on input "**********" at bounding box center [207, 350] width 166 height 10
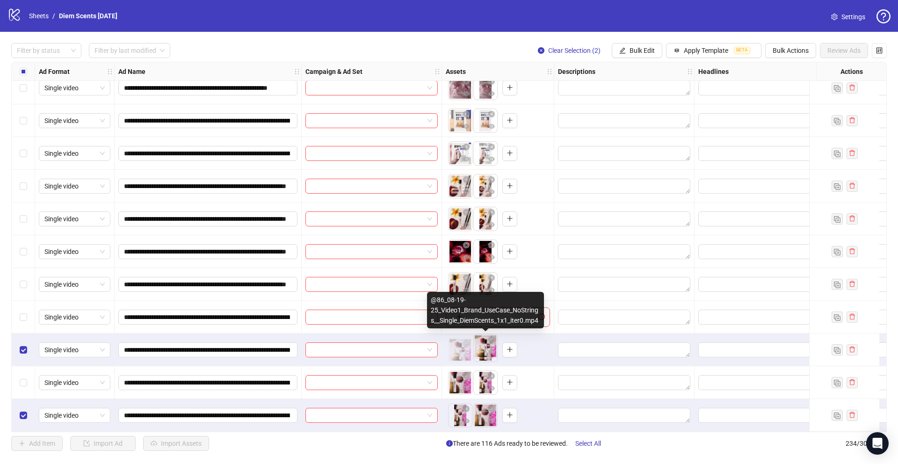
drag, startPoint x: 457, startPoint y: 321, endPoint x: 437, endPoint y: 289, distance: 38.0
click at [437, 292] on div "@86_08-19-25_Video1_Brand_UseCase_NoStrings__Single_DiemScents_1x1_iter0.mp4" at bounding box center [485, 310] width 117 height 36
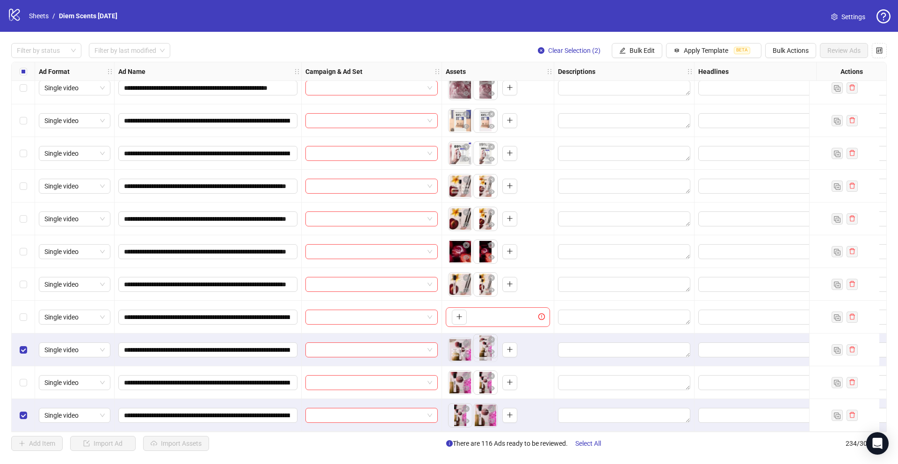
drag, startPoint x: 459, startPoint y: 349, endPoint x: 489, endPoint y: 350, distance: 29.9
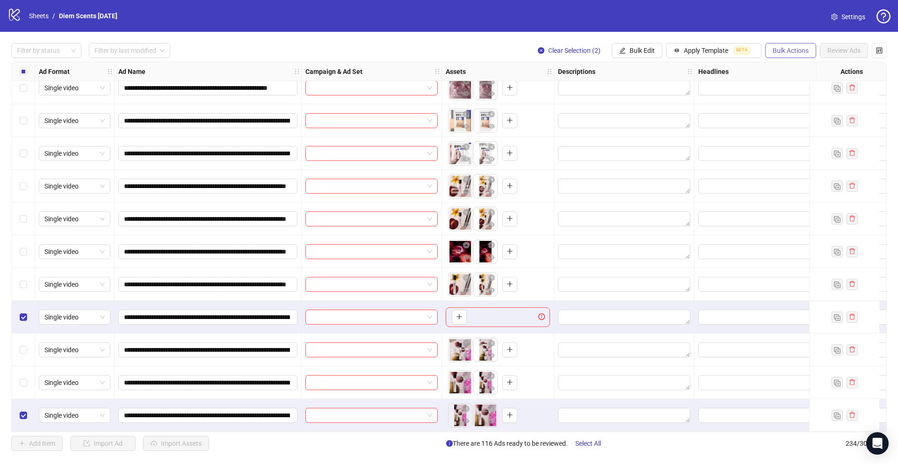
click at [777, 51] on span "Bulk Actions" at bounding box center [791, 50] width 36 height 7
click at [779, 63] on li "Delete" at bounding box center [803, 69] width 75 height 15
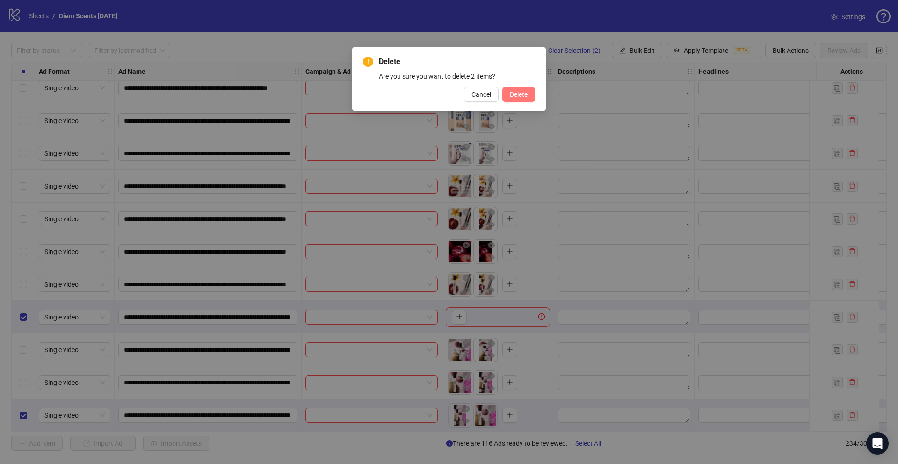
click at [530, 95] on button "Delete" at bounding box center [518, 94] width 33 height 15
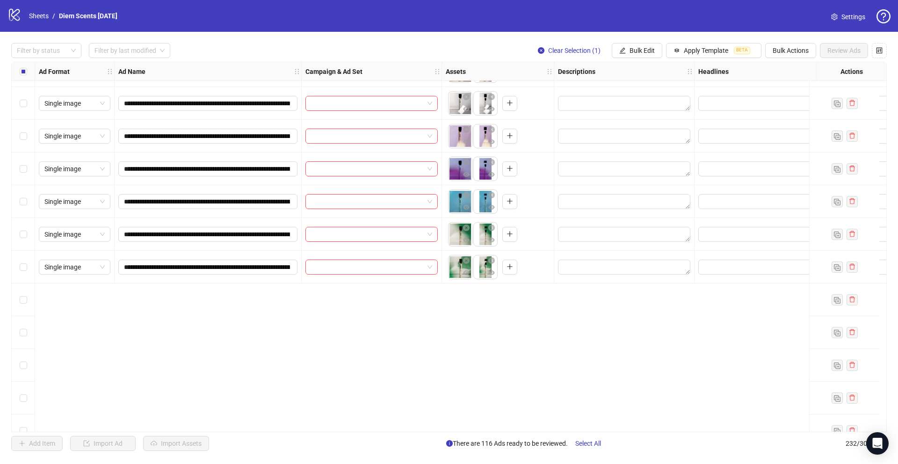
scroll to position [3588, 0]
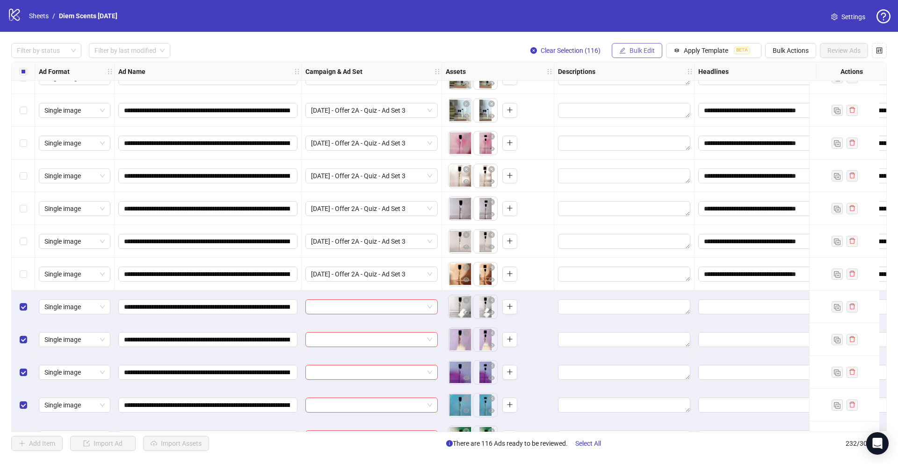
click at [644, 48] on span "Bulk Edit" at bounding box center [641, 50] width 25 height 7
click at [654, 128] on span "Headlines" at bounding box center [646, 129] width 56 height 10
click at [638, 47] on span "Bulk Edit" at bounding box center [641, 50] width 25 height 7
click at [648, 140] on span "Primary Texts" at bounding box center [646, 144] width 56 height 10
click at [611, 88] on textarea at bounding box center [611, 95] width 140 height 25
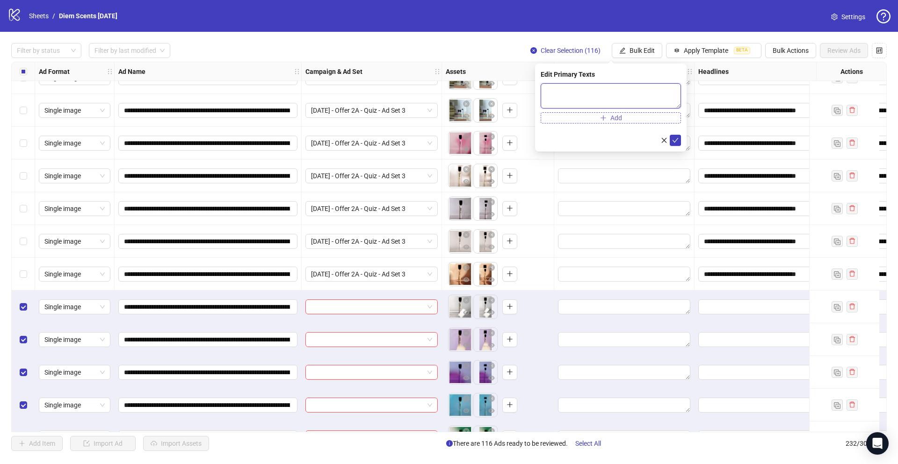
paste textarea "**********"
type textarea "**********"
drag, startPoint x: 672, startPoint y: 138, endPoint x: 666, endPoint y: 110, distance: 28.5
click at [672, 138] on icon "check" at bounding box center [675, 140] width 7 height 7
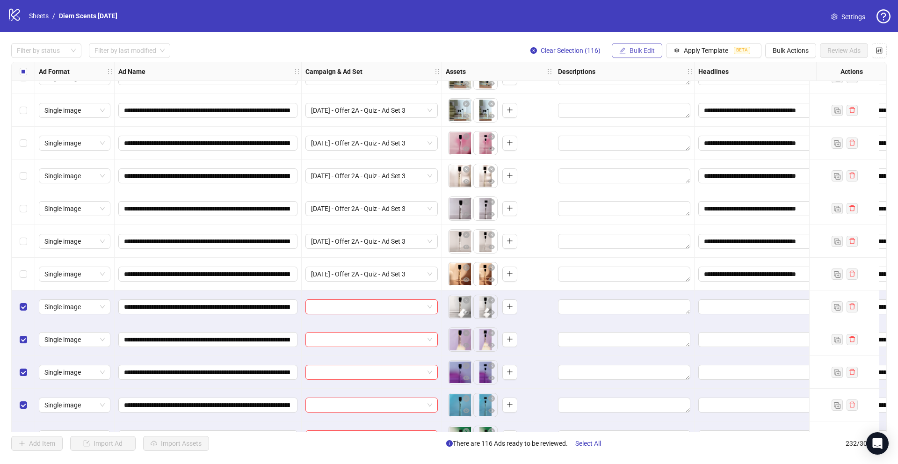
click at [636, 50] on span "Bulk Edit" at bounding box center [641, 50] width 25 height 7
click at [645, 131] on span "Headlines" at bounding box center [646, 129] width 56 height 10
click at [593, 87] on input "text" at bounding box center [611, 90] width 140 height 15
paste input "**********"
type input "**********"
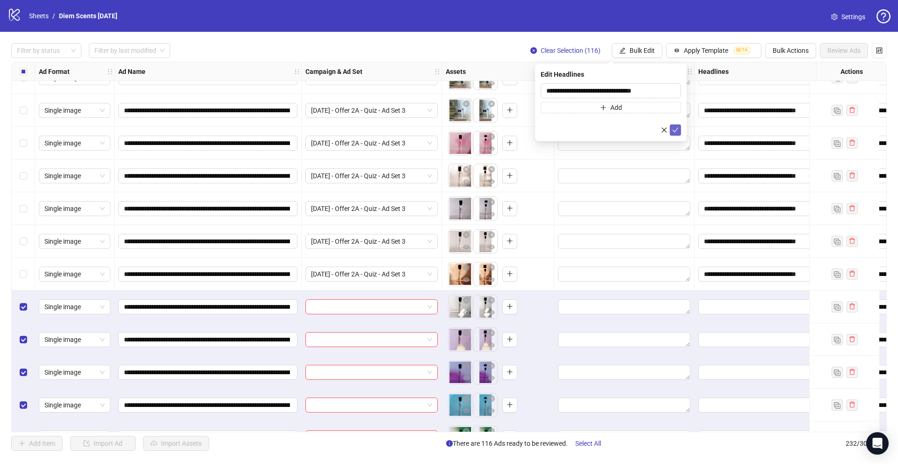
click at [680, 132] on button "submit" at bounding box center [675, 129] width 11 height 11
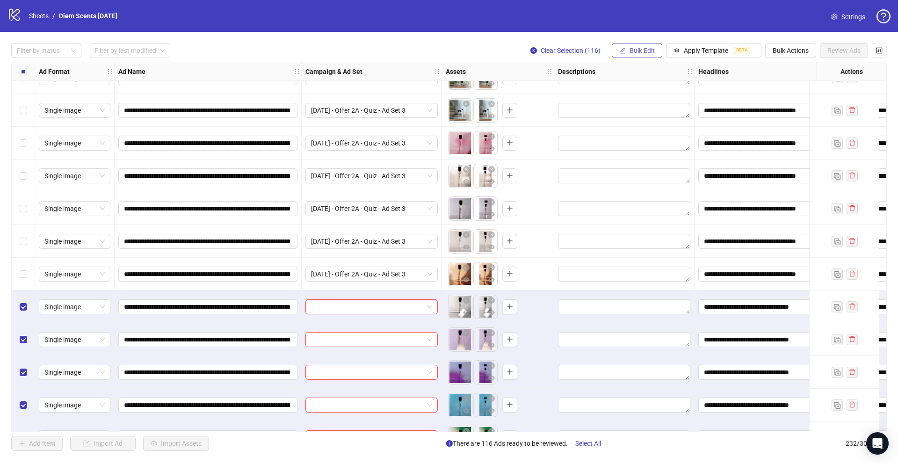
click at [644, 52] on span "Bulk Edit" at bounding box center [641, 50] width 25 height 7
click at [652, 162] on span "Destination URL" at bounding box center [646, 159] width 56 height 10
click at [571, 89] on input "text" at bounding box center [607, 91] width 122 height 10
paste input "**********"
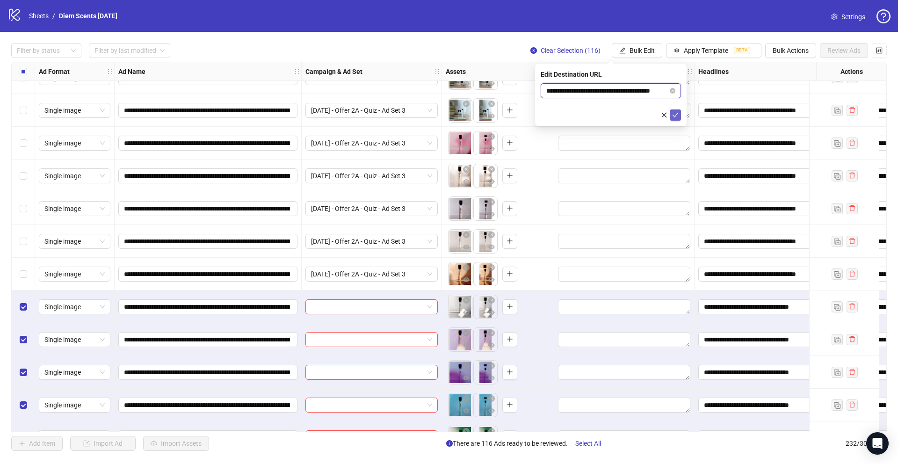
type input "**********"
click at [676, 115] on icon "check" at bounding box center [675, 115] width 6 height 5
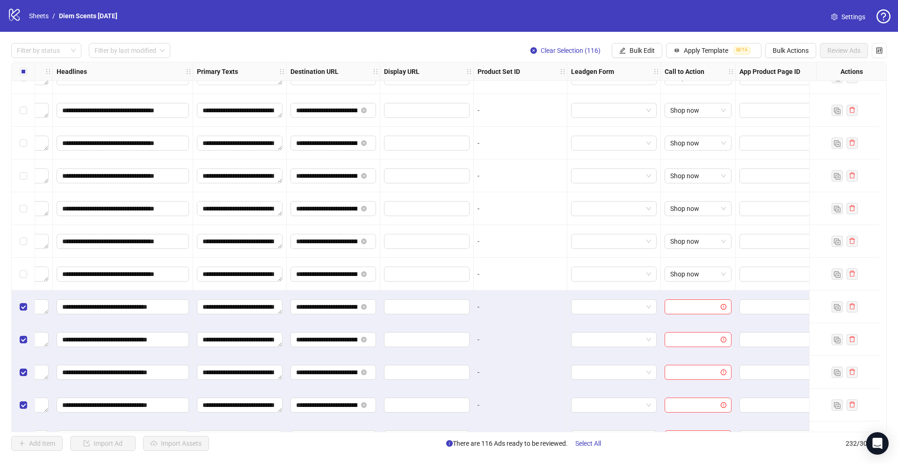
scroll to position [3588, 656]
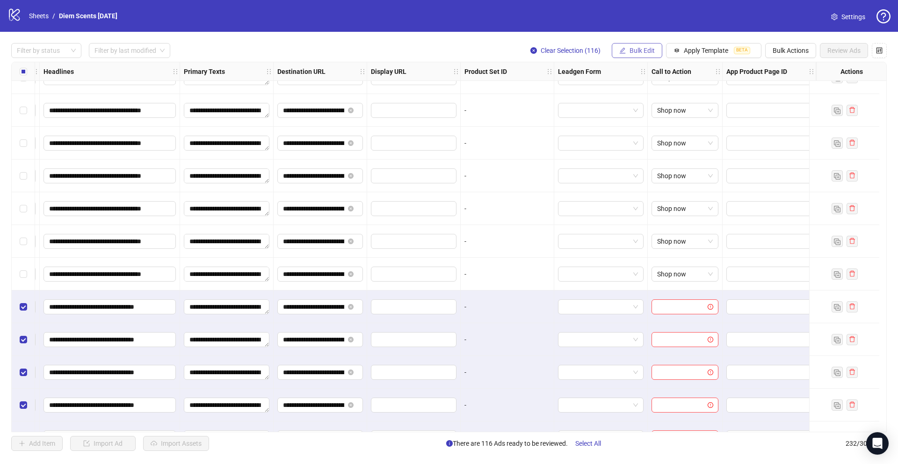
click at [650, 53] on span "Bulk Edit" at bounding box center [641, 50] width 25 height 7
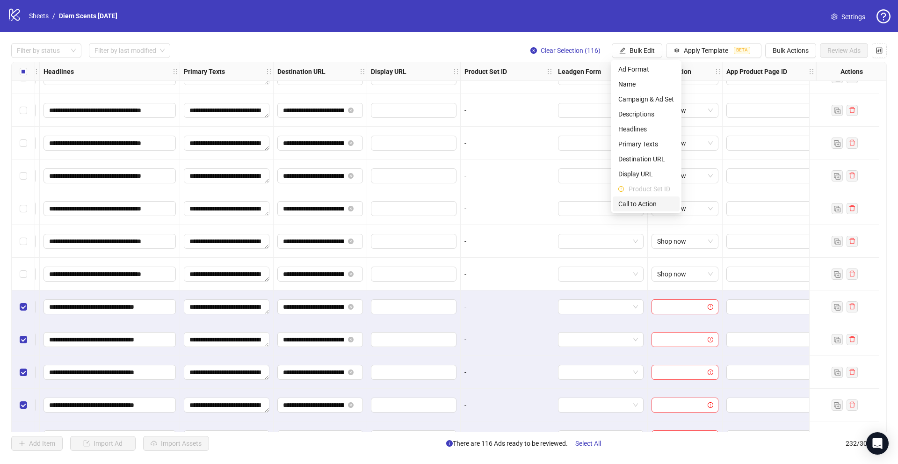
click at [652, 205] on span "Call to Action" at bounding box center [646, 204] width 56 height 10
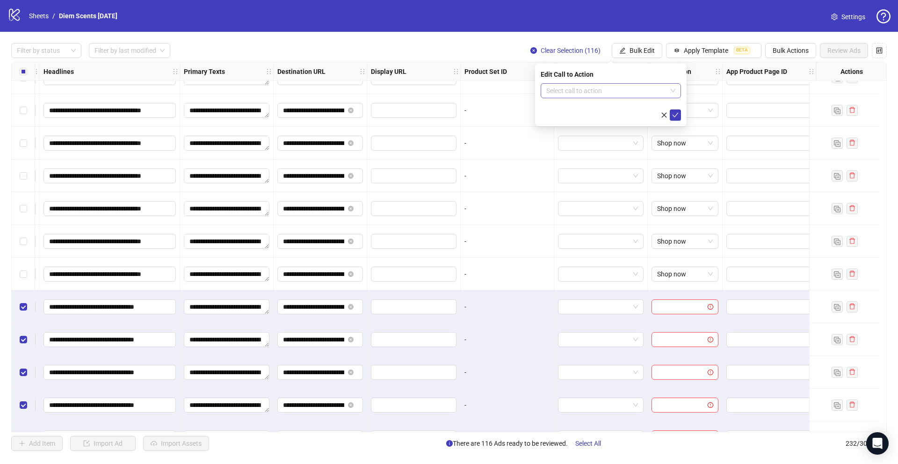
click at [640, 85] on input "search" at bounding box center [606, 91] width 121 height 14
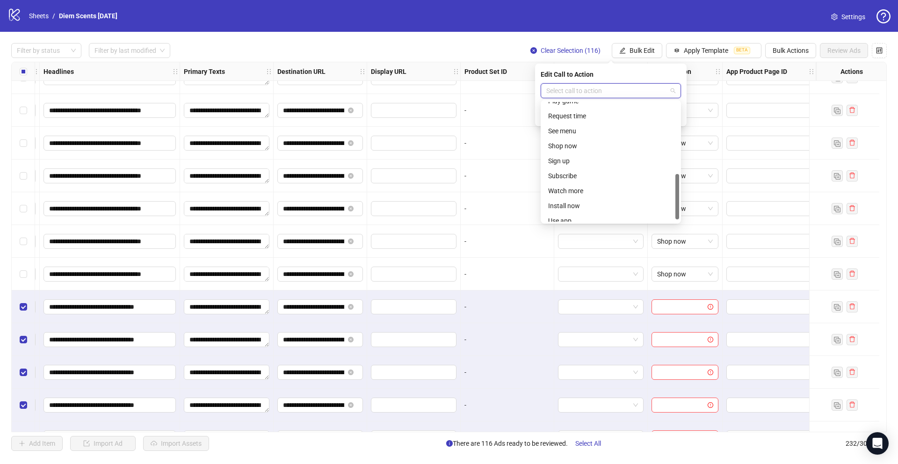
scroll to position [195, 0]
click at [569, 140] on div "Shop now" at bounding box center [610, 139] width 125 height 10
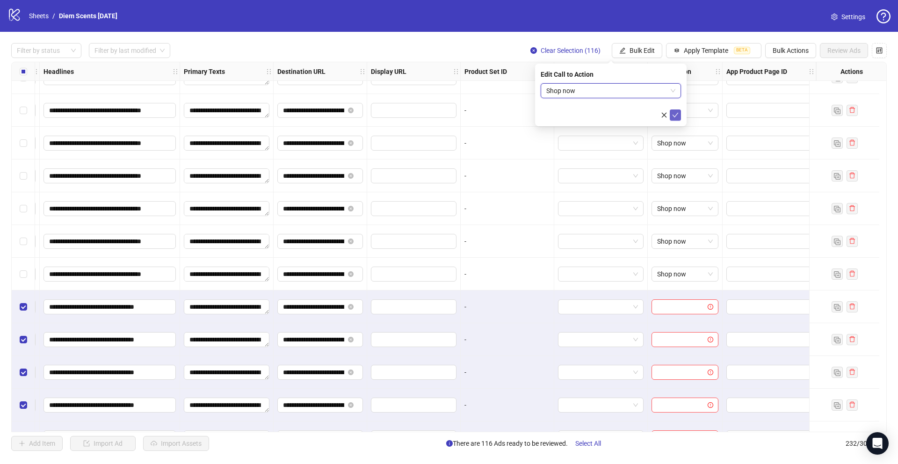
click at [679, 114] on button "submit" at bounding box center [675, 114] width 11 height 11
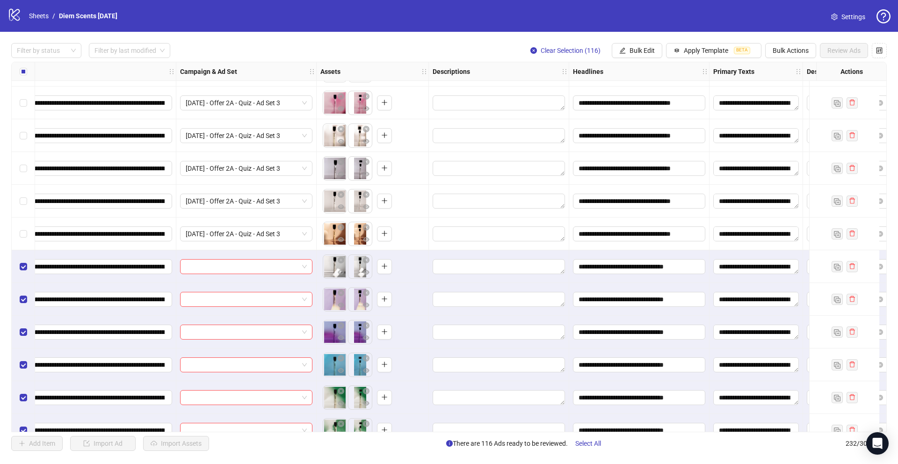
scroll to position [3691, 125]
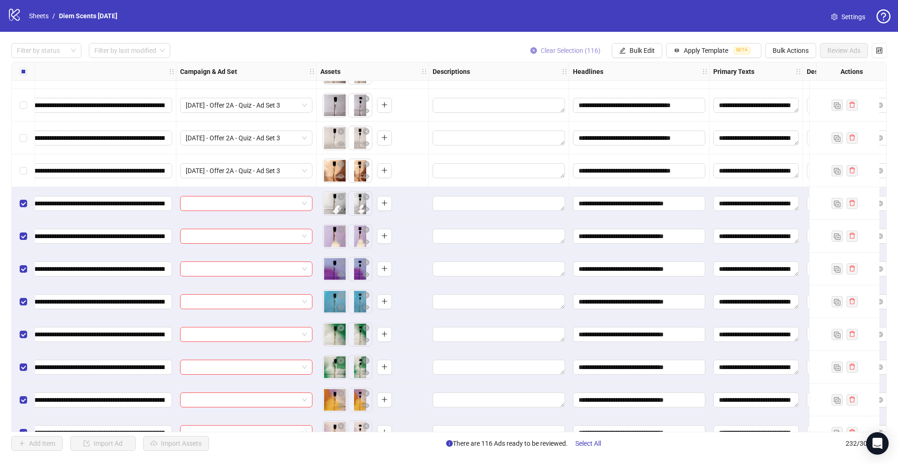
click at [532, 50] on icon "close-circle" at bounding box center [533, 50] width 7 height 7
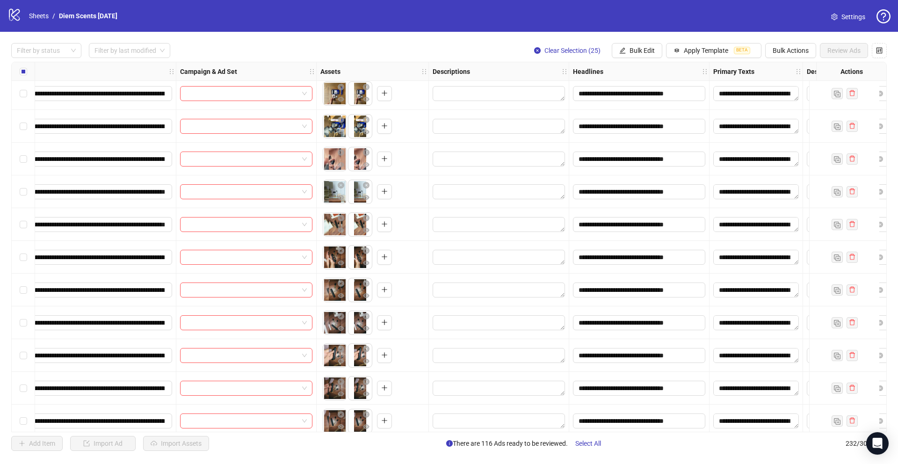
scroll to position [5084, 125]
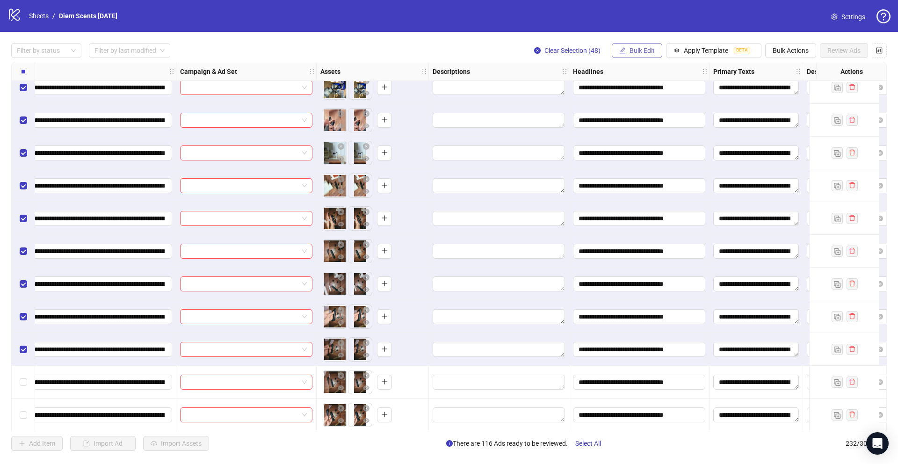
click at [629, 52] on span "Bulk Edit" at bounding box center [641, 50] width 25 height 7
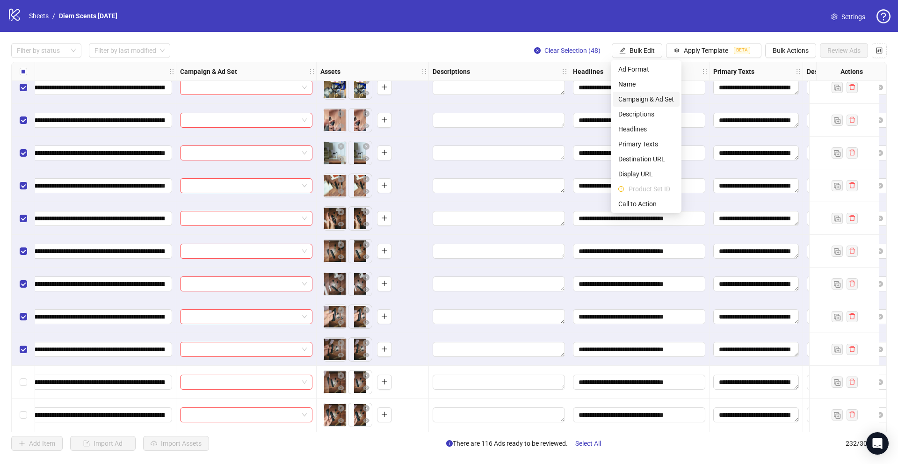
click at [635, 97] on span "Campaign & Ad Set" at bounding box center [646, 99] width 56 height 10
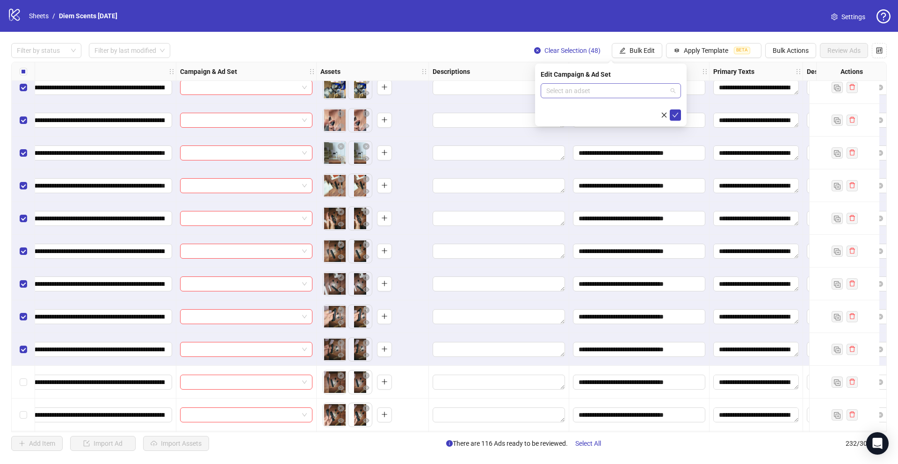
click at [548, 92] on input "search" at bounding box center [606, 91] width 121 height 14
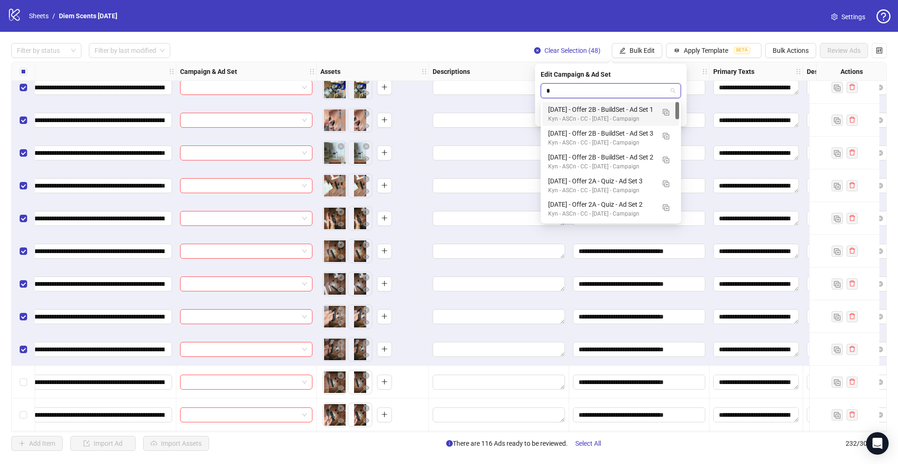
type input "**"
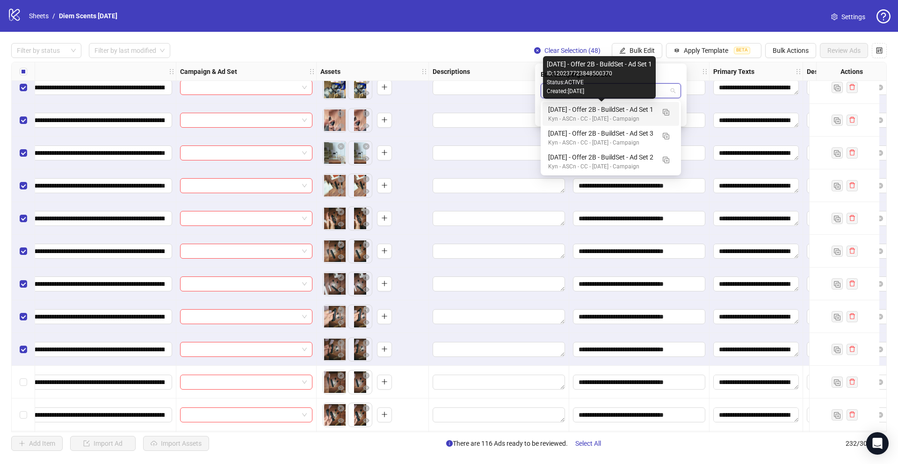
click at [614, 108] on div "[DATE] - Offer 2B - BuildSet - Ad Set 1" at bounding box center [601, 109] width 107 height 10
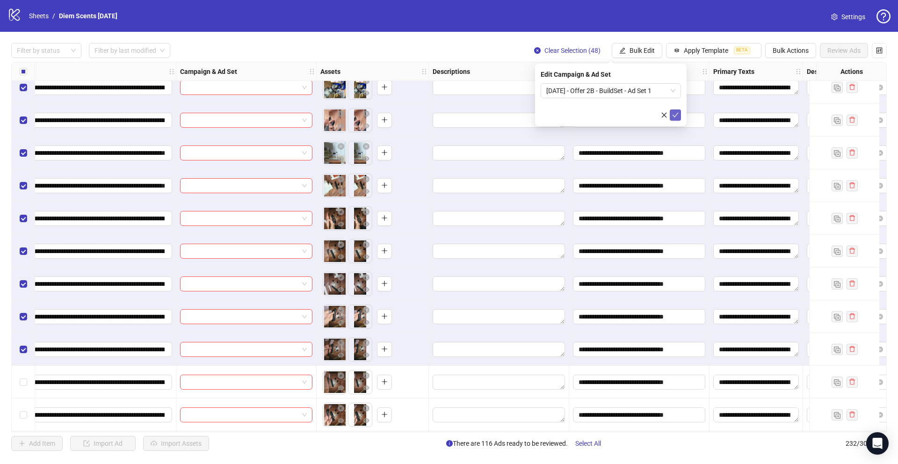
click at [676, 119] on button "submit" at bounding box center [675, 114] width 11 height 11
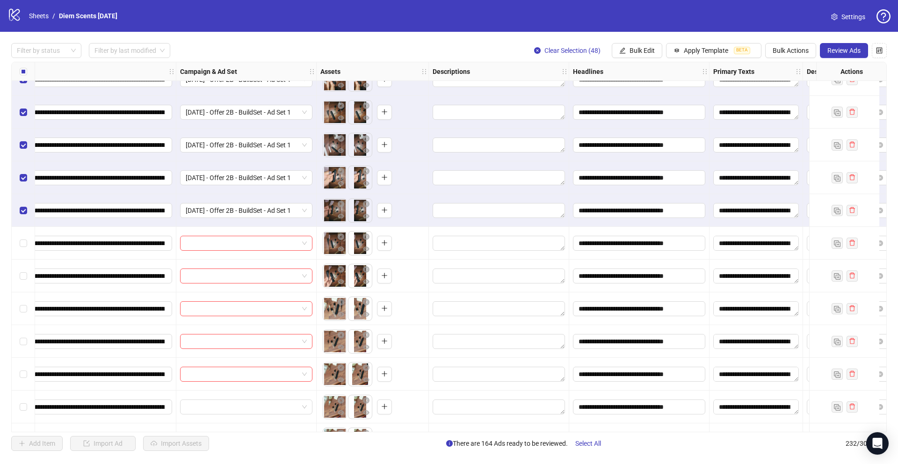
scroll to position [5270, 125]
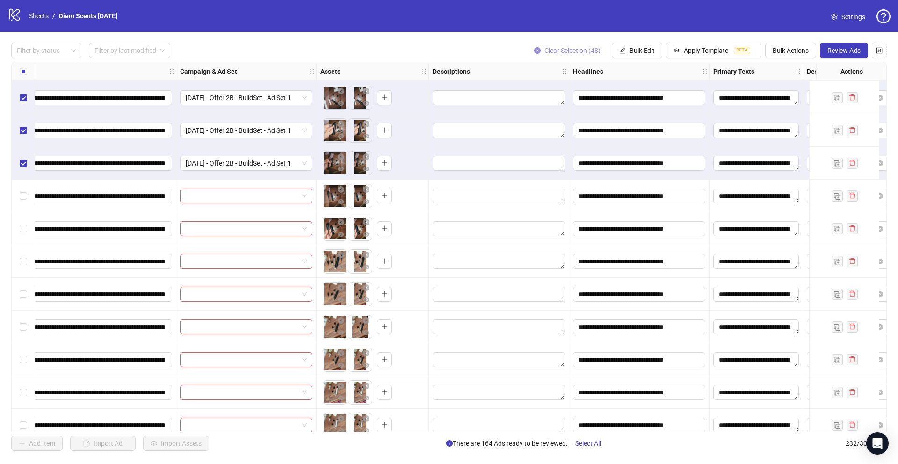
click at [538, 51] on icon "close-circle" at bounding box center [537, 50] width 7 height 7
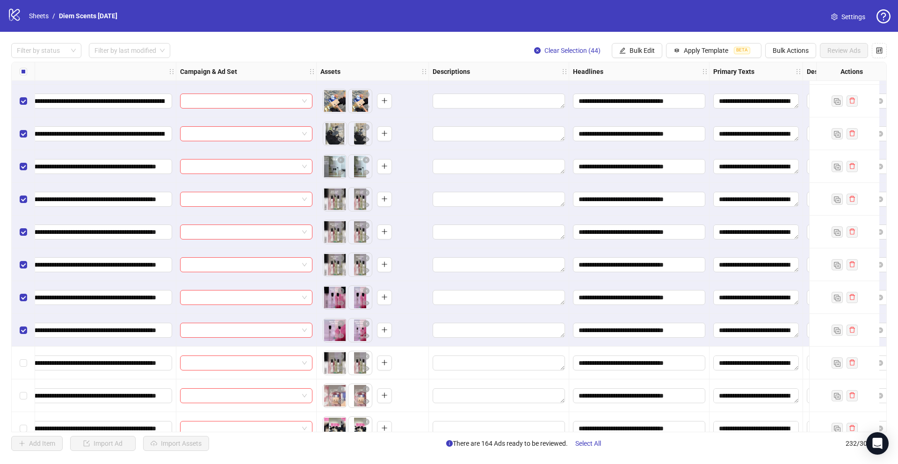
scroll to position [6554, 125]
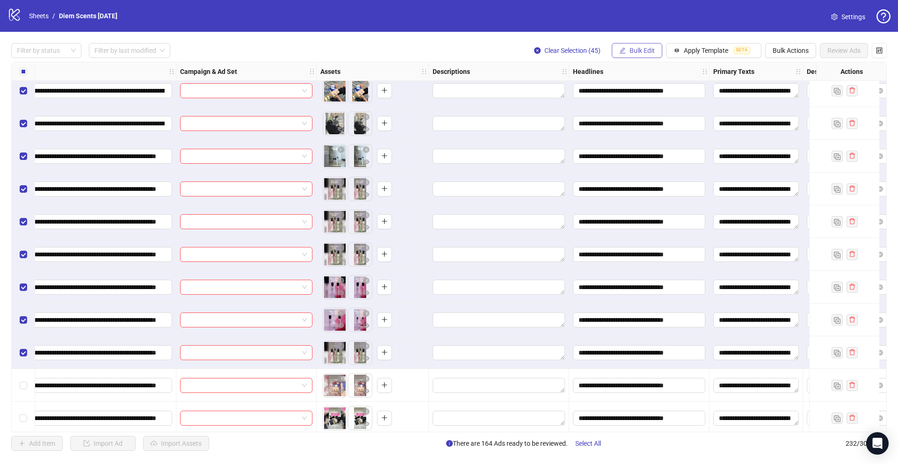
click at [629, 47] on span "Bulk Edit" at bounding box center [641, 50] width 25 height 7
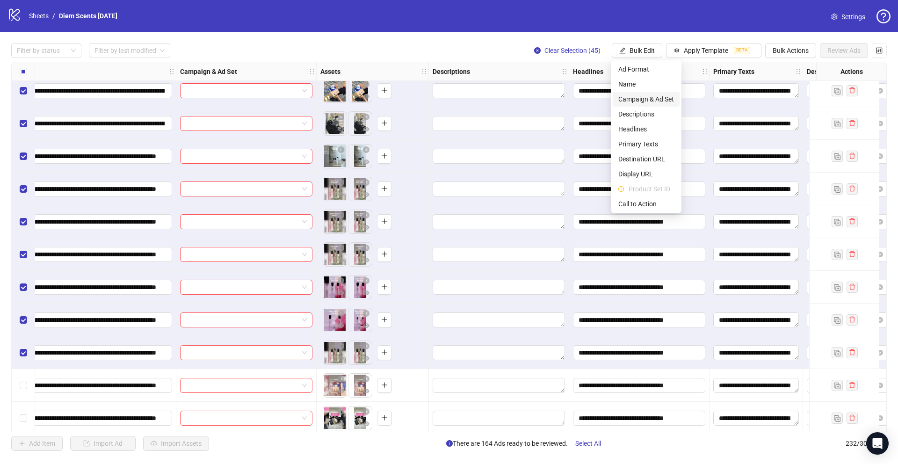
click at [632, 99] on span "Campaign & Ad Set" at bounding box center [646, 99] width 56 height 10
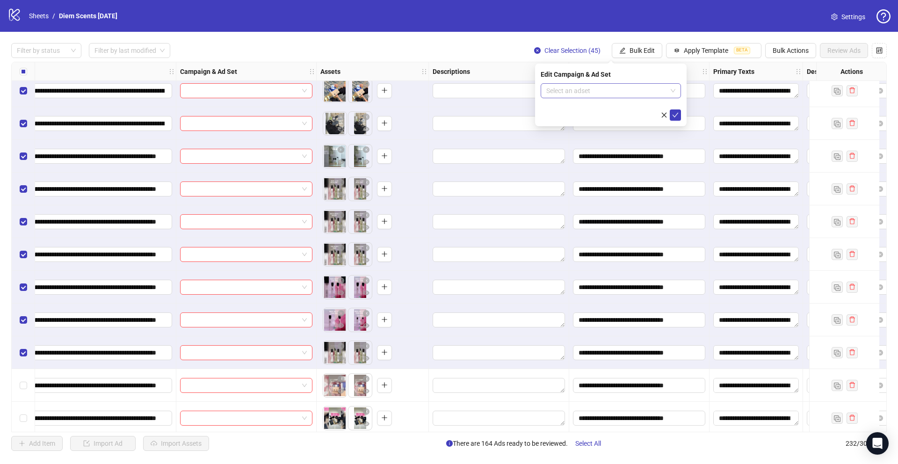
click at [565, 90] on input "search" at bounding box center [606, 91] width 121 height 14
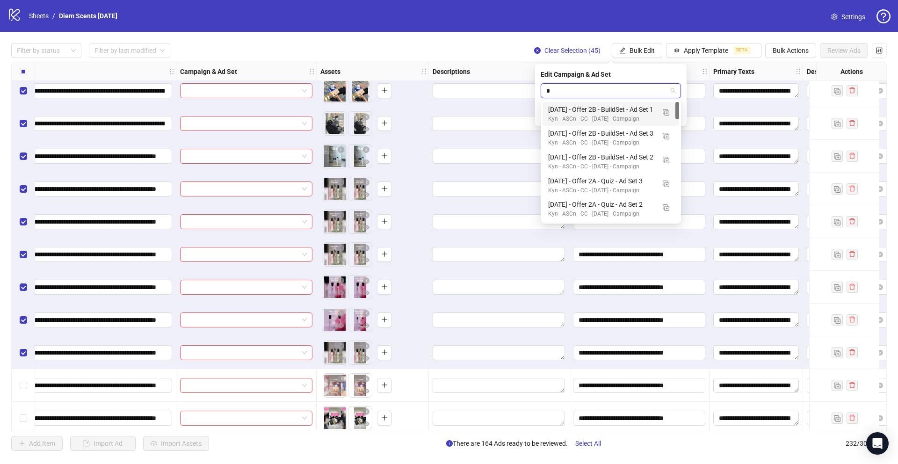
type input "**"
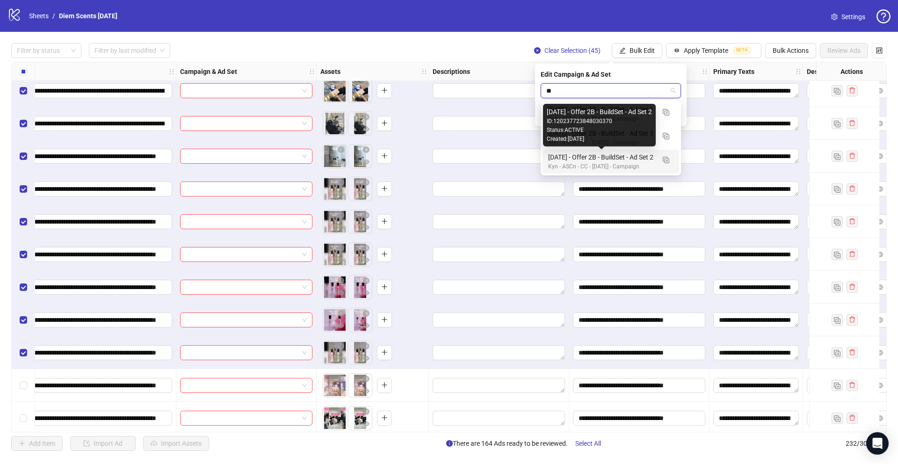
click at [583, 157] on div "[DATE] - Offer 2B - BuildSet - Ad Set 2" at bounding box center [601, 157] width 107 height 10
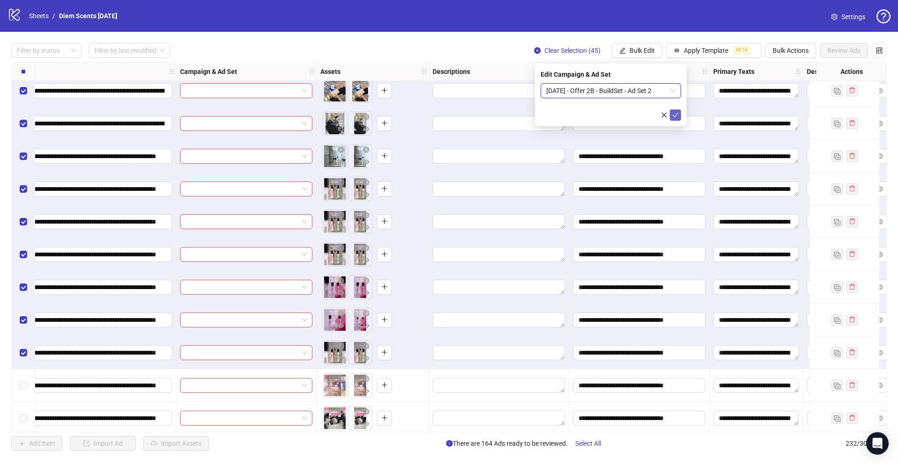
click at [677, 117] on icon "check" at bounding box center [675, 115] width 7 height 7
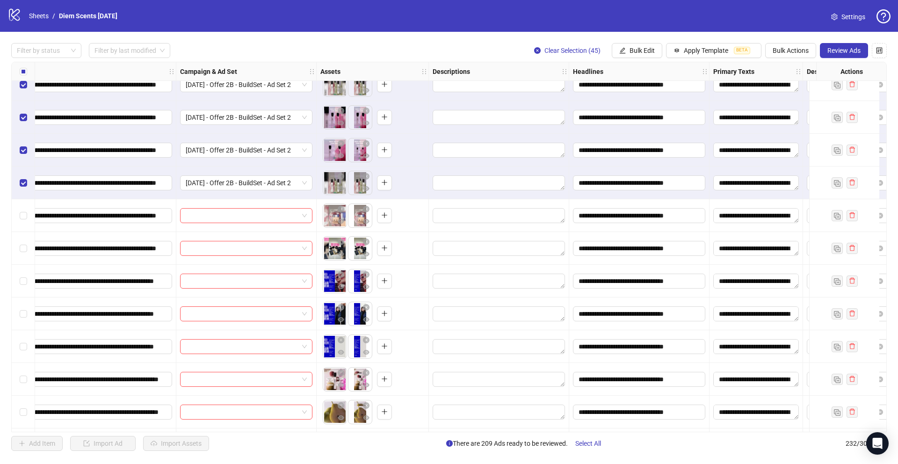
scroll to position [6750, 125]
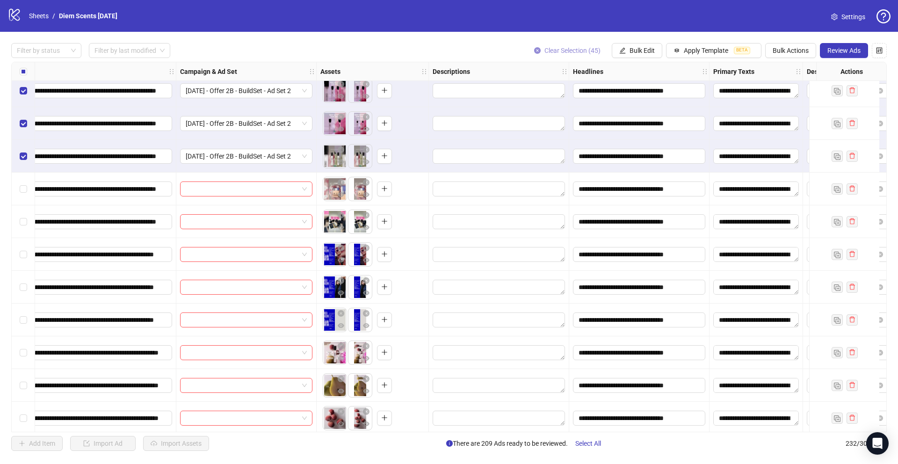
click at [535, 51] on icon "close-circle" at bounding box center [537, 50] width 7 height 7
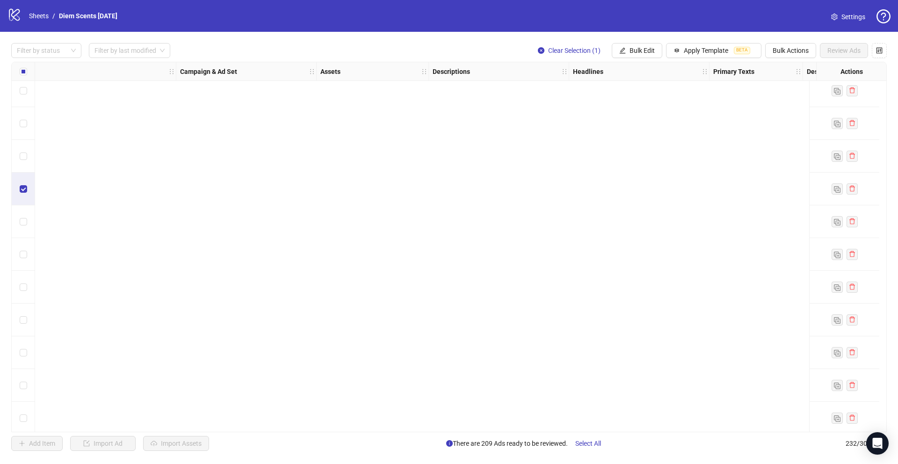
scroll to position [7248, 125]
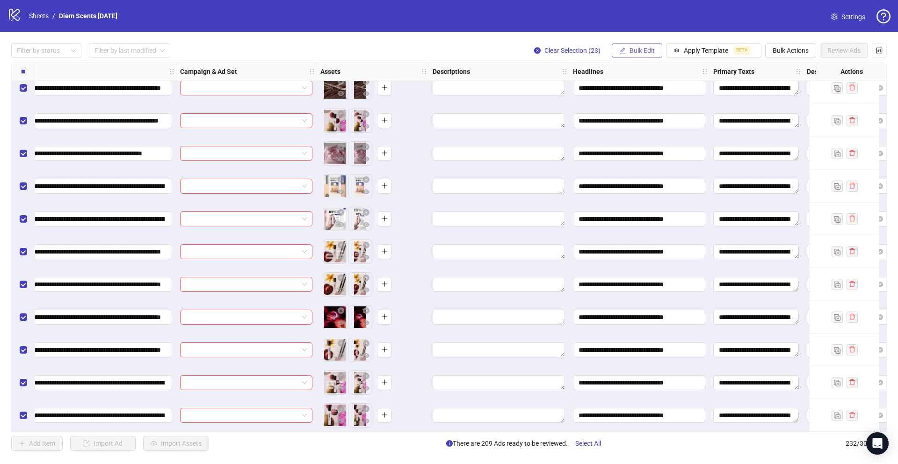
click at [627, 45] on button "Bulk Edit" at bounding box center [637, 50] width 51 height 15
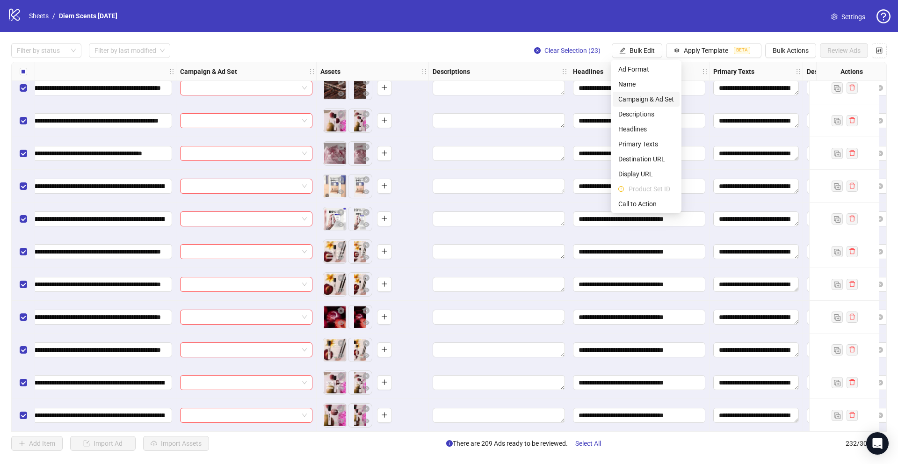
click at [647, 100] on span "Campaign & Ad Set" at bounding box center [646, 99] width 56 height 10
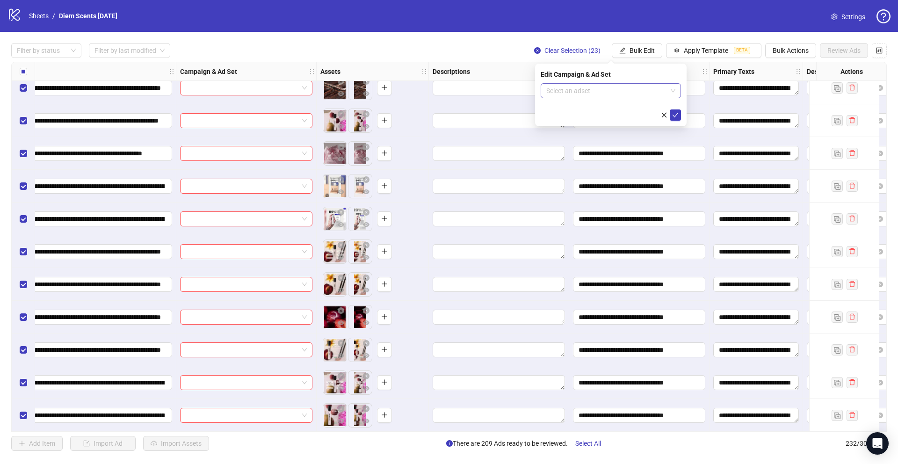
click at [600, 90] on input "search" at bounding box center [606, 91] width 121 height 14
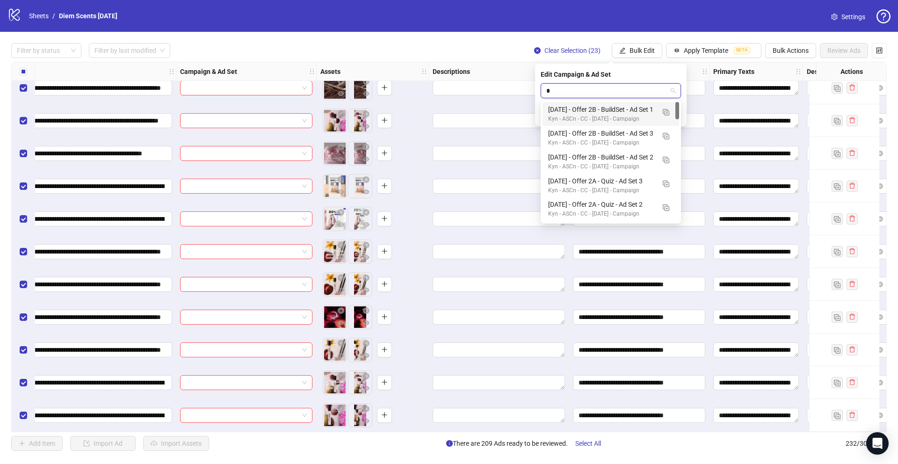
type input "**"
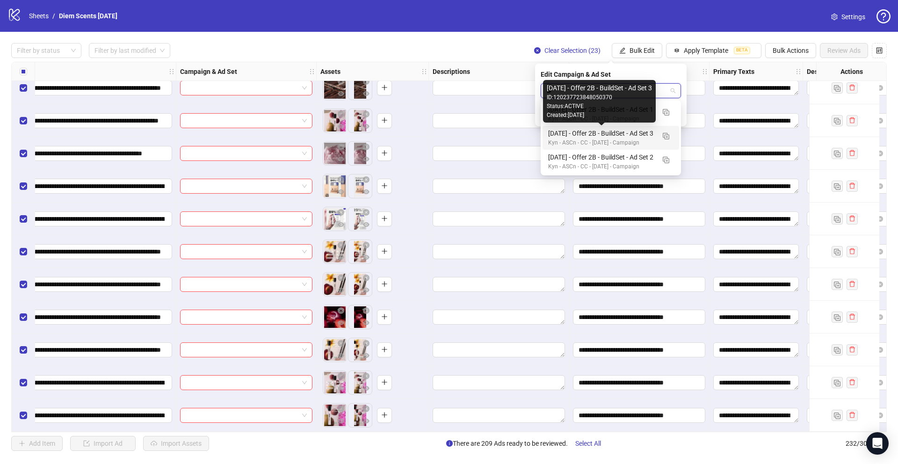
click at [624, 130] on div "[DATE] - Offer 2B - BuildSet - Ad Set 3" at bounding box center [601, 133] width 107 height 10
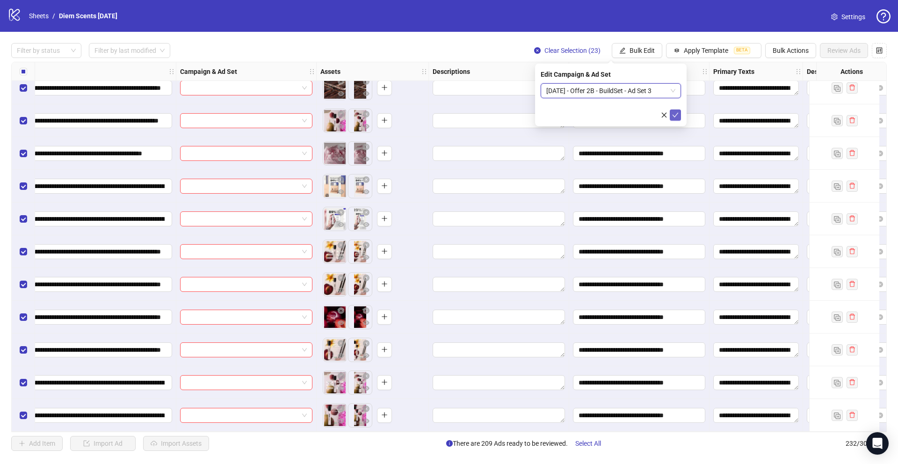
click at [673, 114] on icon "check" at bounding box center [675, 115] width 7 height 7
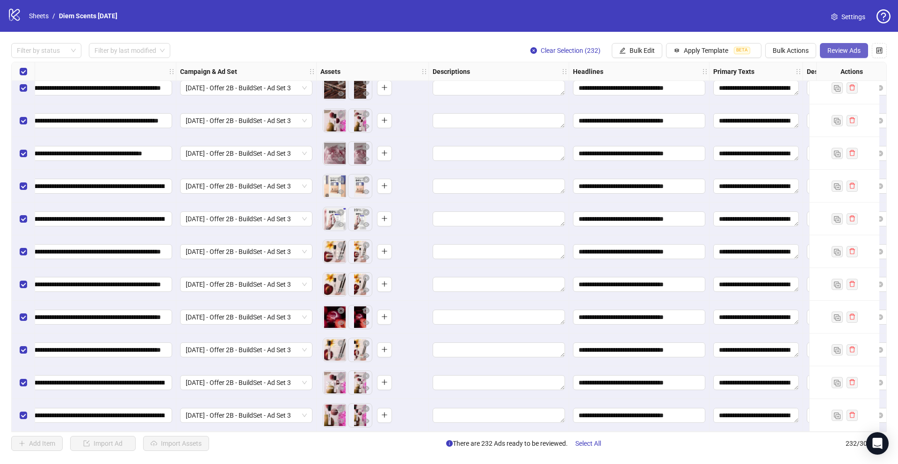
click at [860, 50] on span "Review Ads" at bounding box center [843, 50] width 33 height 7
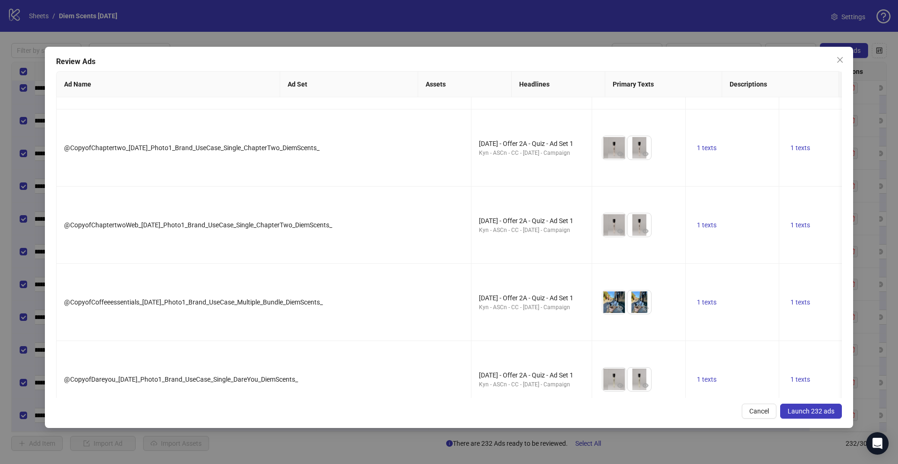
scroll to position [2860, 0]
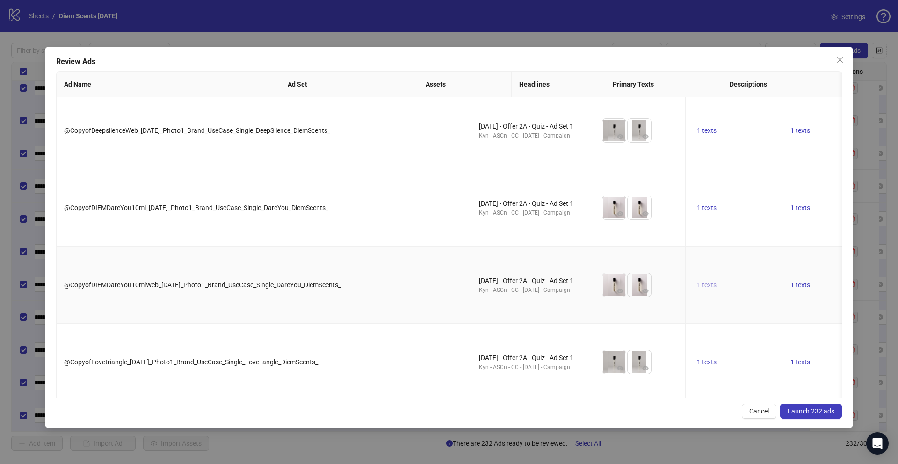
click at [697, 286] on span "1 texts" at bounding box center [707, 284] width 20 height 7
click at [790, 284] on span "1 texts" at bounding box center [800, 284] width 20 height 7
click at [686, 305] on td "1 texts" at bounding box center [733, 284] width 94 height 77
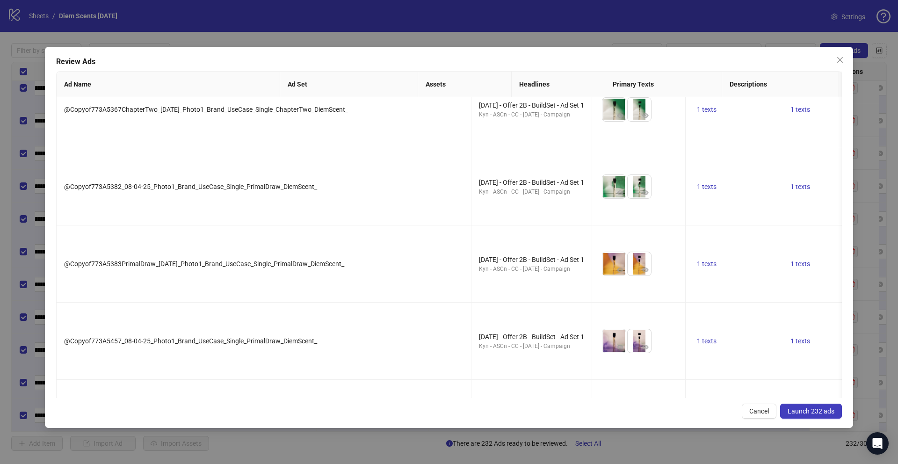
scroll to position [9737, 0]
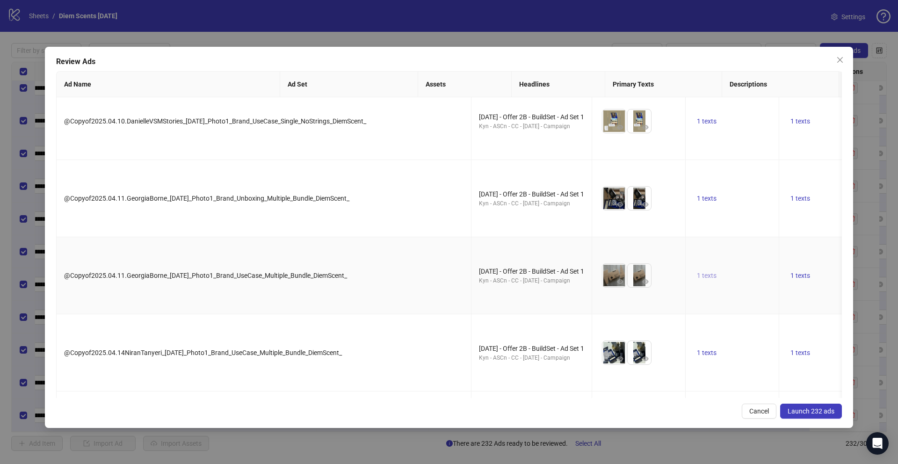
click at [697, 278] on span "1 texts" at bounding box center [707, 275] width 20 height 7
click at [779, 324] on td "1 texts" at bounding box center [837, 352] width 117 height 77
click at [790, 276] on span "1 texts" at bounding box center [800, 275] width 20 height 7
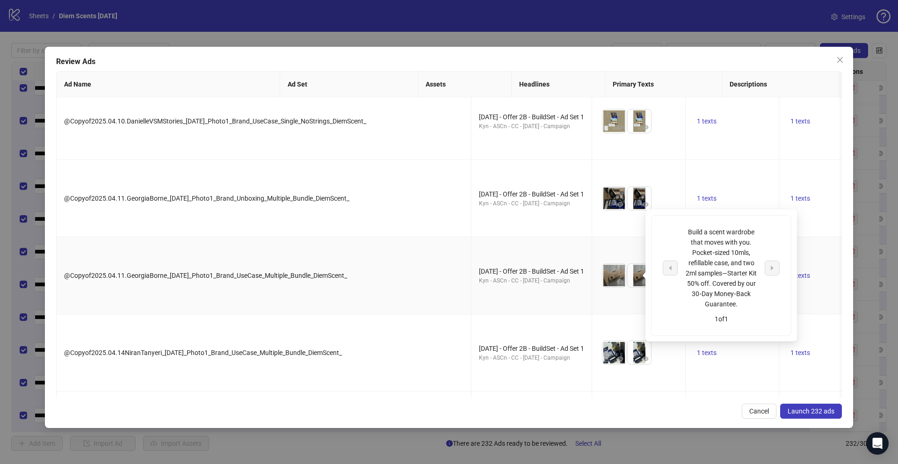
click at [779, 301] on td "1 texts" at bounding box center [837, 275] width 117 height 77
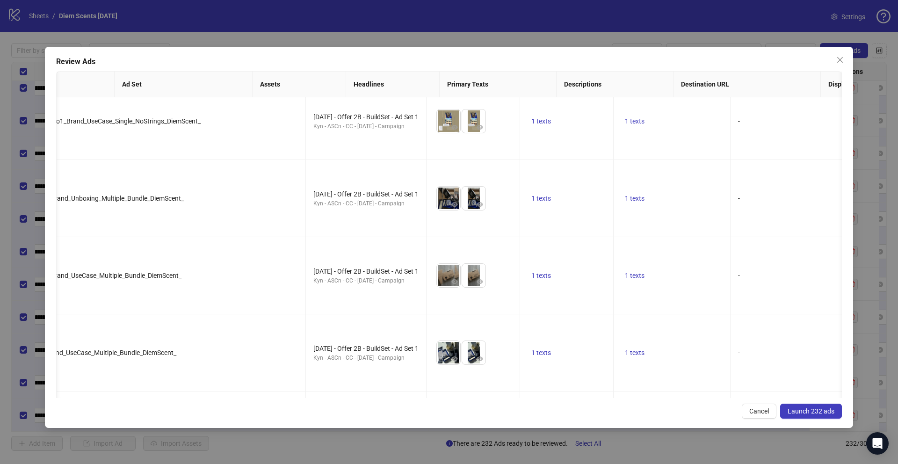
scroll to position [0, 246]
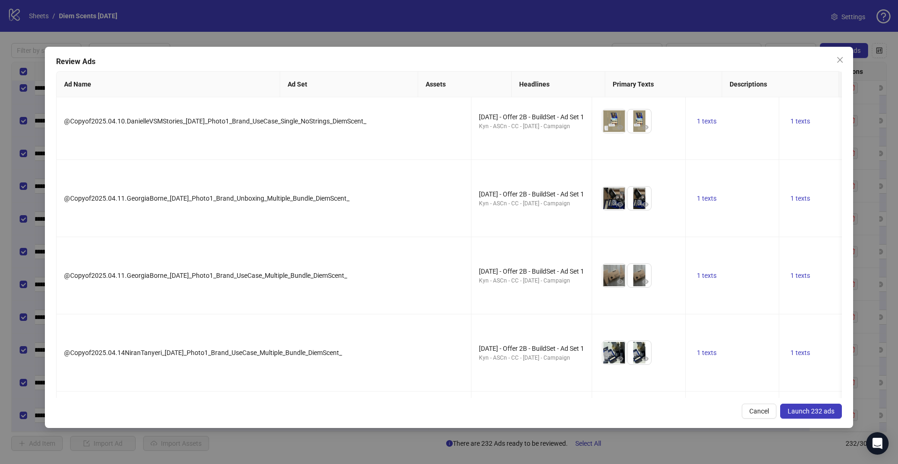
click at [791, 413] on span "Launch 232 ads" at bounding box center [811, 410] width 47 height 7
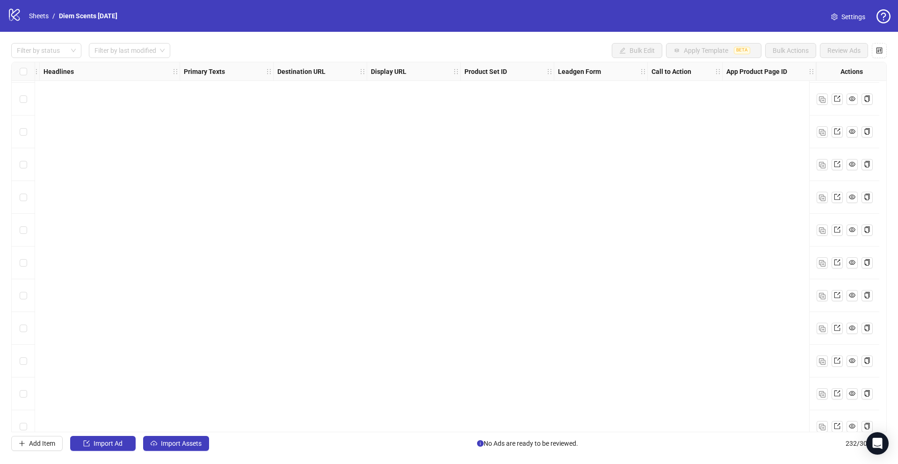
scroll to position [0, 662]
